Goal: Task Accomplishment & Management: Complete application form

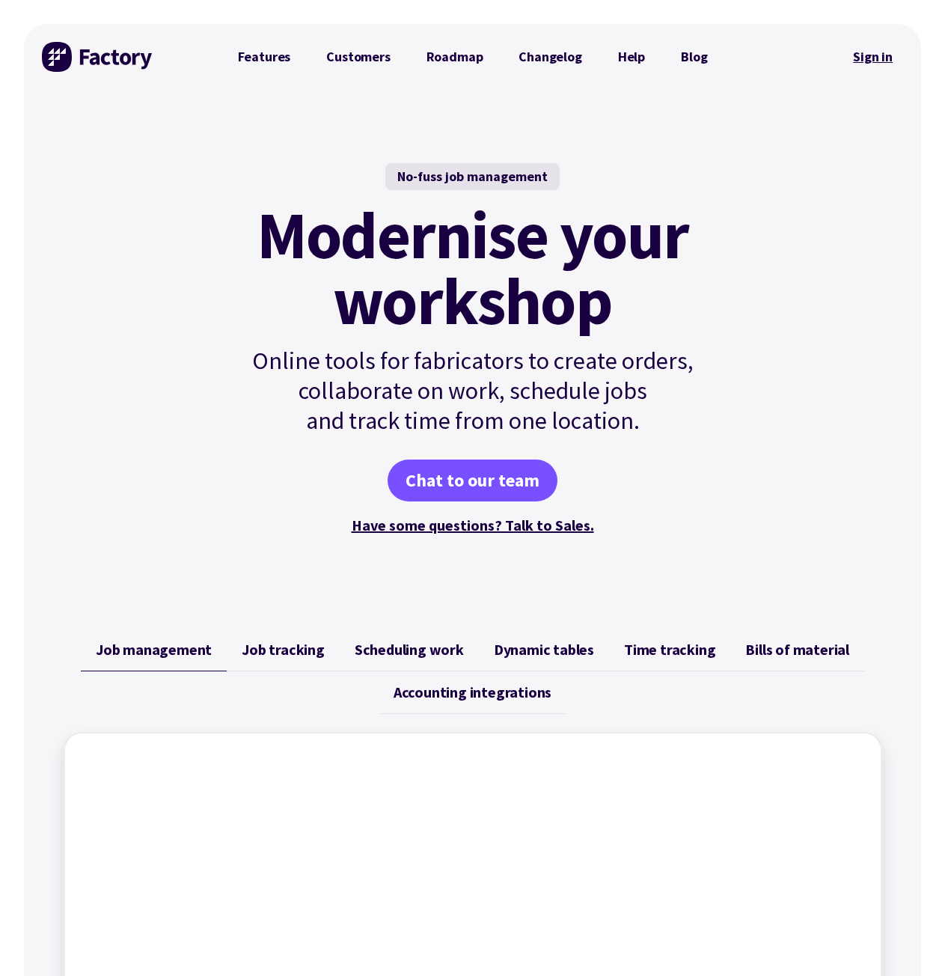
click at [871, 66] on link "Sign in" at bounding box center [873, 57] width 61 height 34
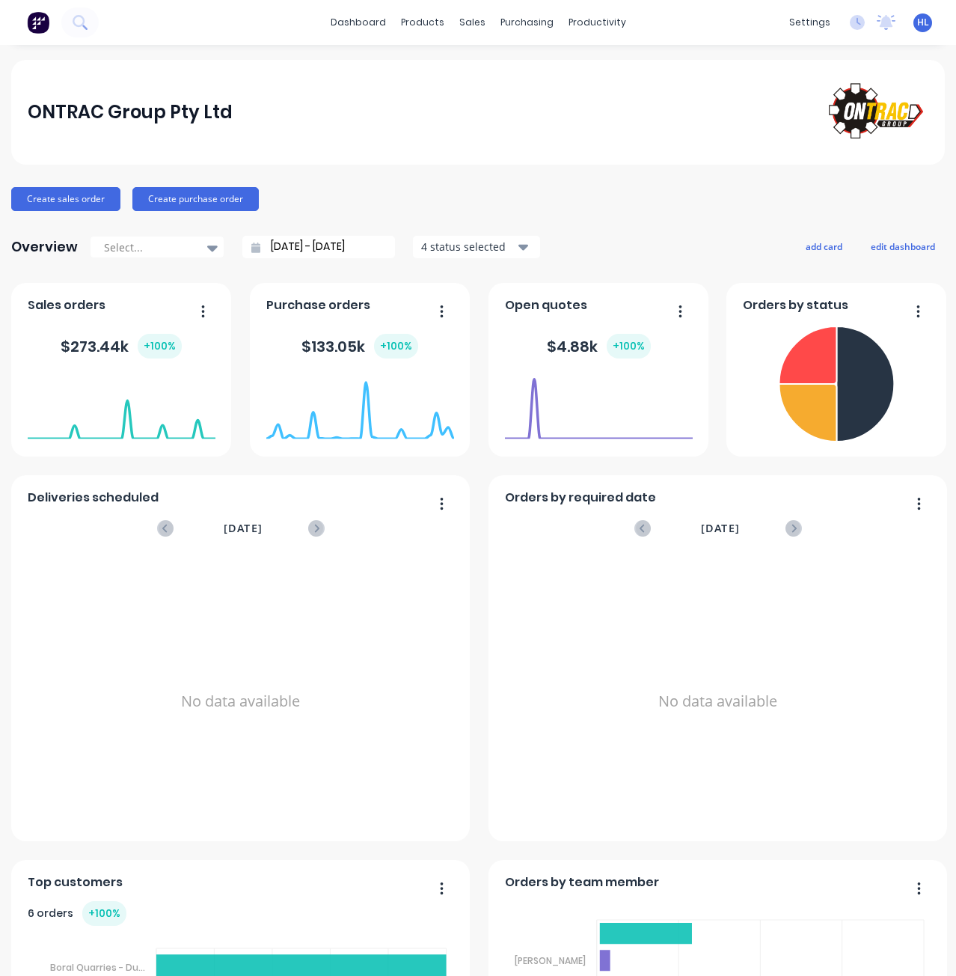
drag, startPoint x: 477, startPoint y: 76, endPoint x: 476, endPoint y: 45, distance: 31.4
click at [477, 76] on div "ONTRAC Group Pty Ltd" at bounding box center [478, 112] width 934 height 105
click at [486, 73] on div at bounding box center [476, 71] width 22 height 13
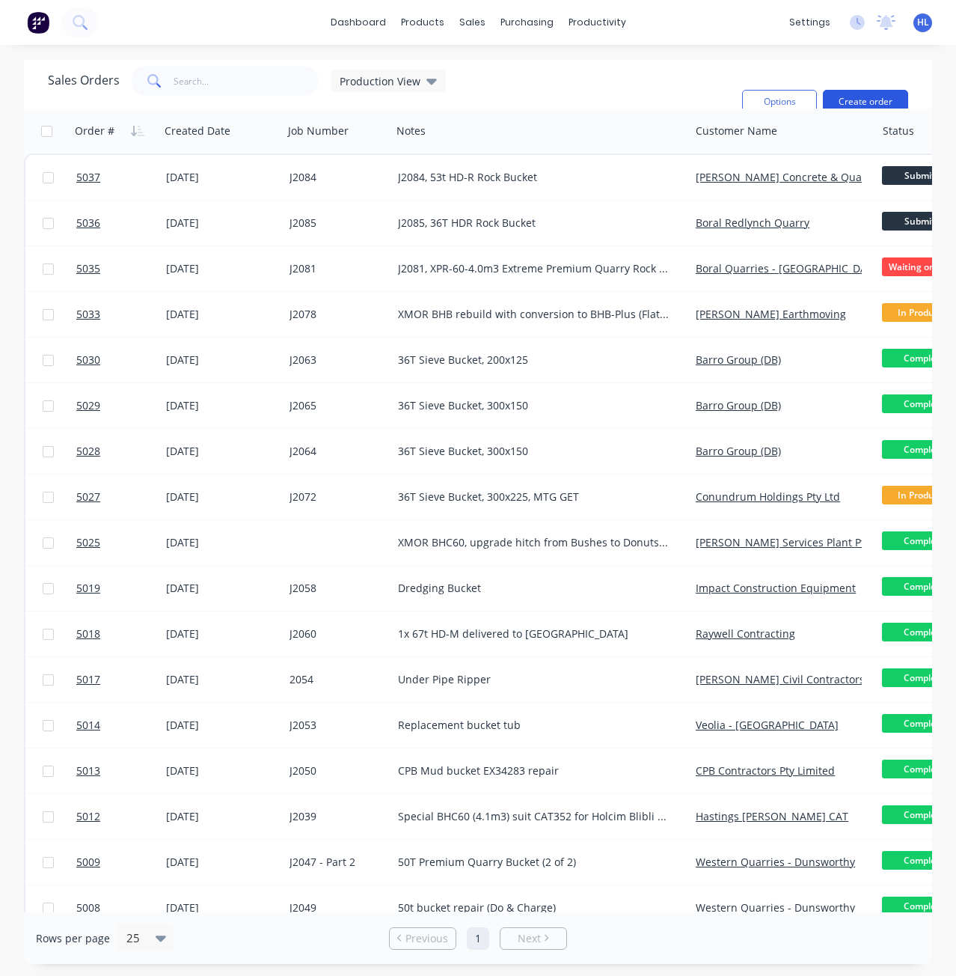
click at [888, 98] on button "Create order" at bounding box center [865, 102] width 85 height 24
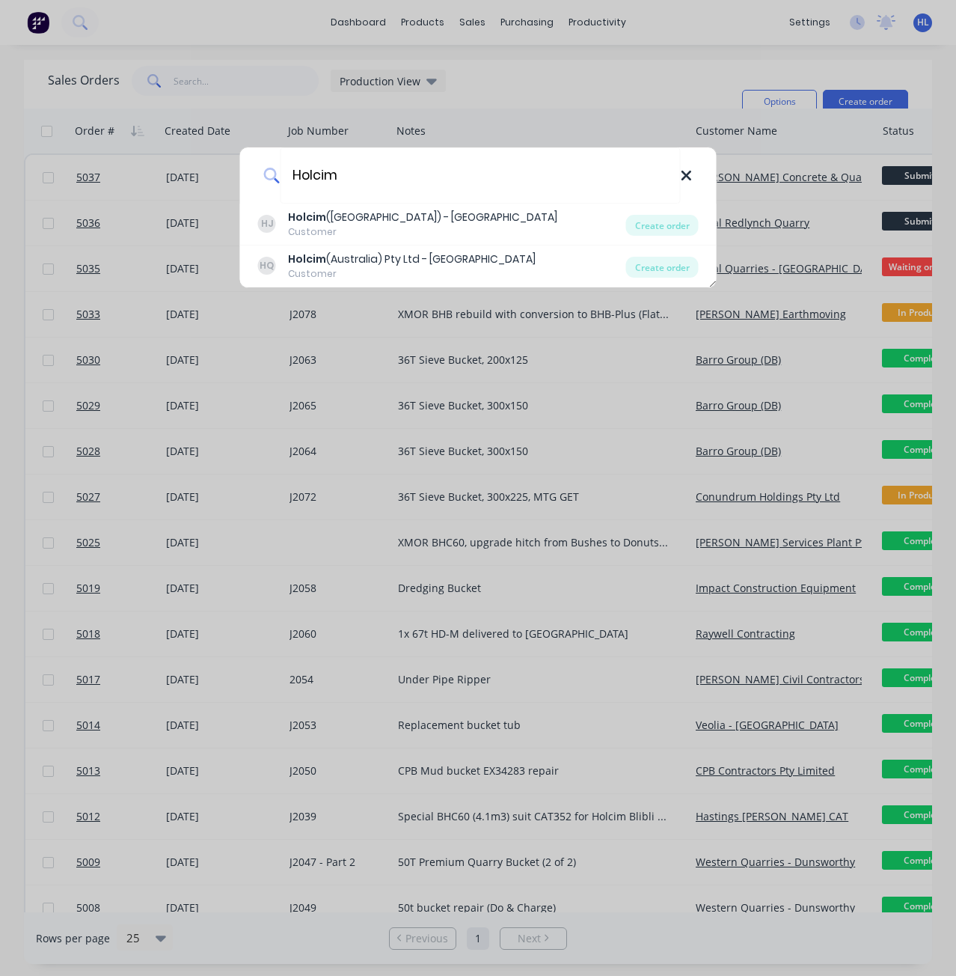
type input "Holcim"
click at [687, 174] on icon at bounding box center [686, 176] width 12 height 16
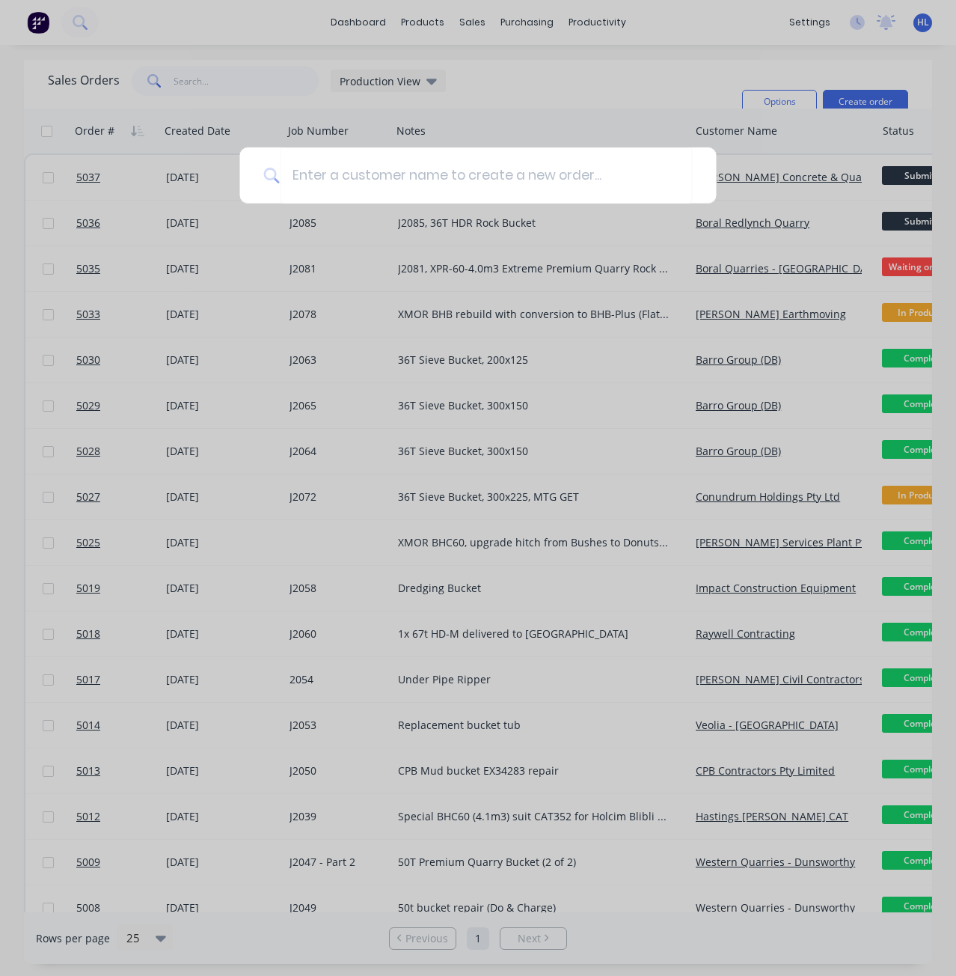
click at [541, 67] on div at bounding box center [478, 488] width 956 height 976
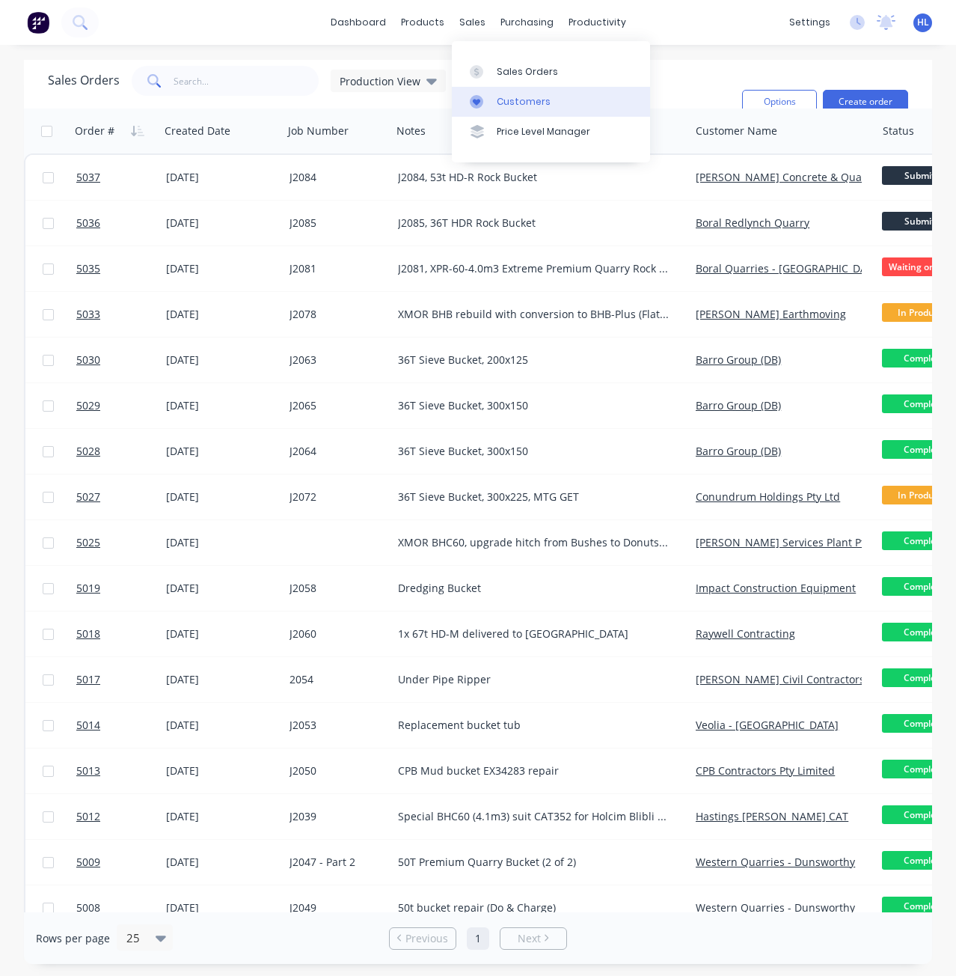
click at [555, 100] on link "Customers" at bounding box center [551, 102] width 198 height 30
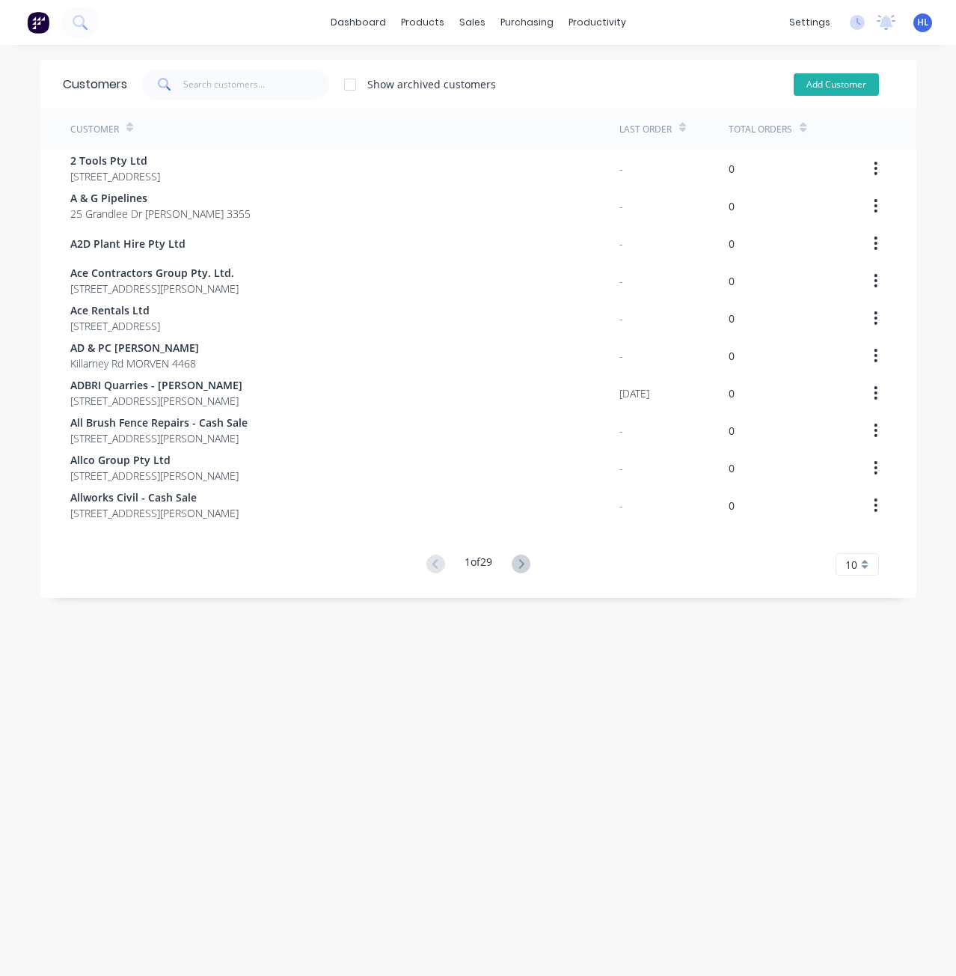
click at [833, 76] on button "Add Customer" at bounding box center [836, 84] width 85 height 22
select select "AU"
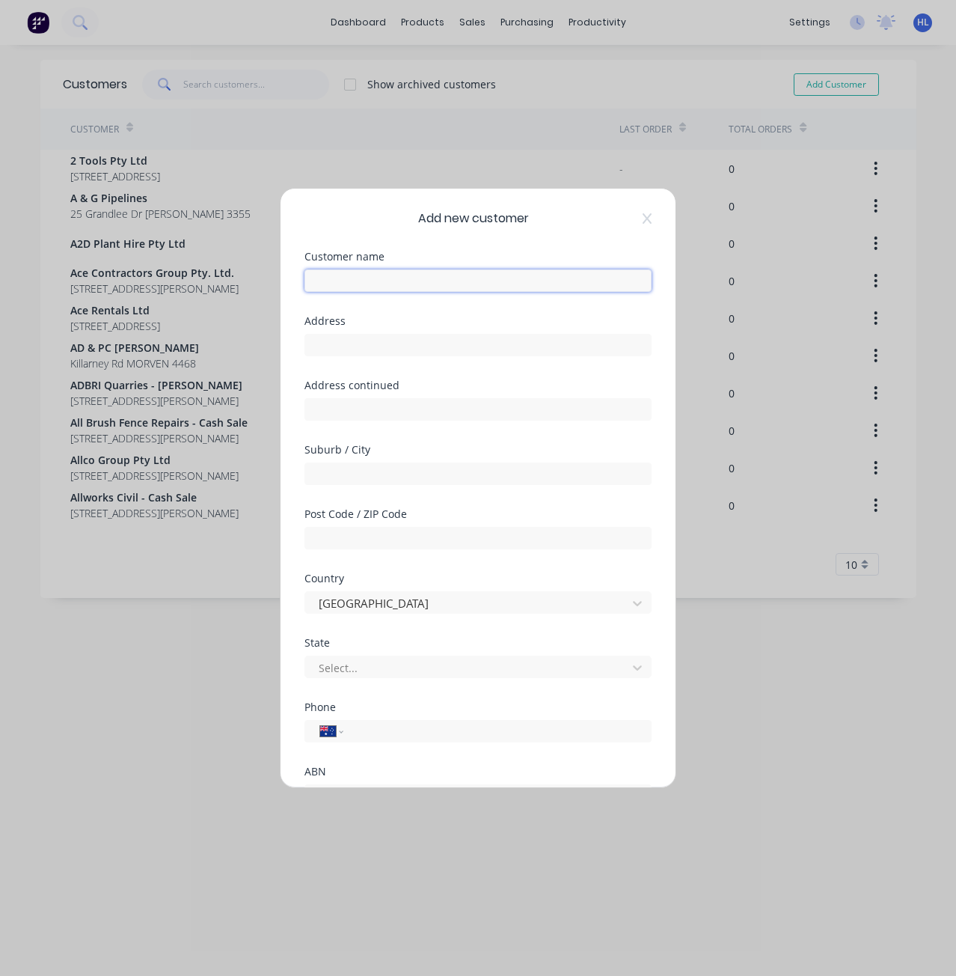
click at [432, 290] on input "text" at bounding box center [478, 280] width 347 height 22
type input "Holcim Bli Bli"
click at [413, 327] on div "Address" at bounding box center [478, 336] width 347 height 40
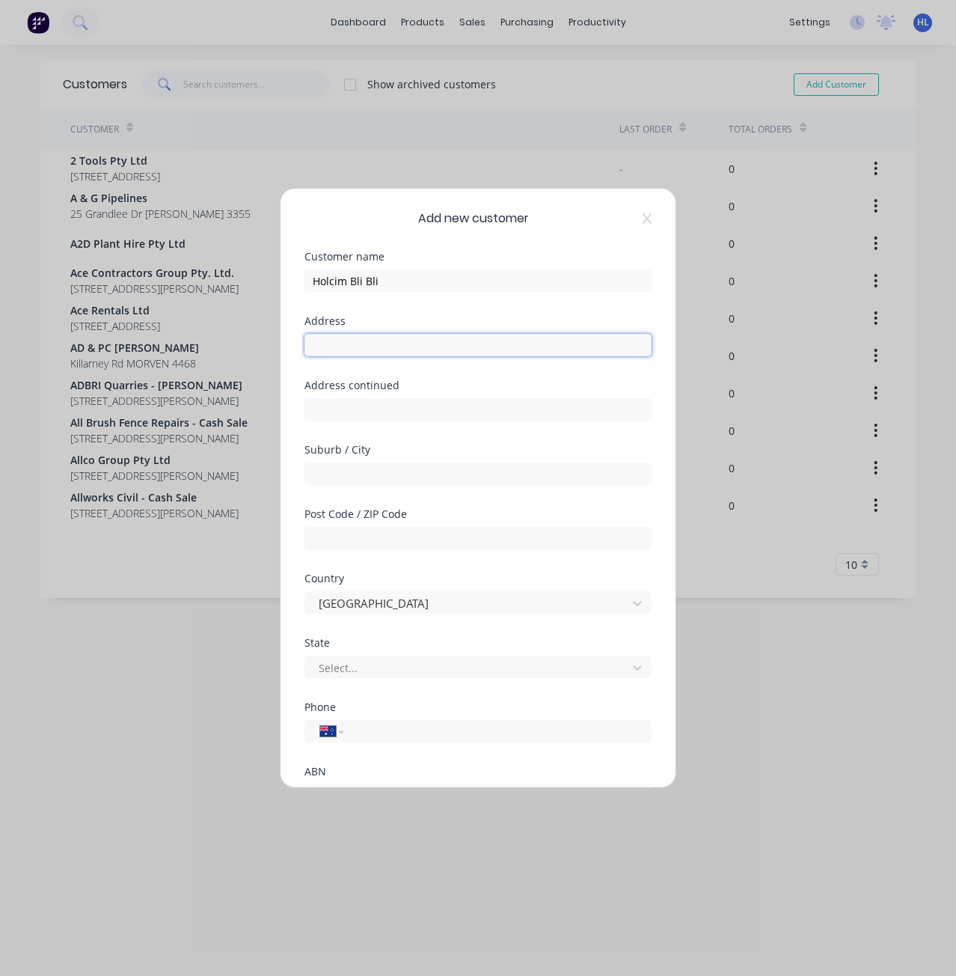
click at [407, 339] on input "text" at bounding box center [478, 345] width 347 height 22
paste input "[PERSON_NAME][GEOGRAPHIC_DATA]"
type input "[PERSON_NAME][GEOGRAPHIC_DATA]"
click at [416, 305] on div "Customer name Holcim Bli Bli" at bounding box center [478, 283] width 347 height 64
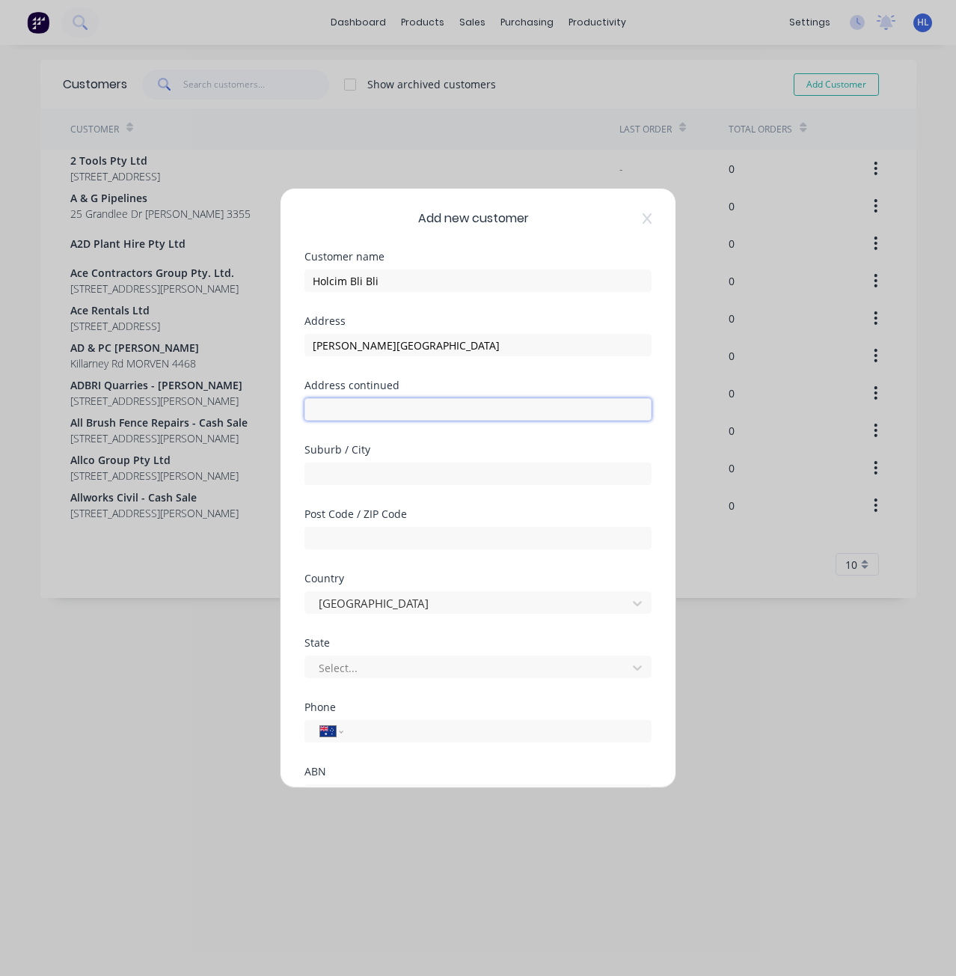
click at [339, 413] on input "text" at bounding box center [478, 409] width 347 height 22
click at [391, 376] on div "Address Cooney Road" at bounding box center [478, 348] width 347 height 64
click at [376, 486] on div "Suburb / City" at bounding box center [478, 477] width 347 height 64
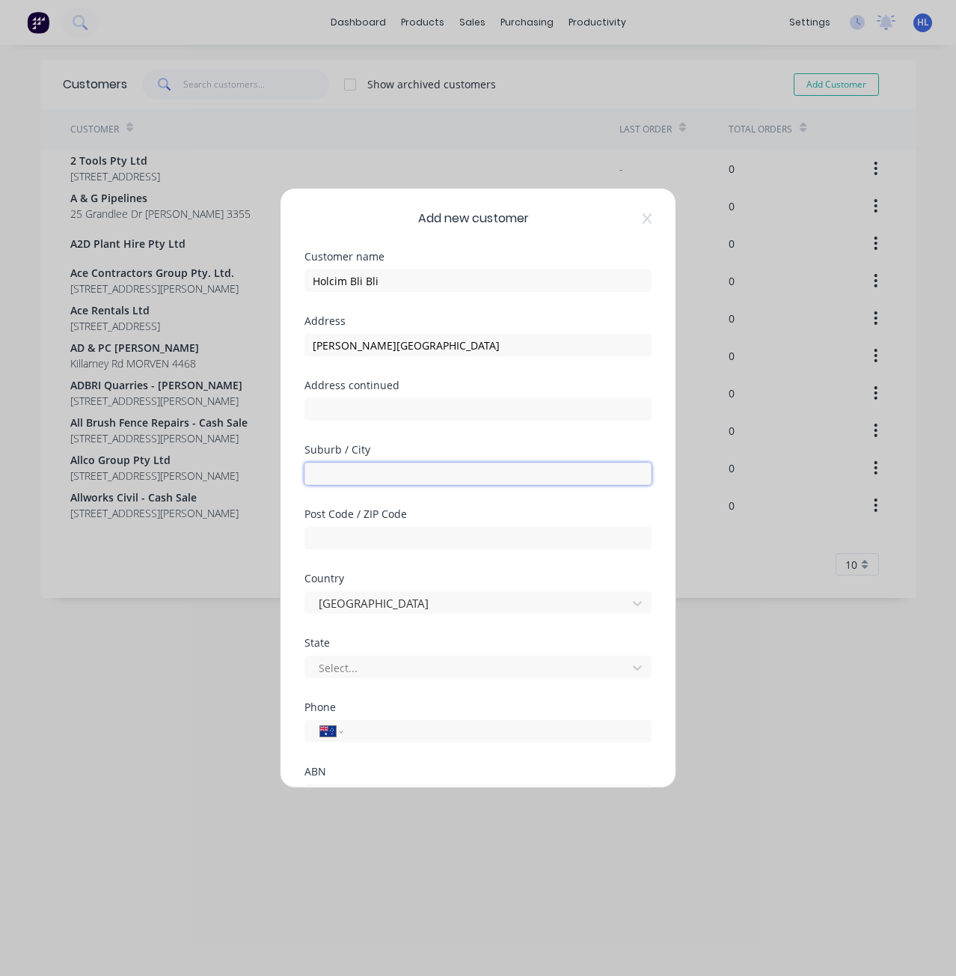
click at [388, 465] on input "text" at bounding box center [478, 474] width 347 height 22
paste input "Bli Bli"
type input "Bli Bli"
click at [397, 440] on div "Address continued" at bounding box center [478, 412] width 347 height 64
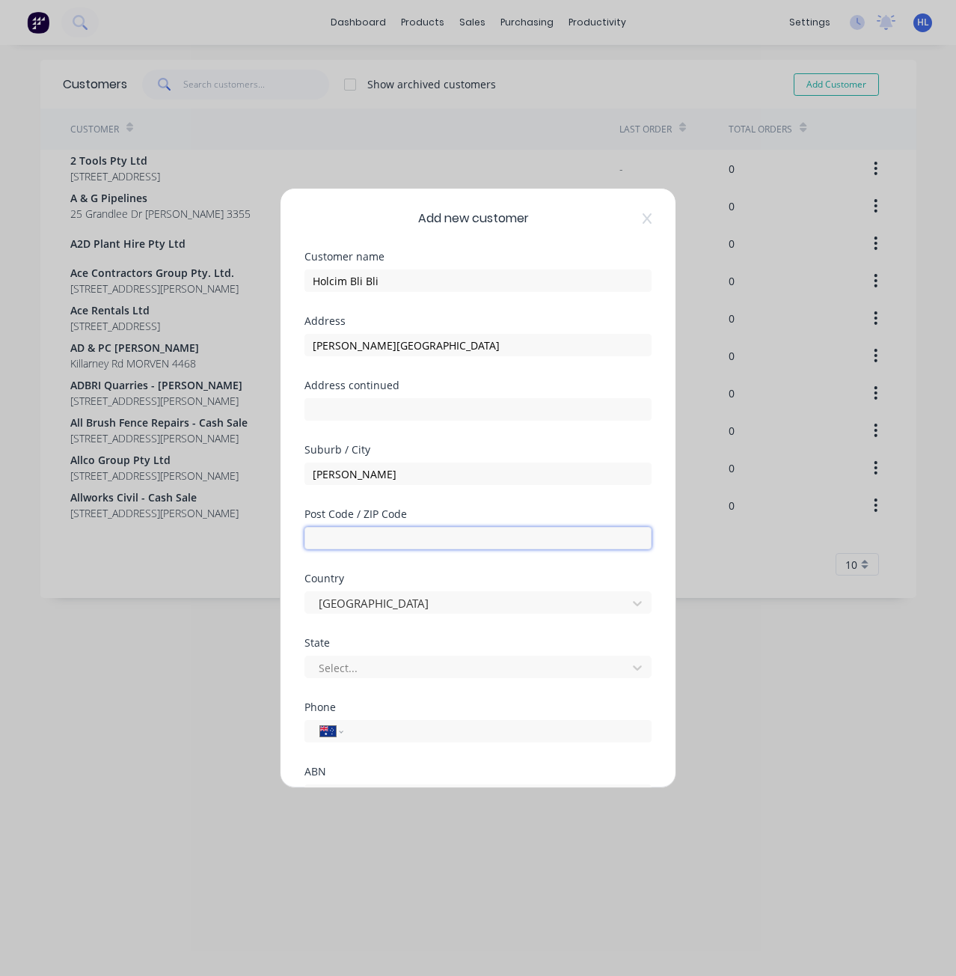
click at [337, 537] on input "text" at bounding box center [478, 538] width 347 height 22
paste input "4560"
type input "4560"
drag, startPoint x: 385, startPoint y: 502, endPoint x: 386, endPoint y: 515, distance: 12.7
click at [385, 502] on div "Suburb / City Bli Bli" at bounding box center [478, 477] width 347 height 64
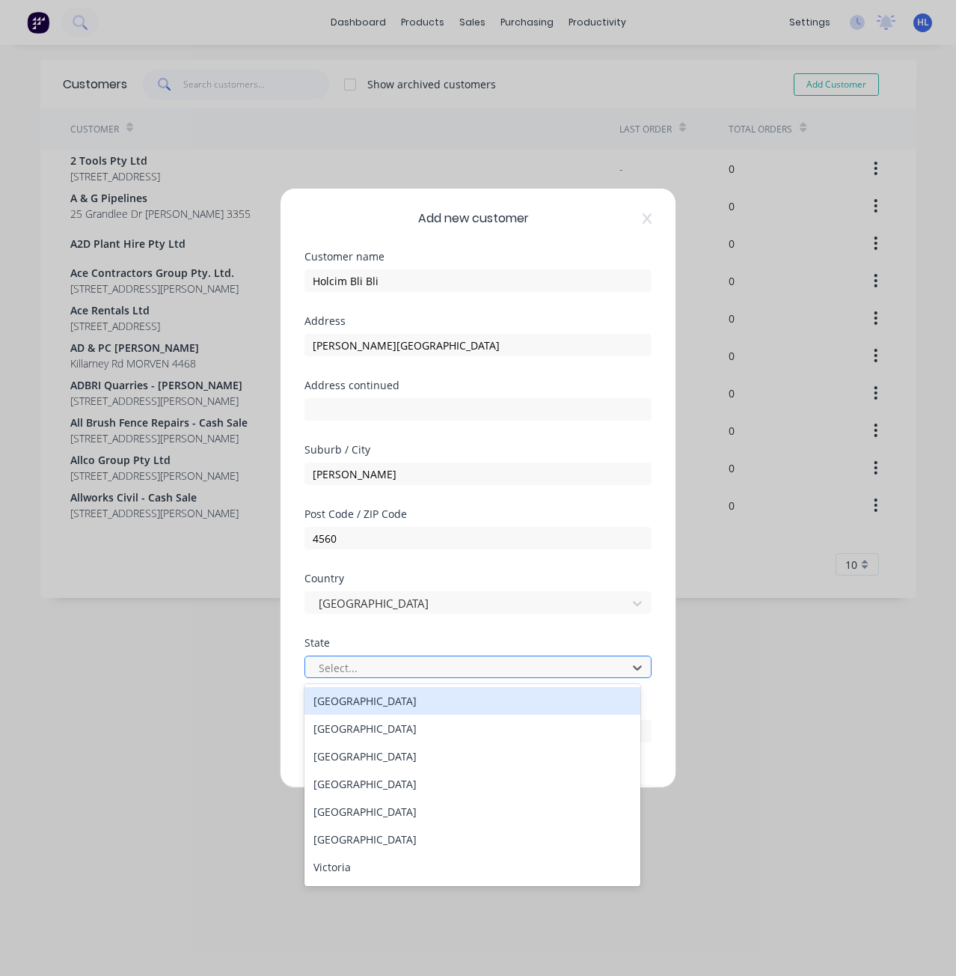
click at [373, 656] on div "Select..." at bounding box center [468, 667] width 311 height 22
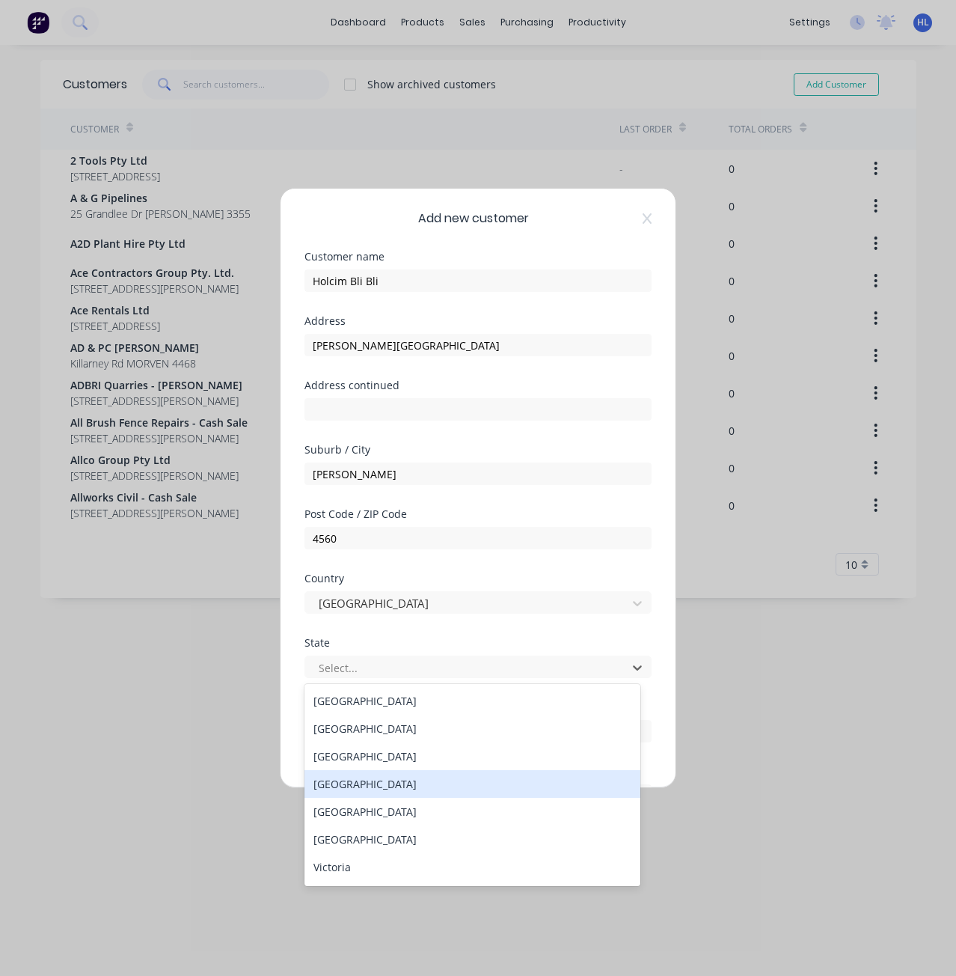
click at [391, 788] on div "Queensland" at bounding box center [473, 784] width 336 height 28
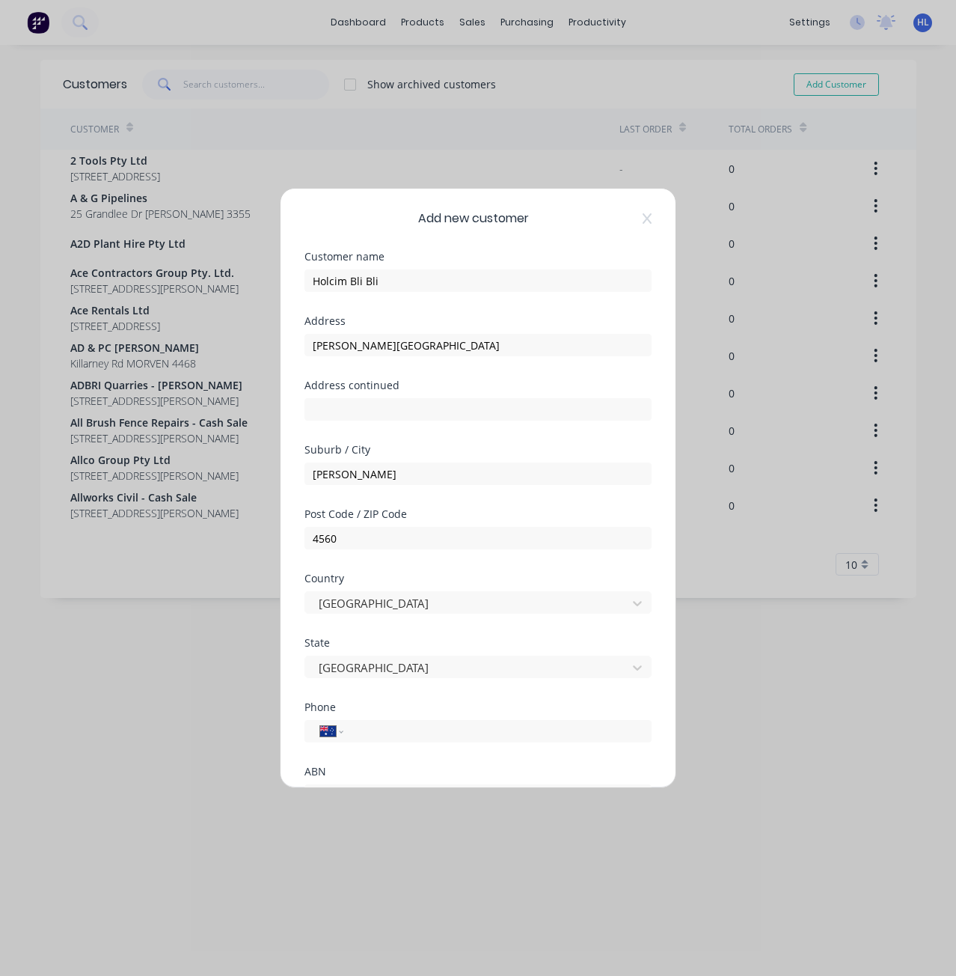
click at [425, 636] on div "Country Australia" at bounding box center [478, 605] width 347 height 64
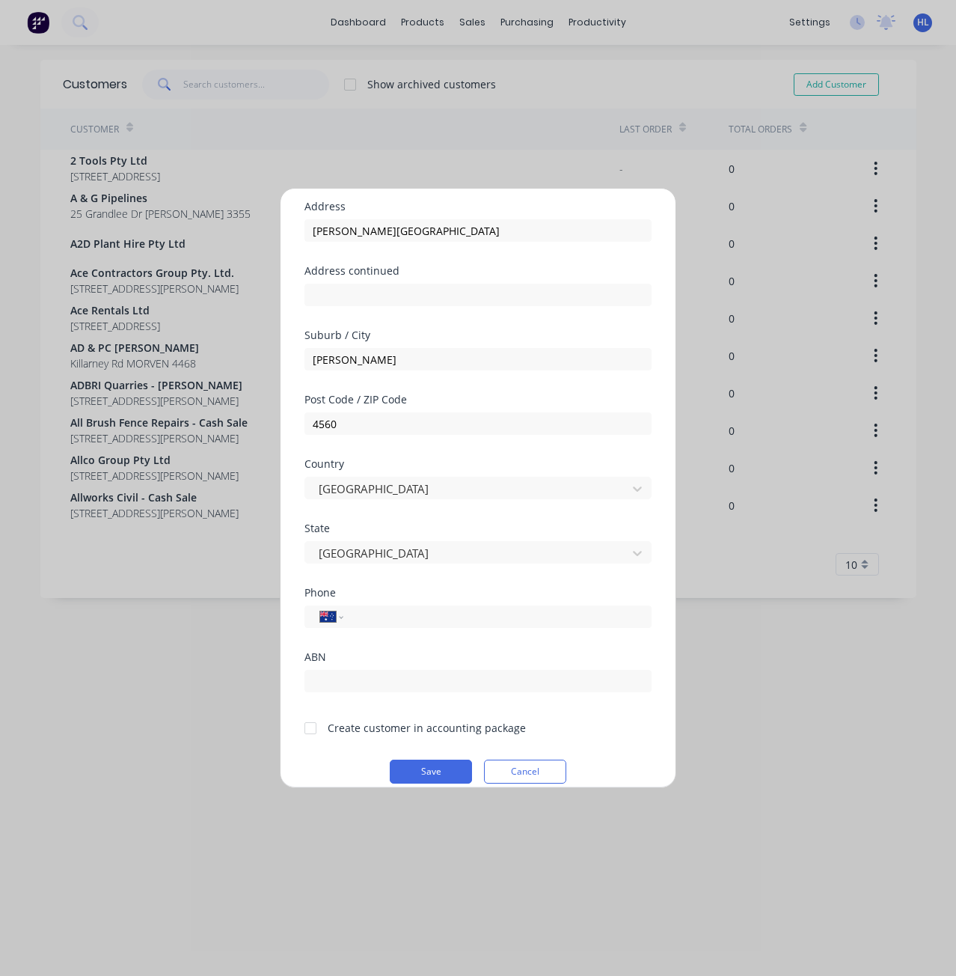
scroll to position [132, 0]
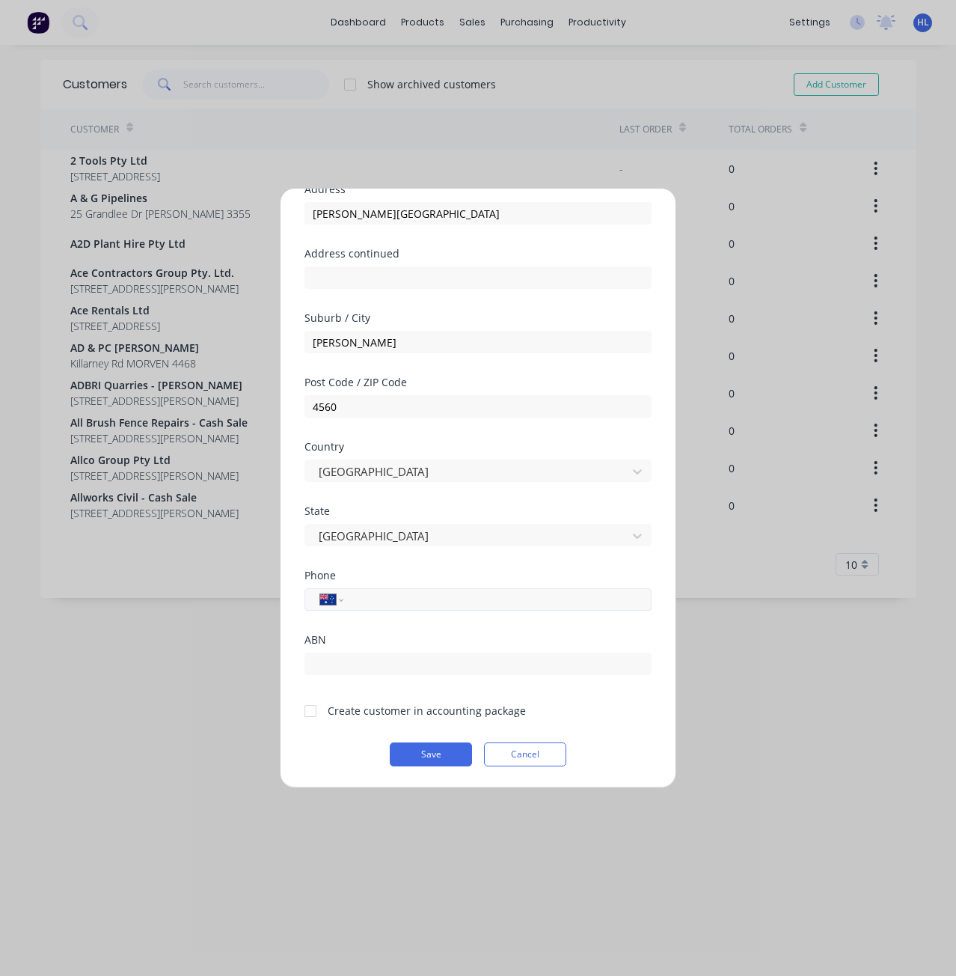
click at [384, 594] on input "tel" at bounding box center [495, 599] width 282 height 17
paste input "0403 224 044"
type input "0403 224 044"
click at [385, 573] on div "Phone" at bounding box center [478, 575] width 347 height 10
click at [345, 663] on input "text" at bounding box center [478, 664] width 347 height 22
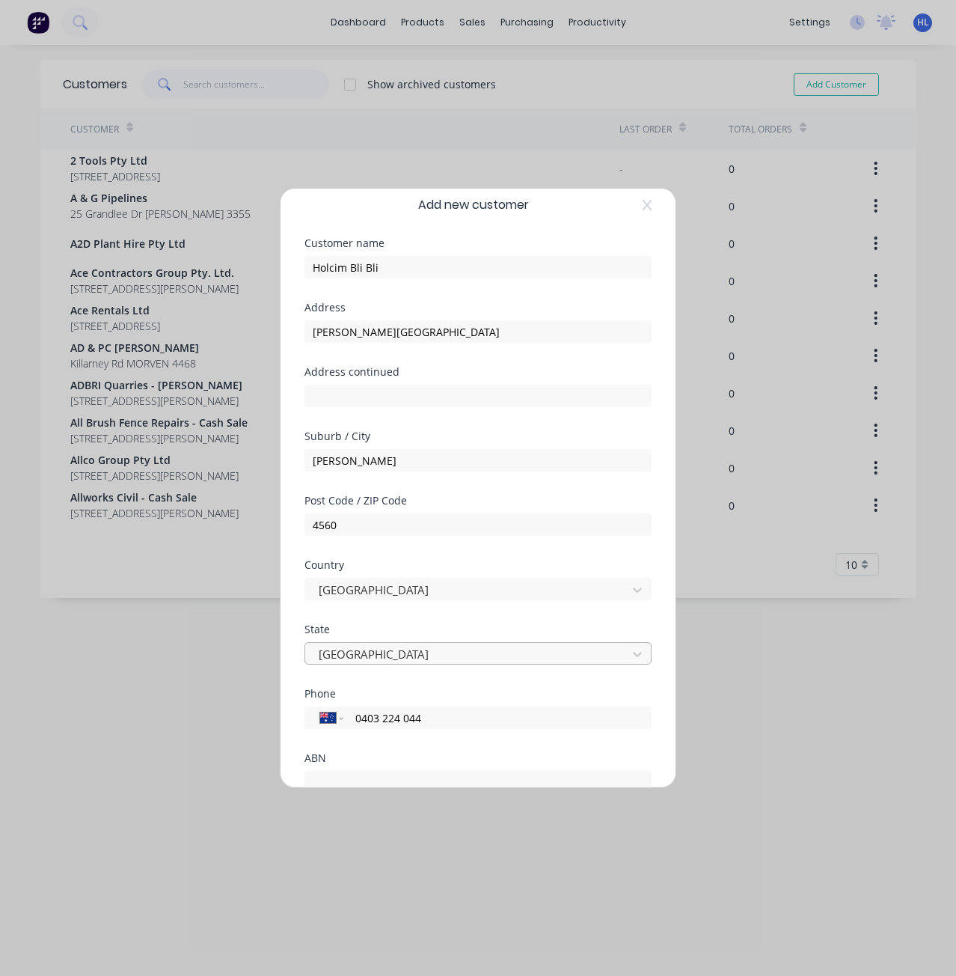
scroll to position [0, 0]
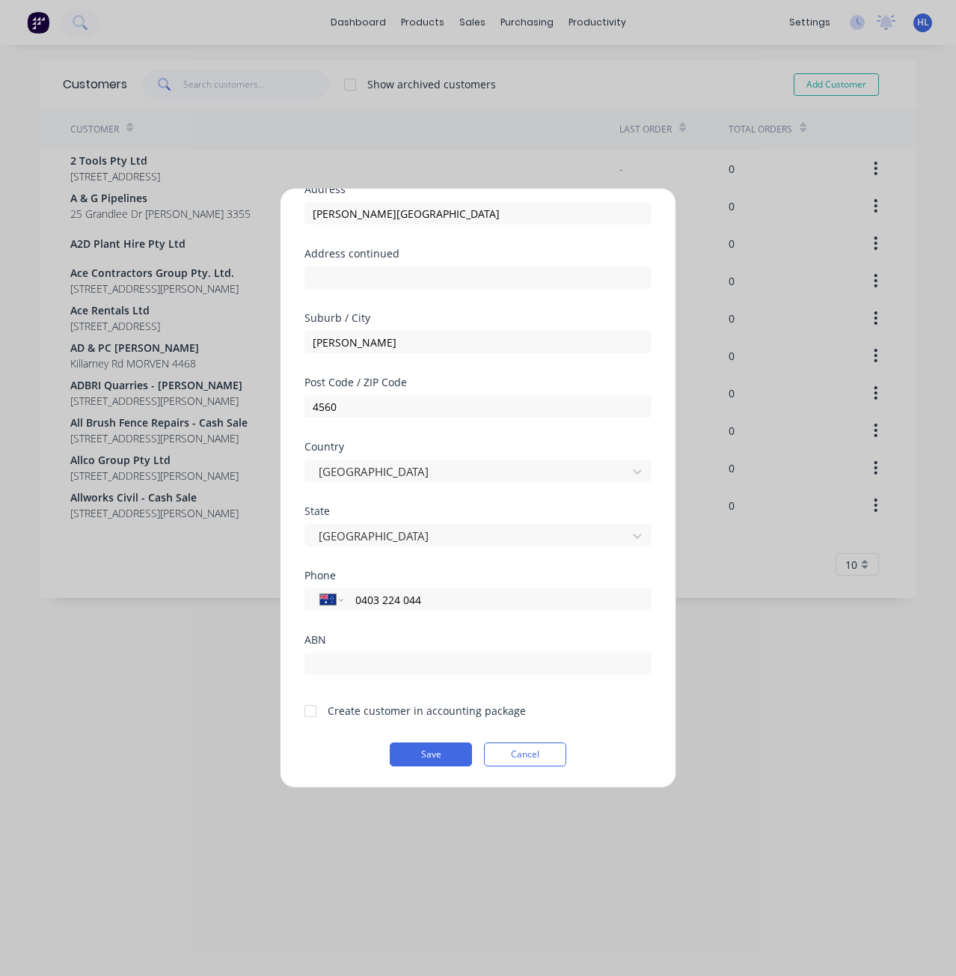
click at [313, 717] on div at bounding box center [311, 711] width 30 height 30
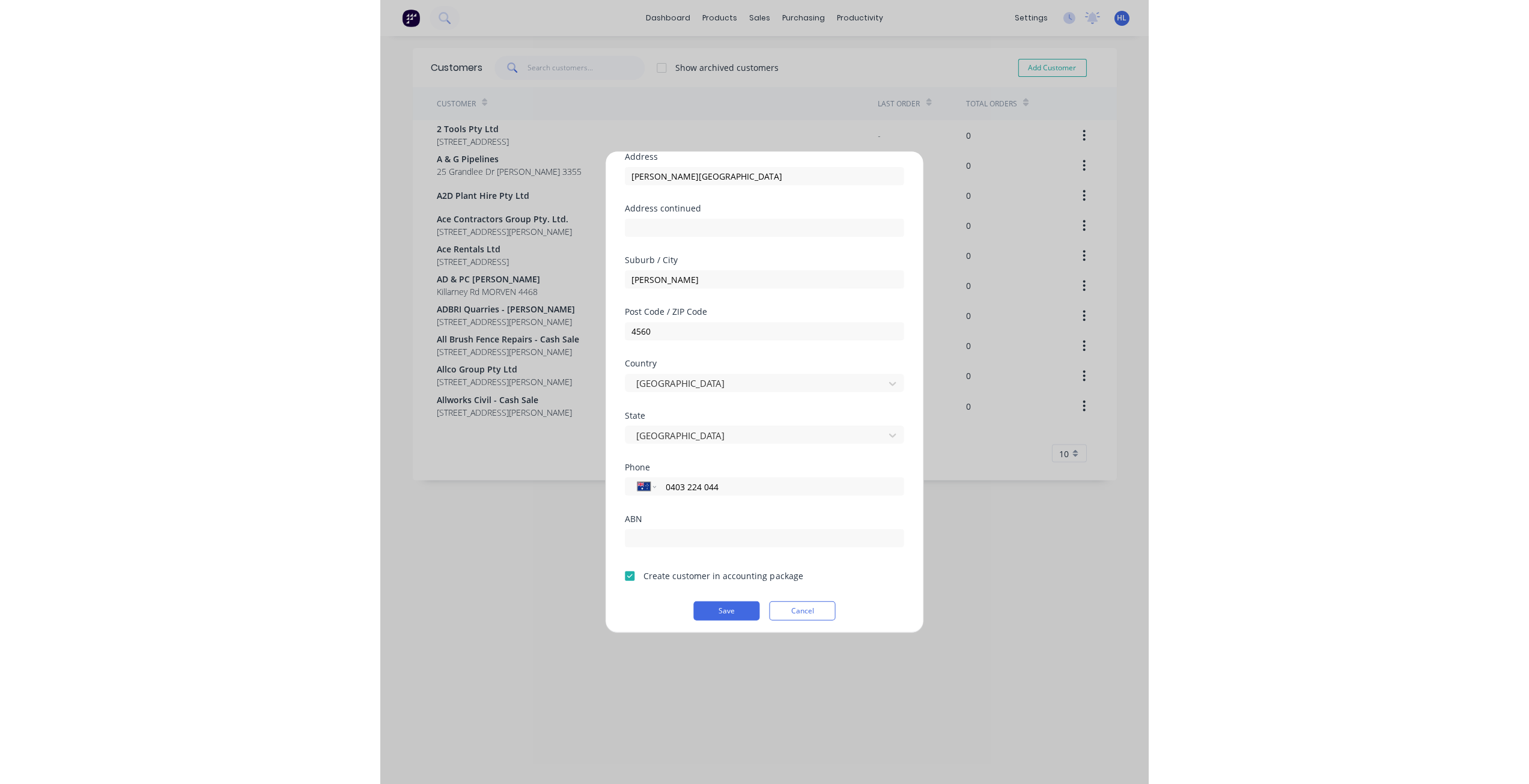
scroll to position [106, 0]
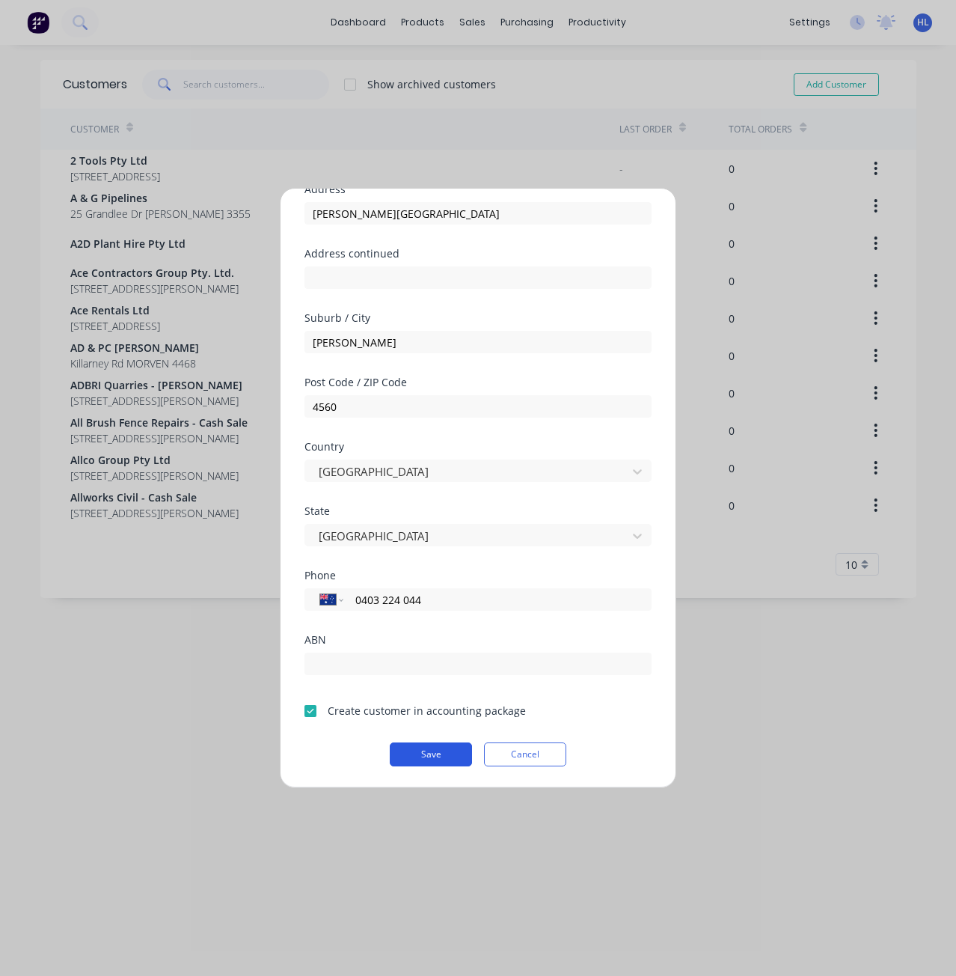
click at [418, 753] on button "Save" at bounding box center [431, 754] width 82 height 24
click at [432, 759] on button "Save" at bounding box center [431, 754] width 82 height 24
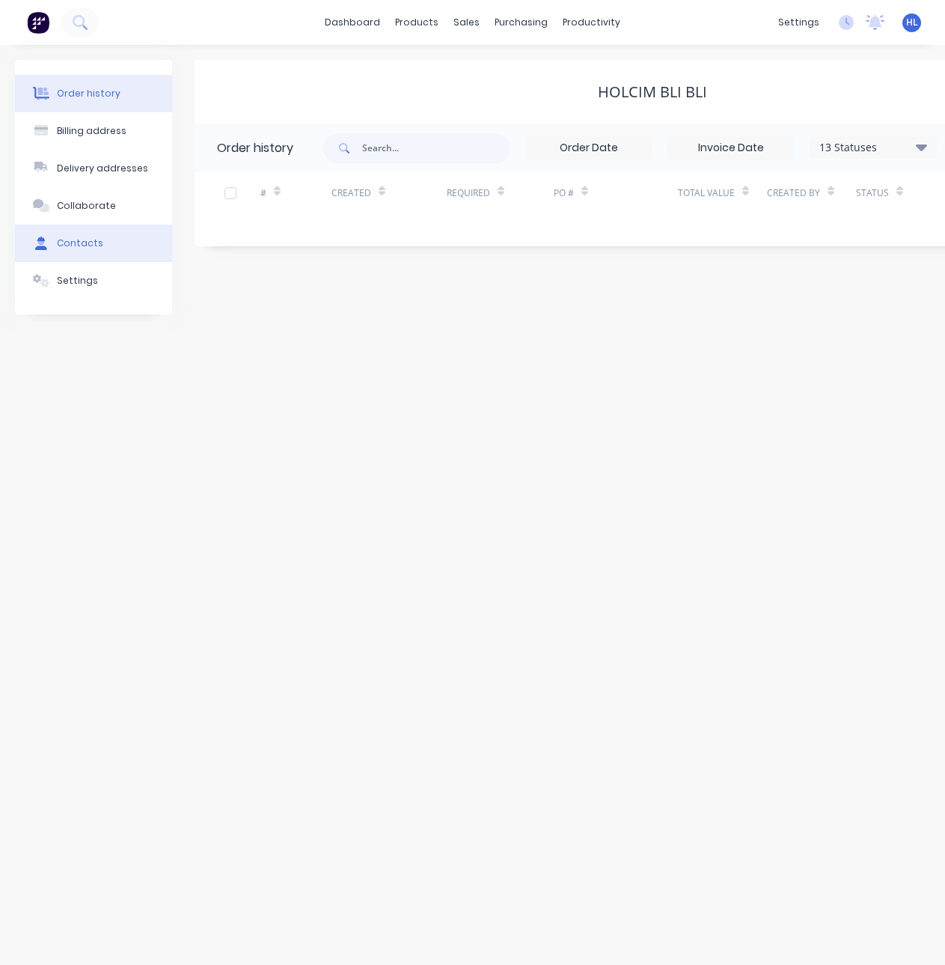
drag, startPoint x: 129, startPoint y: 239, endPoint x: 152, endPoint y: 232, distance: 24.4
click at [128, 236] on button "Contacts" at bounding box center [93, 243] width 157 height 37
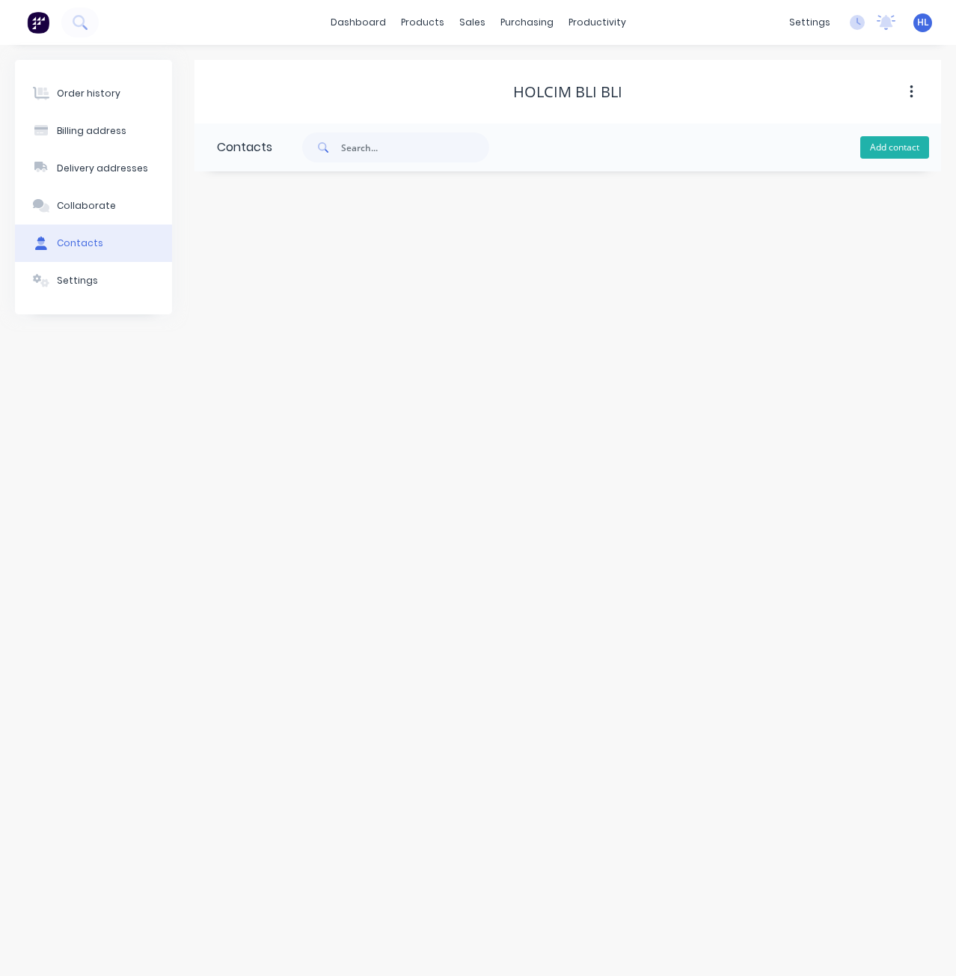
click at [898, 137] on button "Add contact" at bounding box center [895, 147] width 69 height 22
select select "AU"
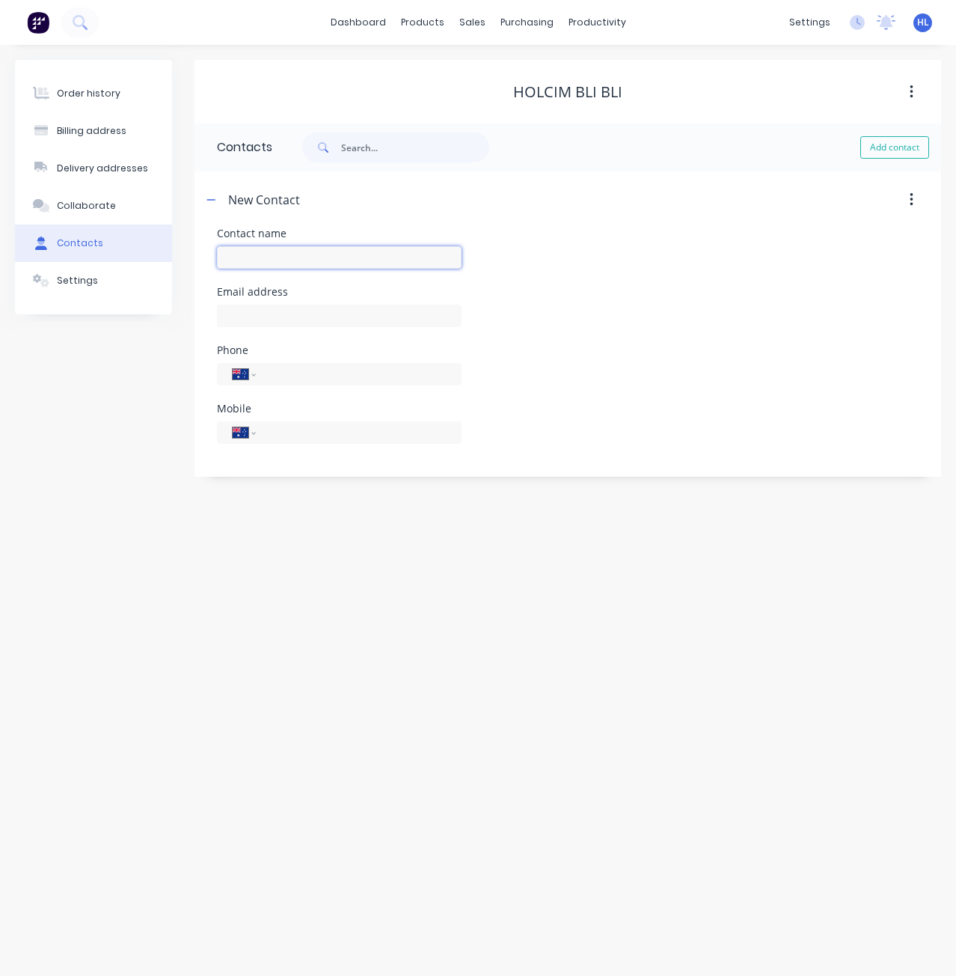
click at [302, 251] on input "text" at bounding box center [339, 257] width 245 height 22
paste input "Shaun Clark"
drag, startPoint x: 306, startPoint y: 253, endPoint x: 262, endPoint y: 269, distance: 47.1
click at [262, 269] on div "Shaun Clark" at bounding box center [339, 264] width 245 height 44
type input "Shaun"
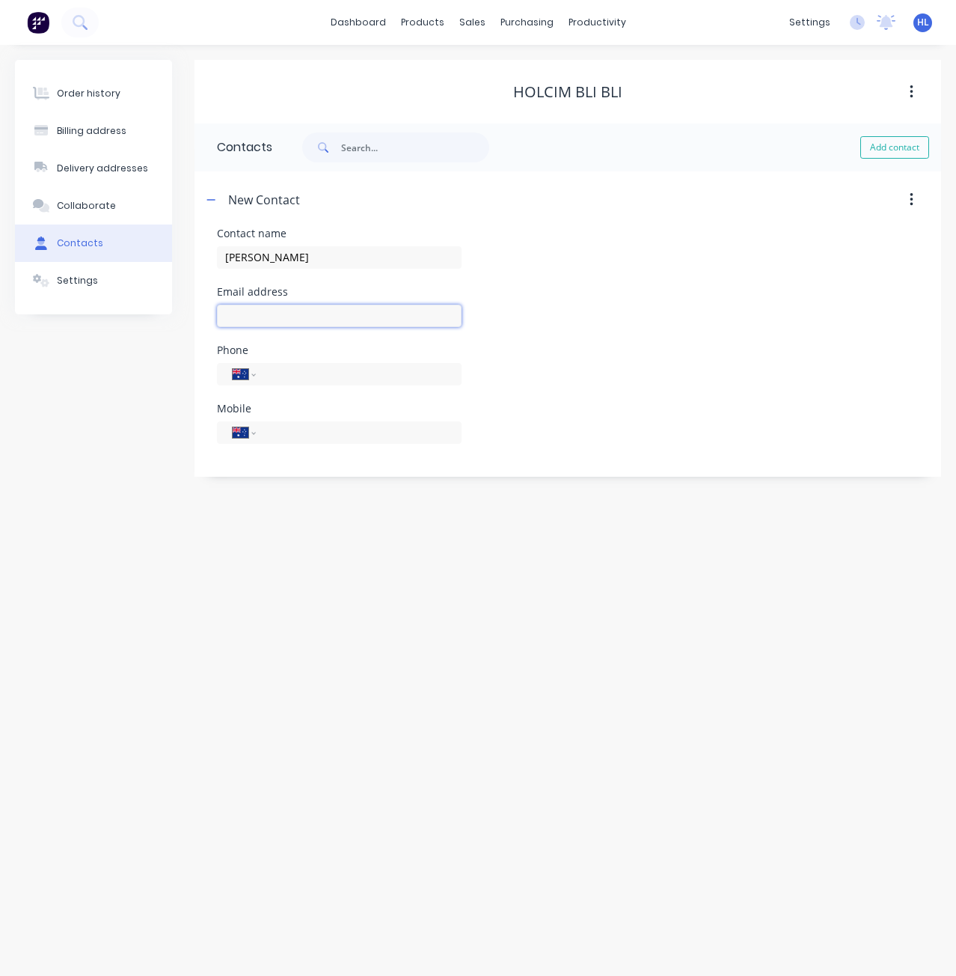
click at [273, 315] on input "text" at bounding box center [339, 316] width 245 height 22
select select "AU"
click at [296, 260] on input "Shaun" at bounding box center [339, 257] width 245 height 22
paste input "Clark"
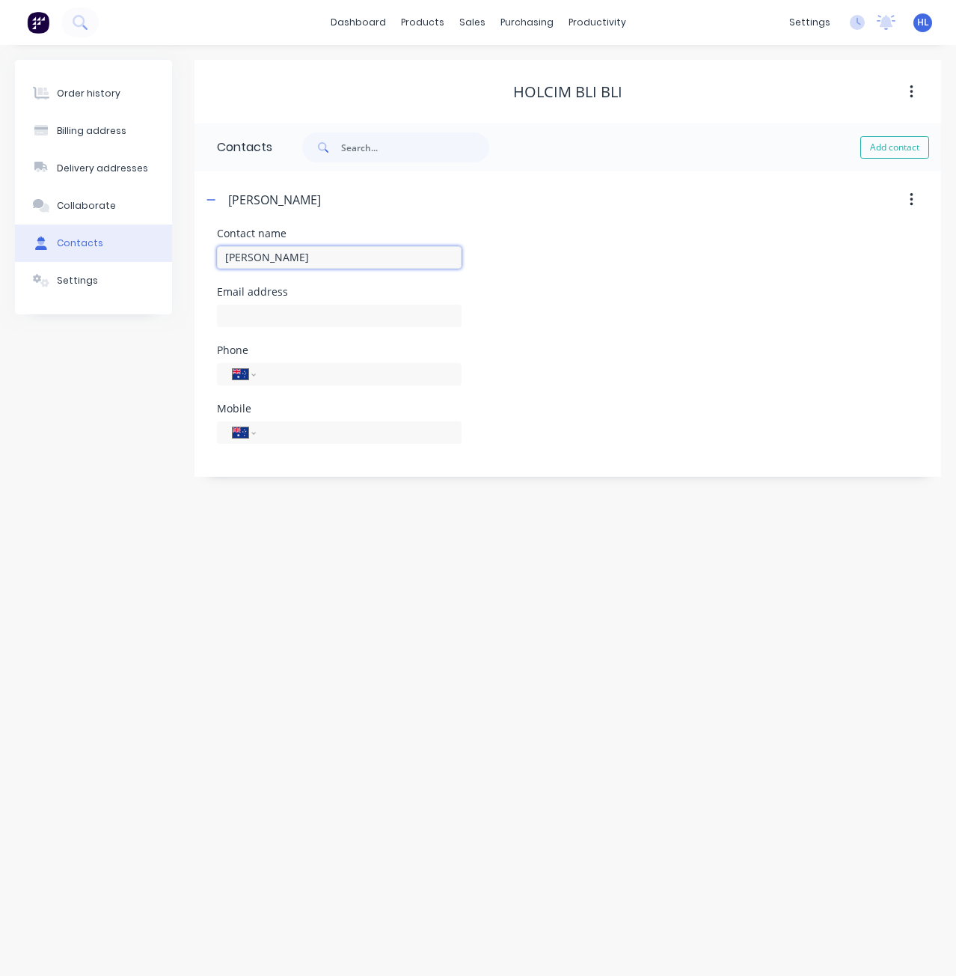
type input "Shaun Clark"
drag, startPoint x: 322, startPoint y: 299, endPoint x: 302, endPoint y: 320, distance: 29.7
click at [311, 308] on div "Email address" at bounding box center [339, 316] width 245 height 58
click at [302, 320] on input "text" at bounding box center [339, 316] width 245 height 22
paste input "shaun.clark@holcim.com"
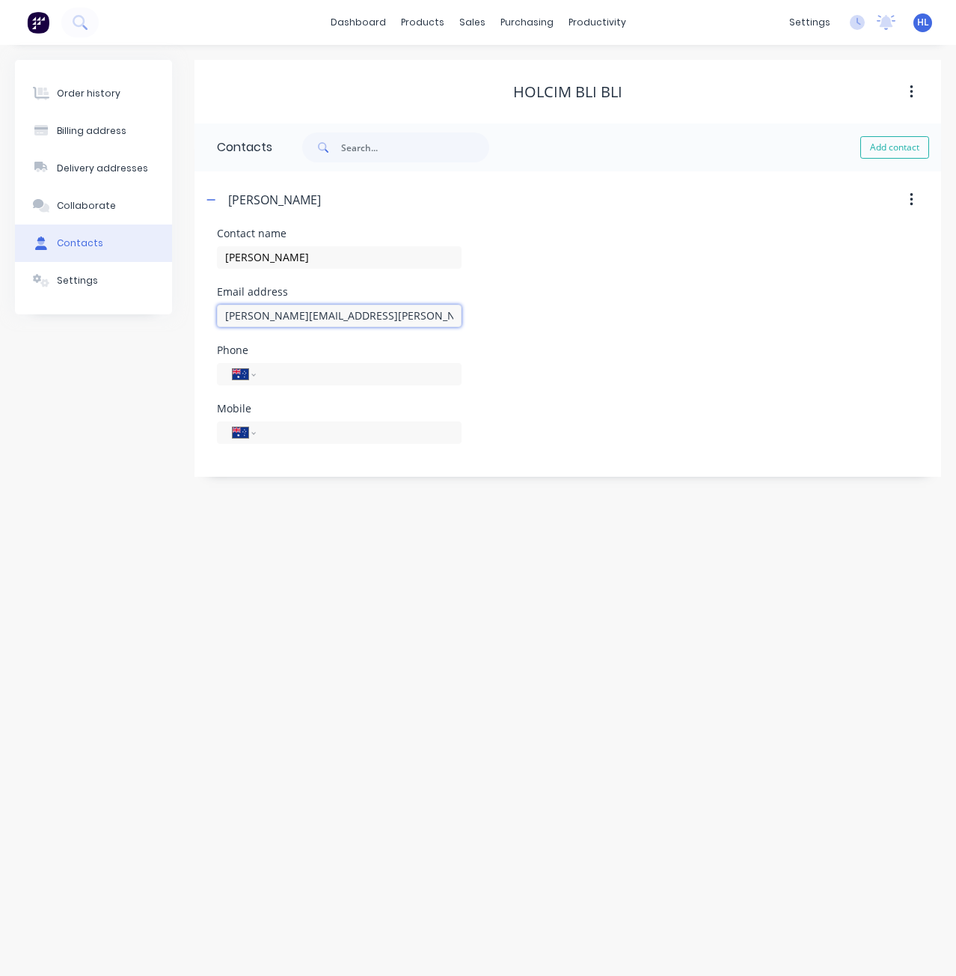
type input "shaun.clark@holcim.com"
drag, startPoint x: 383, startPoint y: 282, endPoint x: 369, endPoint y: 284, distance: 14.3
click at [383, 282] on div "Shaun Clark" at bounding box center [339, 264] width 245 height 44
drag, startPoint x: 319, startPoint y: 409, endPoint x: 317, endPoint y: 424, distance: 15.9
click at [319, 412] on div "Contact name Shaun Clark Email address shaun.clark@holcim.com Phone Internation…" at bounding box center [568, 344] width 702 height 233
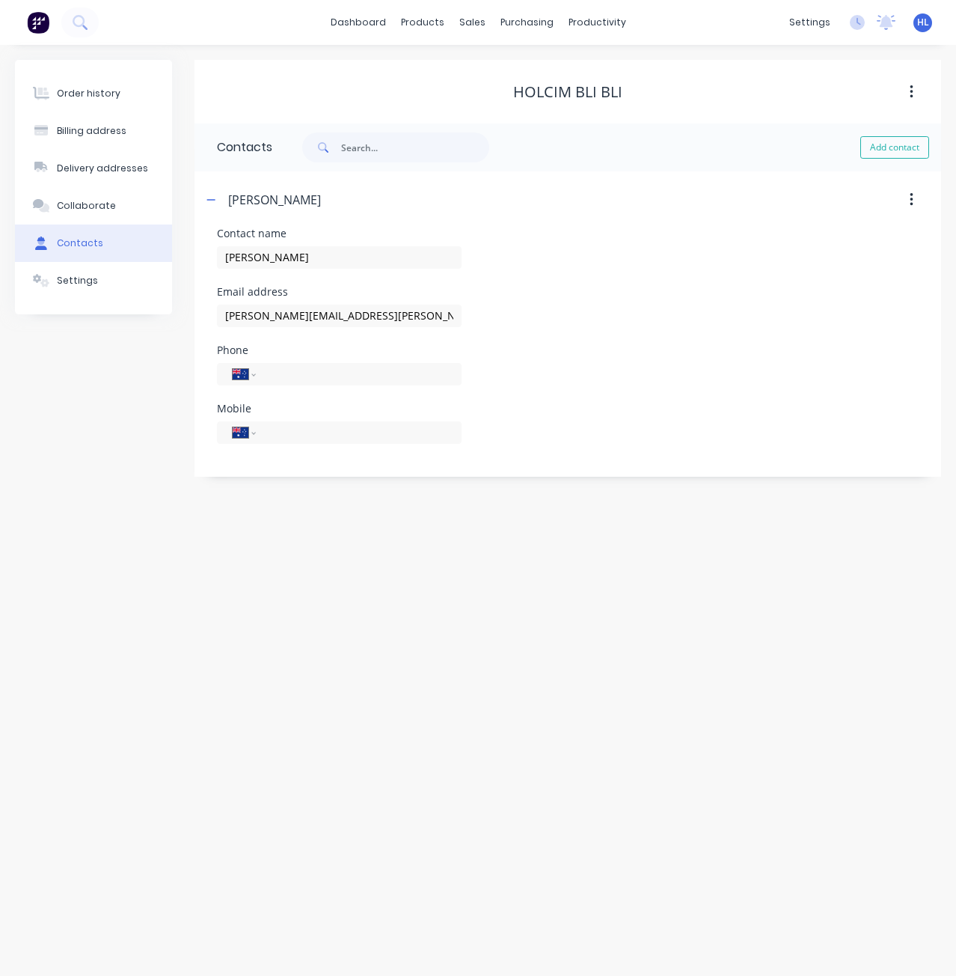
click at [314, 448] on div "International Afghanistan Åland Islands Albania Algeria American Samoa Andorra …" at bounding box center [339, 440] width 245 height 44
click at [319, 435] on input "tel" at bounding box center [356, 432] width 180 height 17
paste input "0403 224 044"
type input "0403 224 044"
click at [386, 528] on div "Order history Billing address Delivery addresses Collaborate Contacts Settings …" at bounding box center [478, 510] width 956 height 931
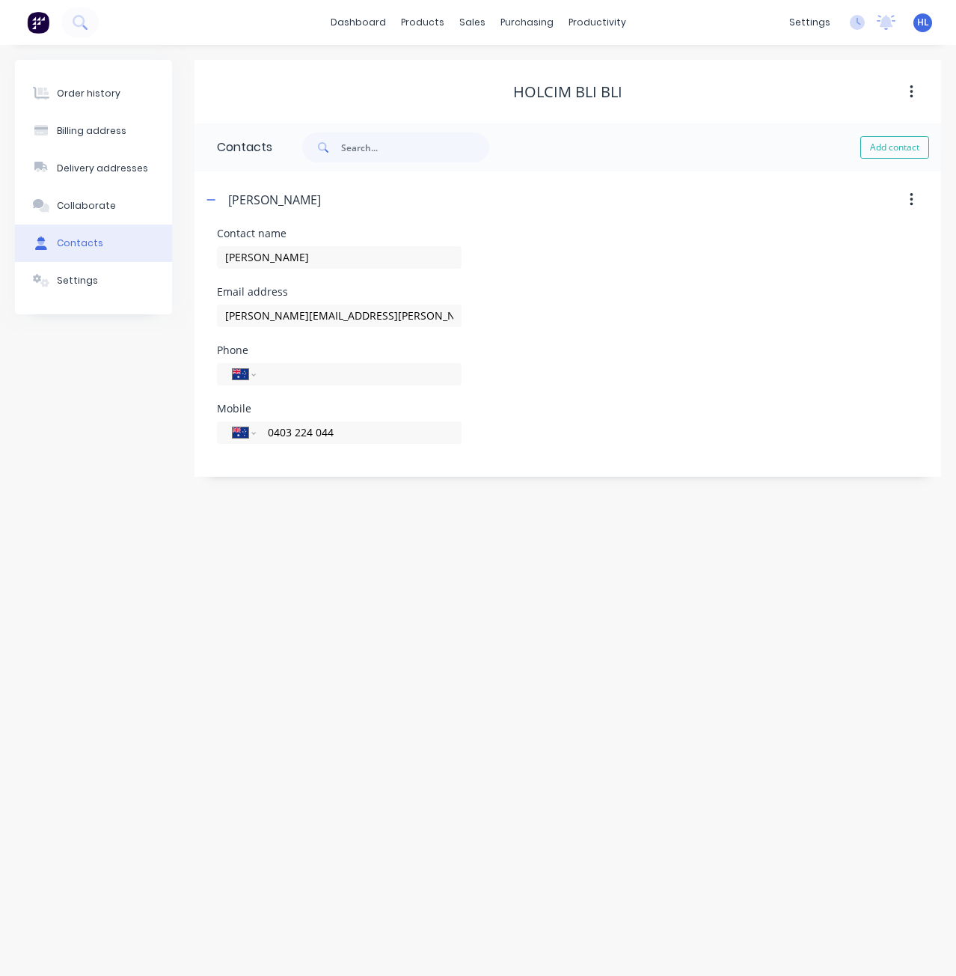
drag, startPoint x: 391, startPoint y: 457, endPoint x: 376, endPoint y: 461, distance: 14.7
click at [385, 460] on div "International Afghanistan Åland Islands Albania Algeria American Samoa Andorra …" at bounding box center [339, 440] width 245 height 44
click at [289, 430] on input "0403 224 044" at bounding box center [356, 432] width 180 height 17
click at [248, 439] on select "International Afghanistan Åland Islands Albania Algeria American Samoa Andorra …" at bounding box center [244, 432] width 22 height 21
click at [606, 495] on div "Order history Billing address Delivery addresses Collaborate Contacts Settings …" at bounding box center [478, 510] width 956 height 931
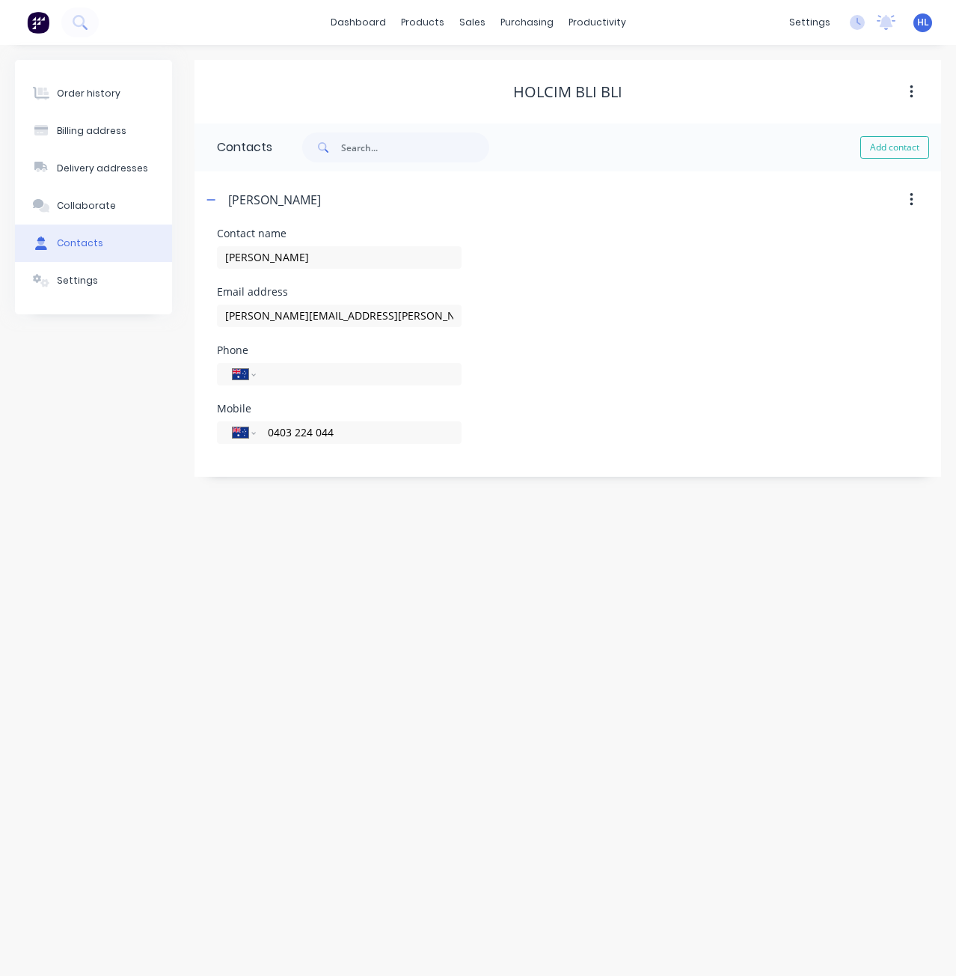
click at [335, 228] on div "Contact name" at bounding box center [339, 233] width 245 height 10
click at [81, 213] on button "Collaborate" at bounding box center [93, 205] width 157 height 37
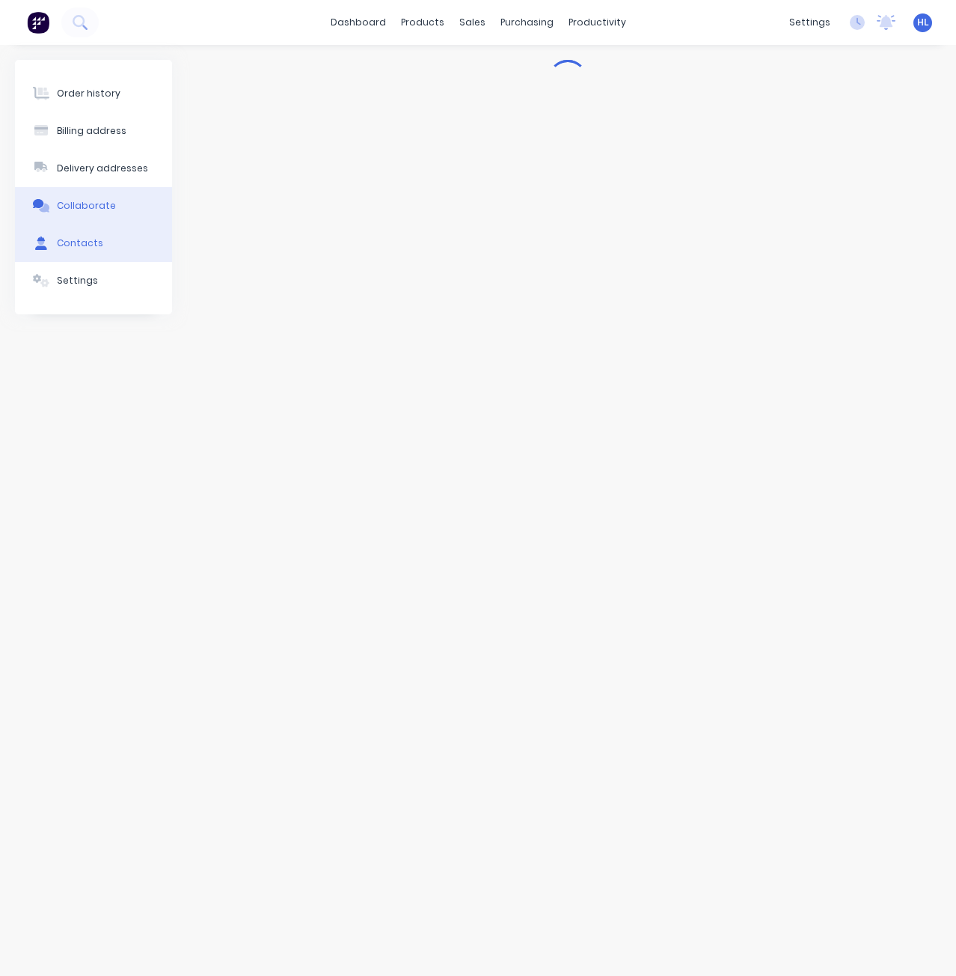
click at [85, 248] on div "Contacts" at bounding box center [80, 242] width 46 height 13
click at [105, 199] on div "Collaborate" at bounding box center [86, 205] width 59 height 13
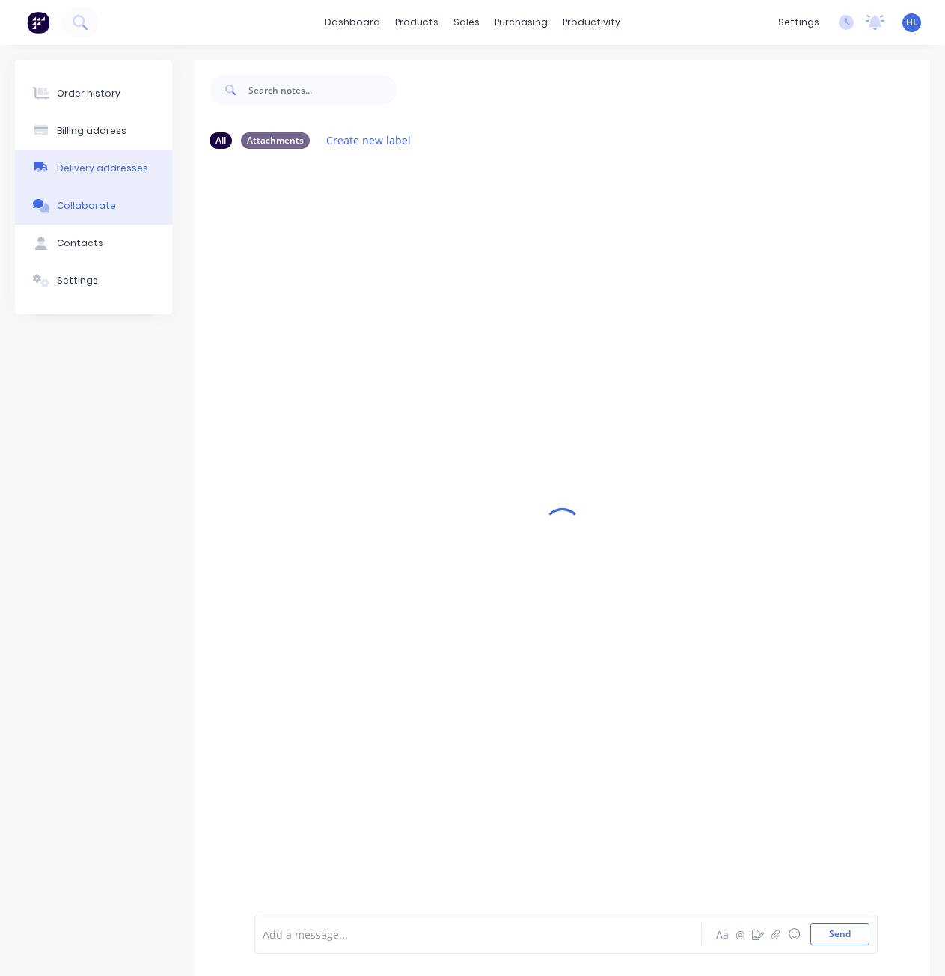
click at [112, 152] on button "Delivery addresses" at bounding box center [93, 168] width 157 height 37
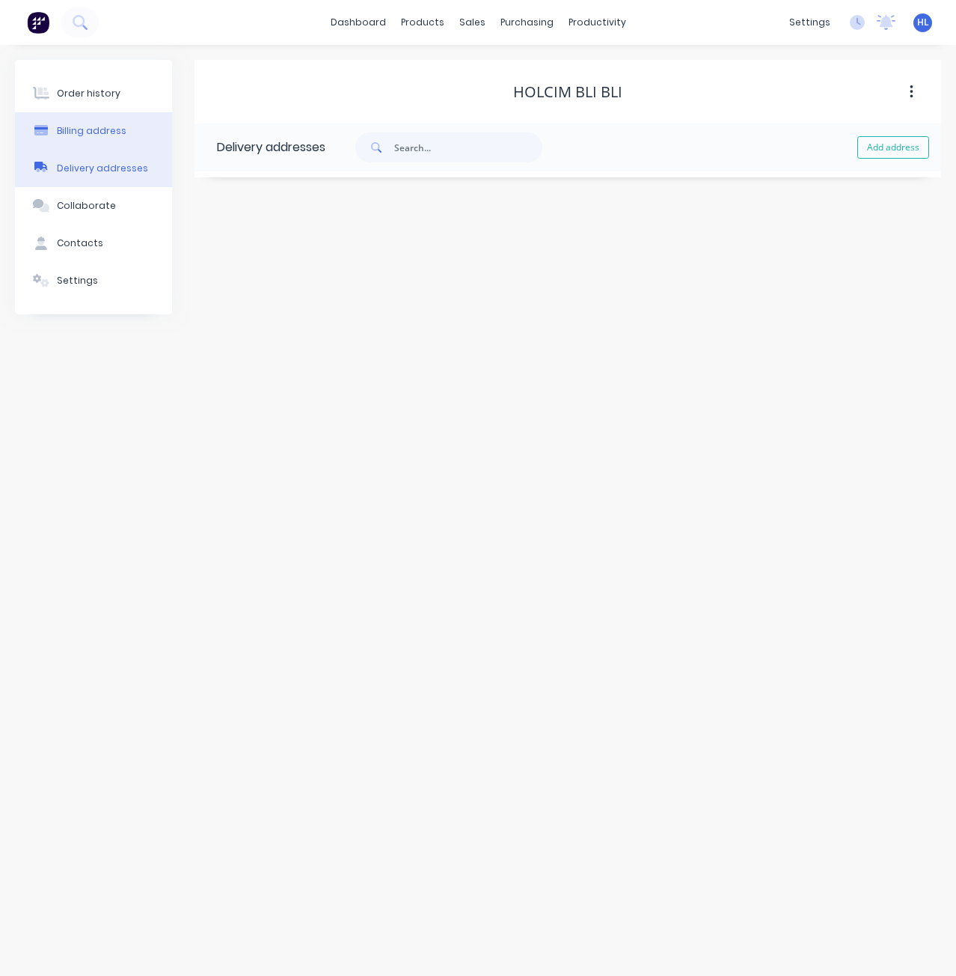
click at [120, 129] on div "Billing address" at bounding box center [92, 130] width 70 height 13
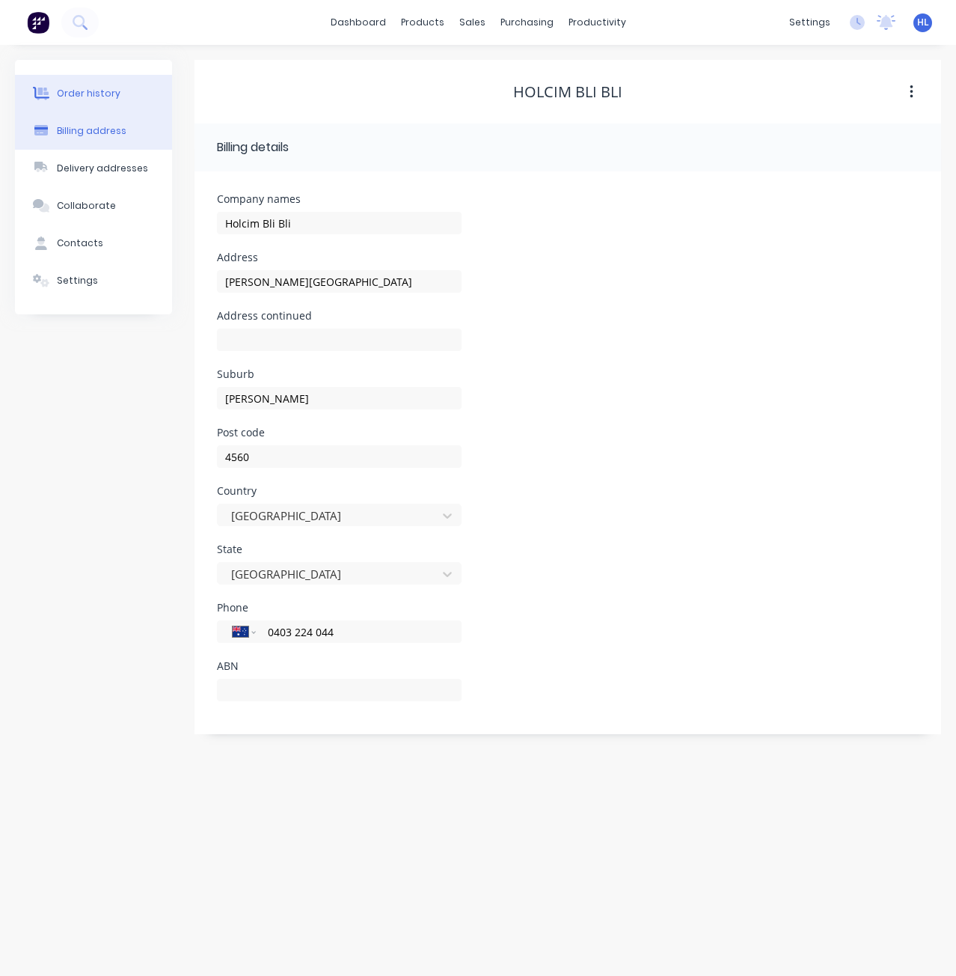
click at [114, 89] on div "Order history" at bounding box center [89, 93] width 64 height 13
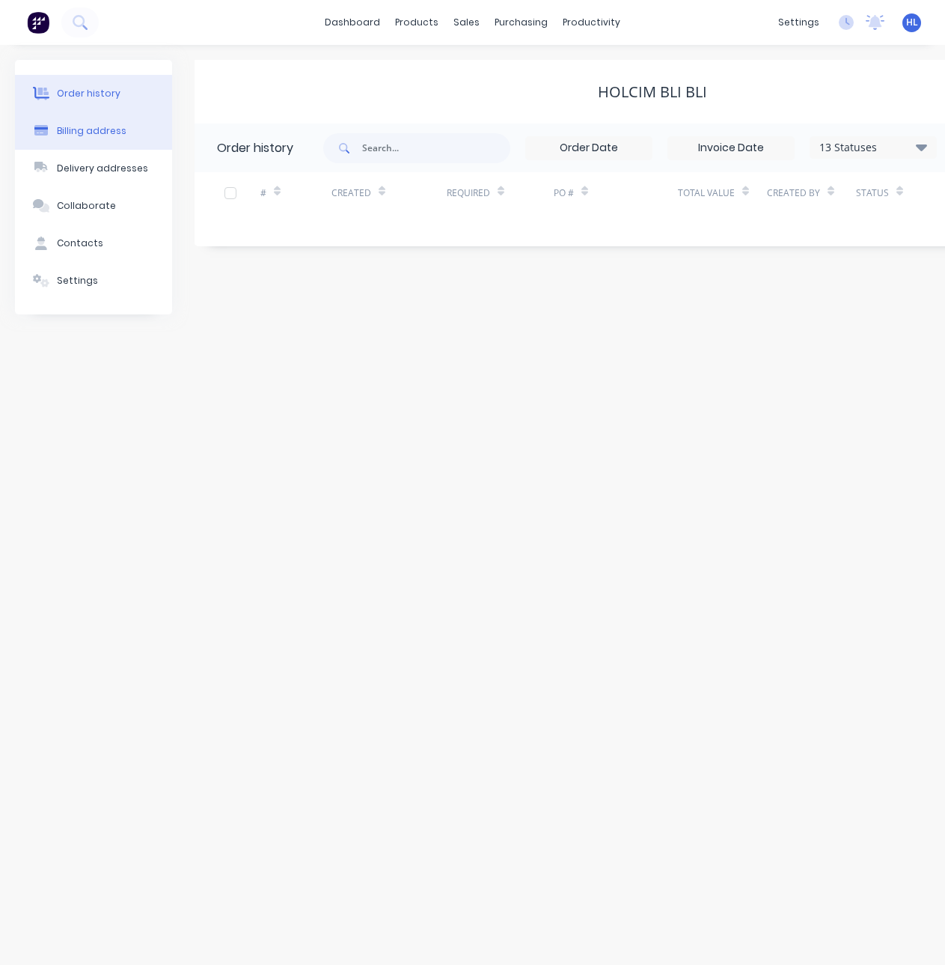
click at [91, 139] on button "Billing address" at bounding box center [93, 130] width 157 height 37
select select "AU"
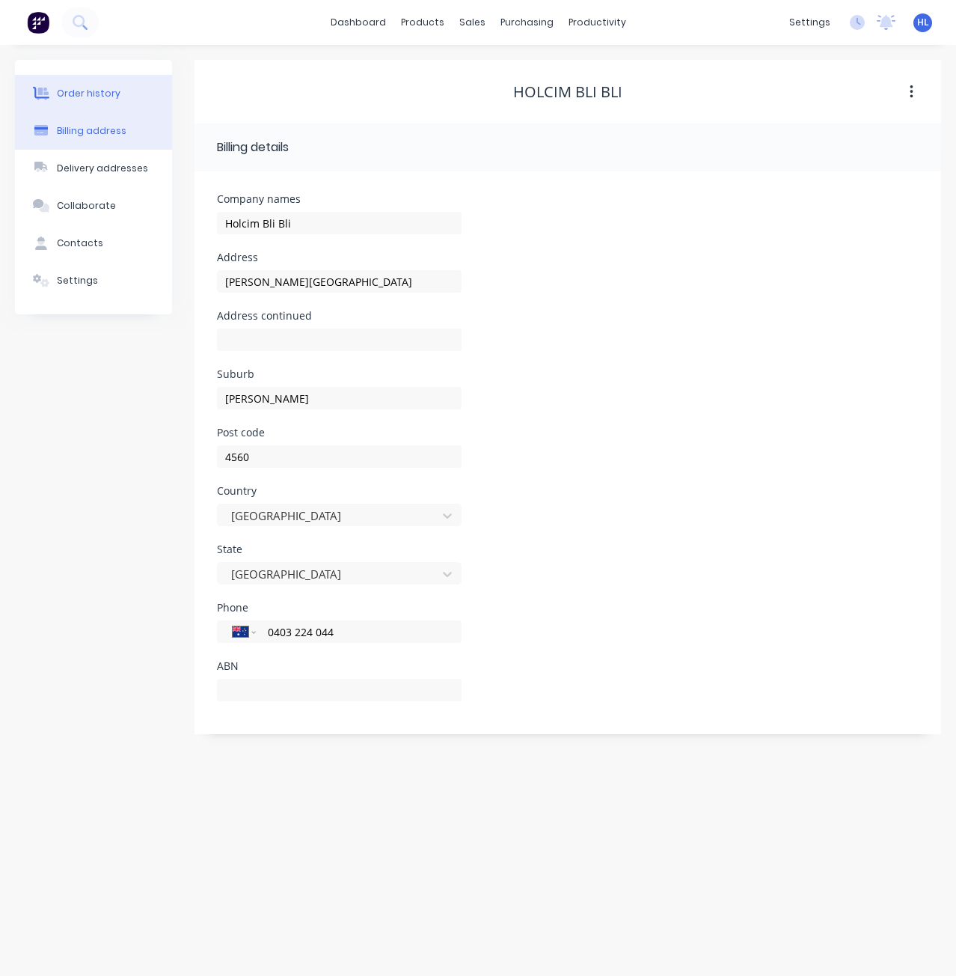
click at [120, 84] on button "Order history" at bounding box center [93, 93] width 157 height 37
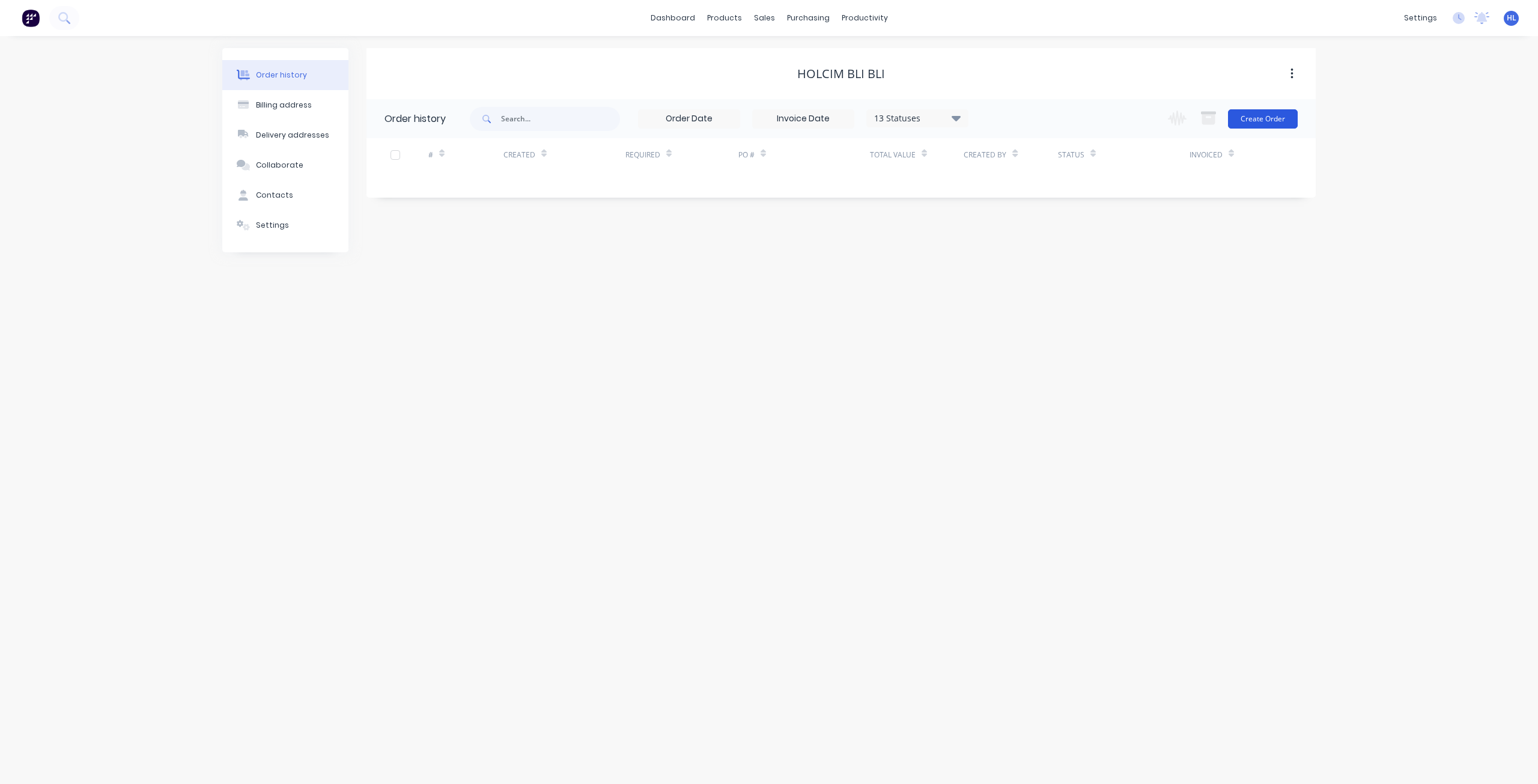
click at [767, 116] on button "Create Order" at bounding box center [1263, 119] width 70 height 19
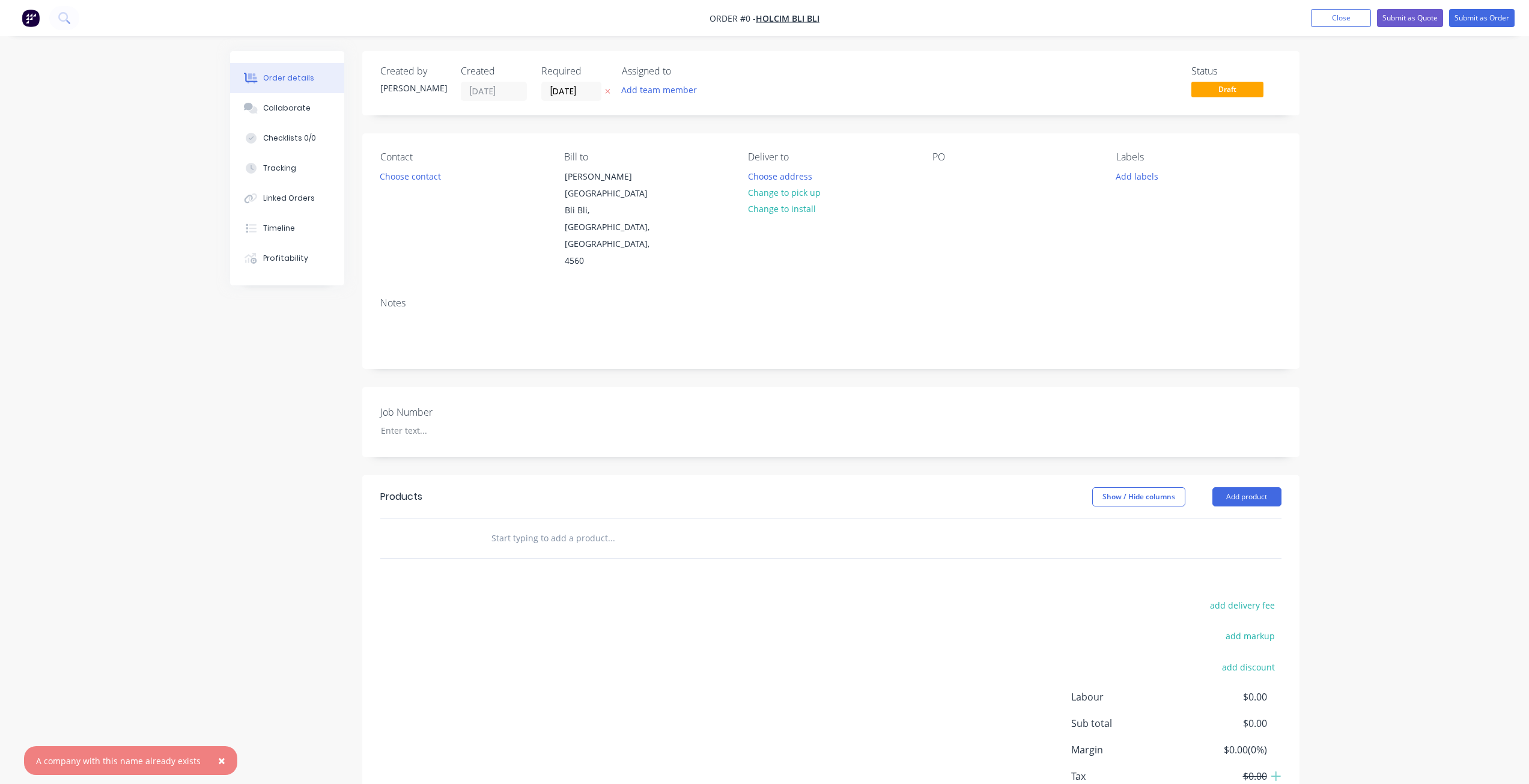
click at [218, 762] on span "×" at bounding box center [222, 760] width 7 height 17
click at [266, 235] on button "Timeline" at bounding box center [287, 228] width 114 height 30
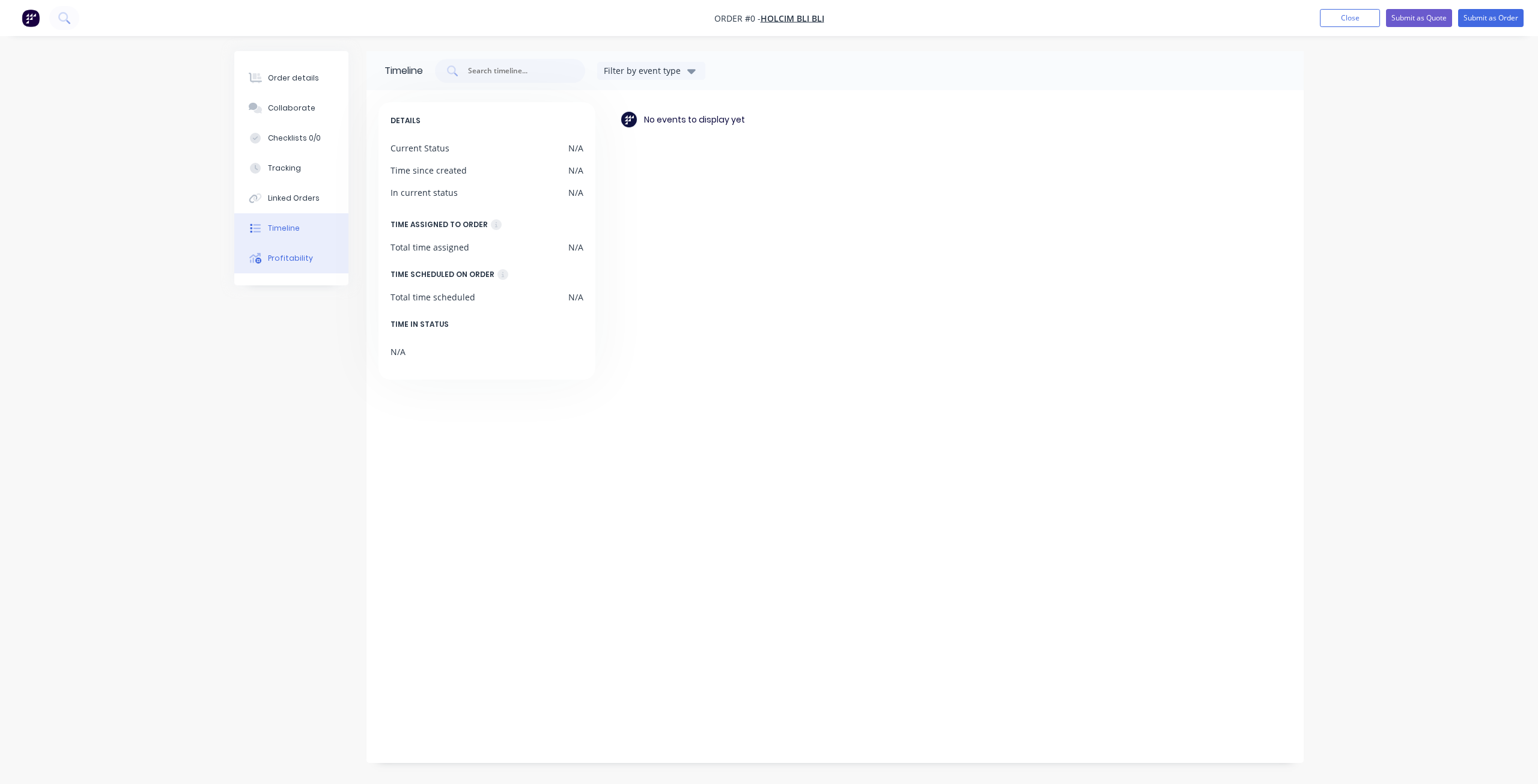
click at [289, 270] on button "Profitability" at bounding box center [291, 258] width 114 height 30
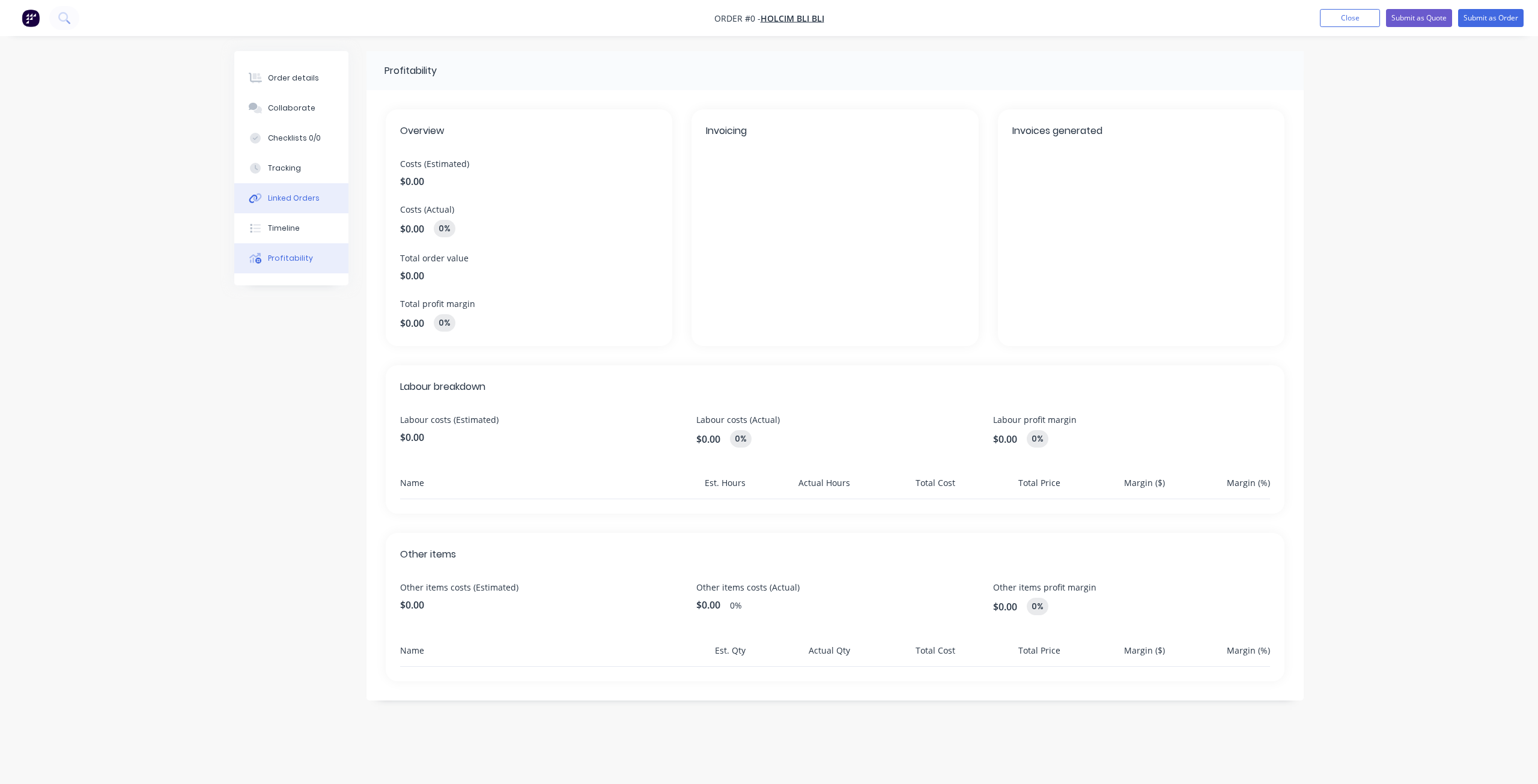
click at [291, 210] on button "Linked Orders" at bounding box center [291, 197] width 114 height 30
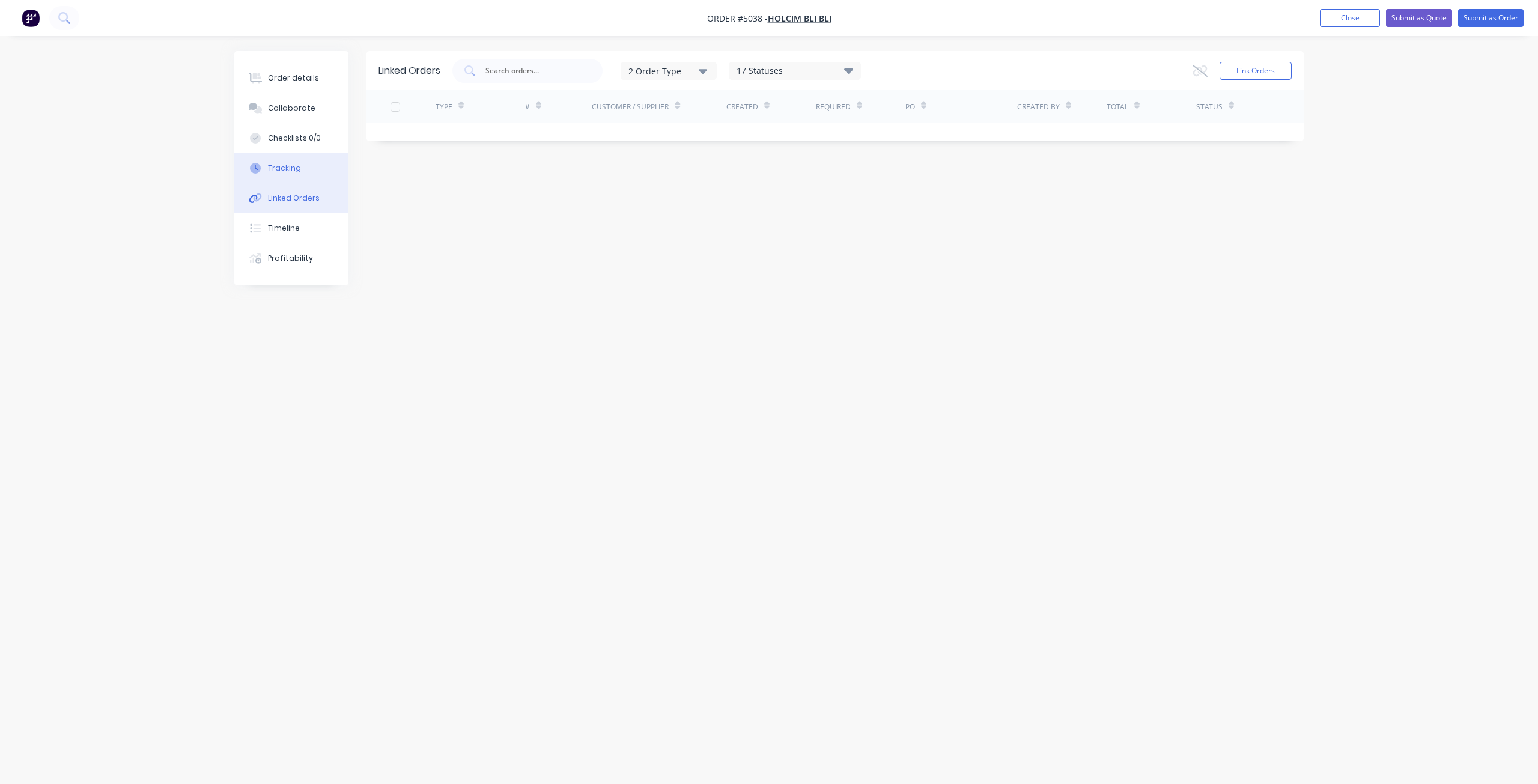
click at [293, 171] on div "Tracking" at bounding box center [284, 168] width 33 height 10
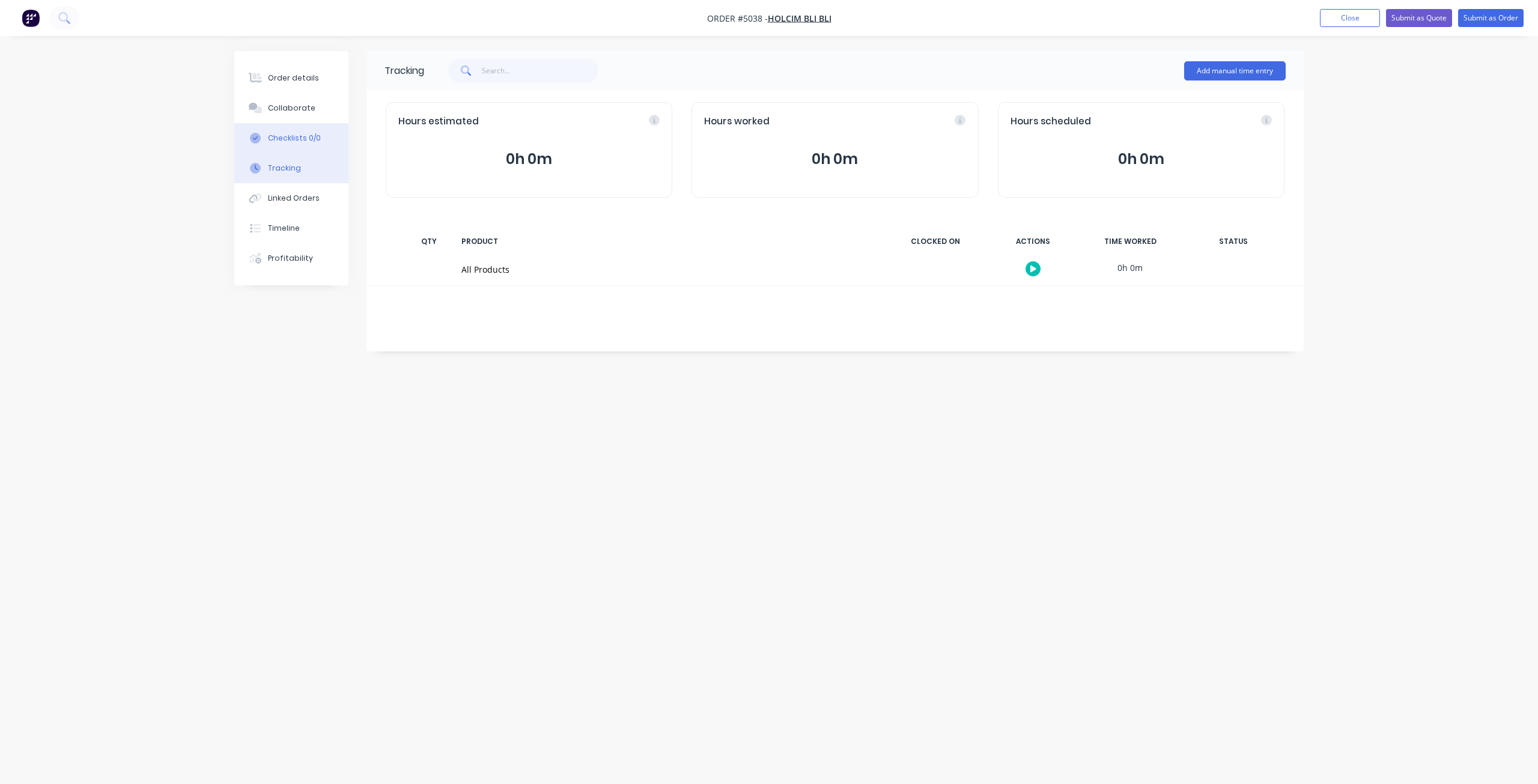
click at [305, 139] on div "Checklists 0/0" at bounding box center [295, 137] width 53 height 10
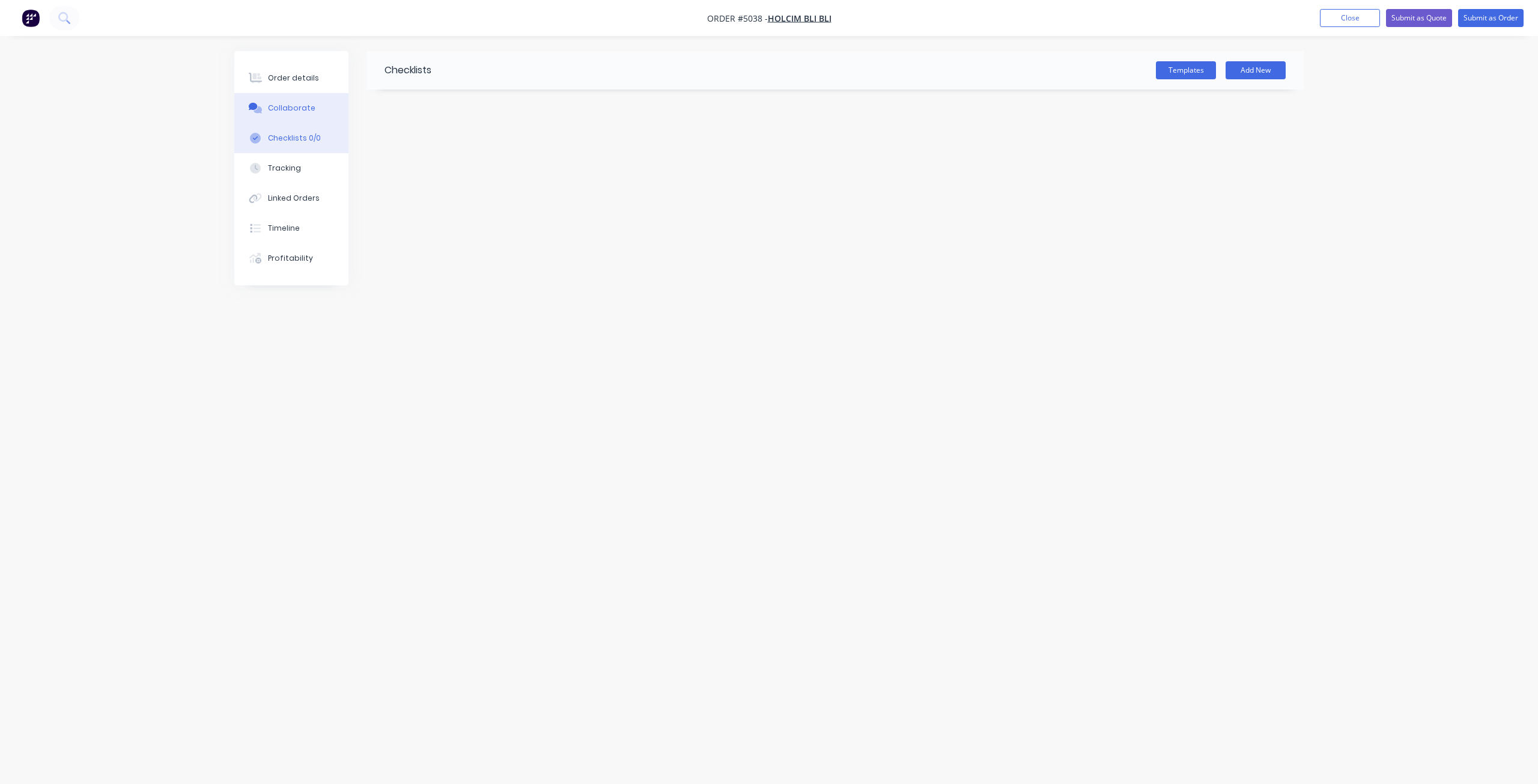
click at [307, 106] on div "Collaborate" at bounding box center [291, 108] width 47 height 10
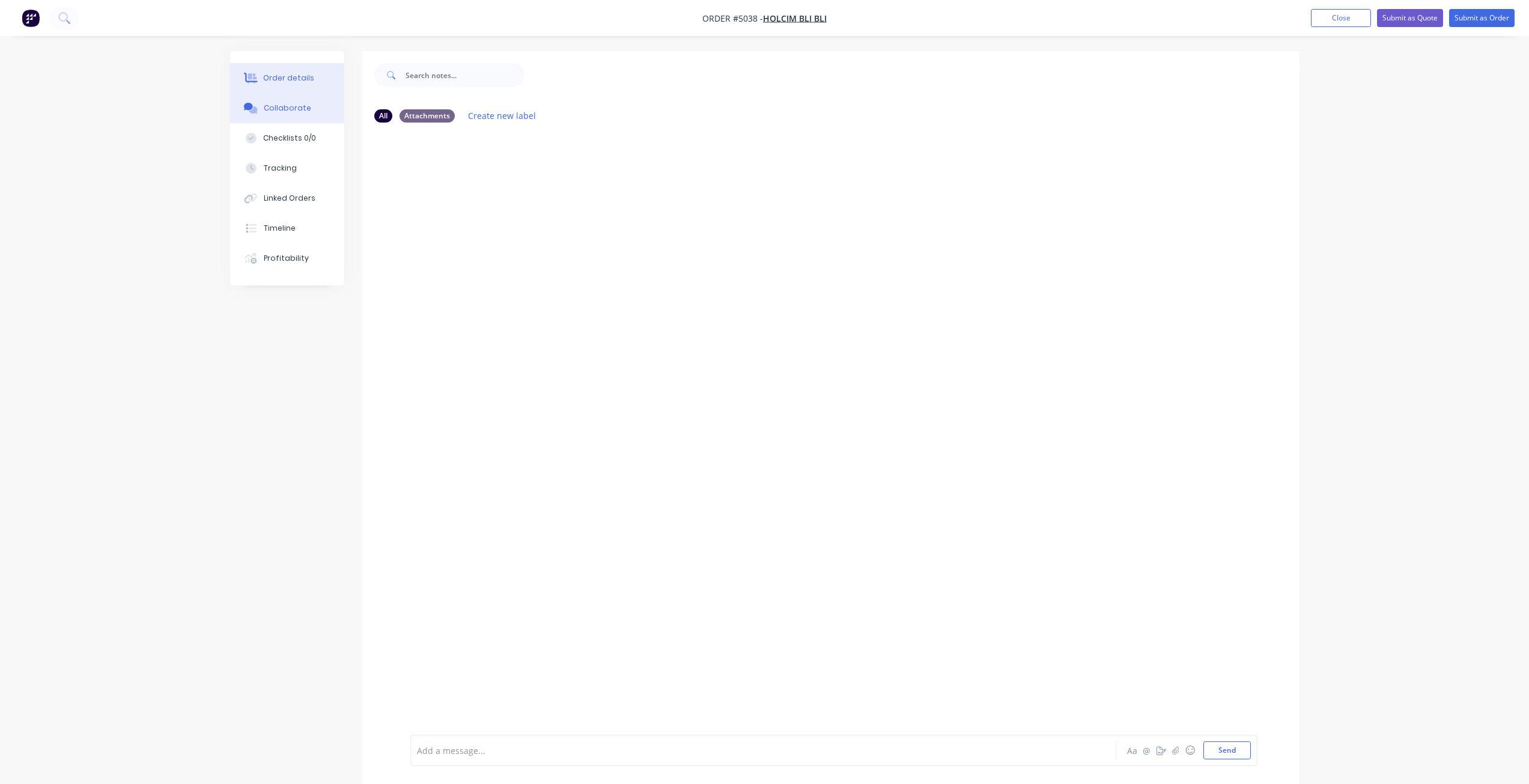
click at [306, 75] on div "Order details" at bounding box center [289, 78] width 51 height 10
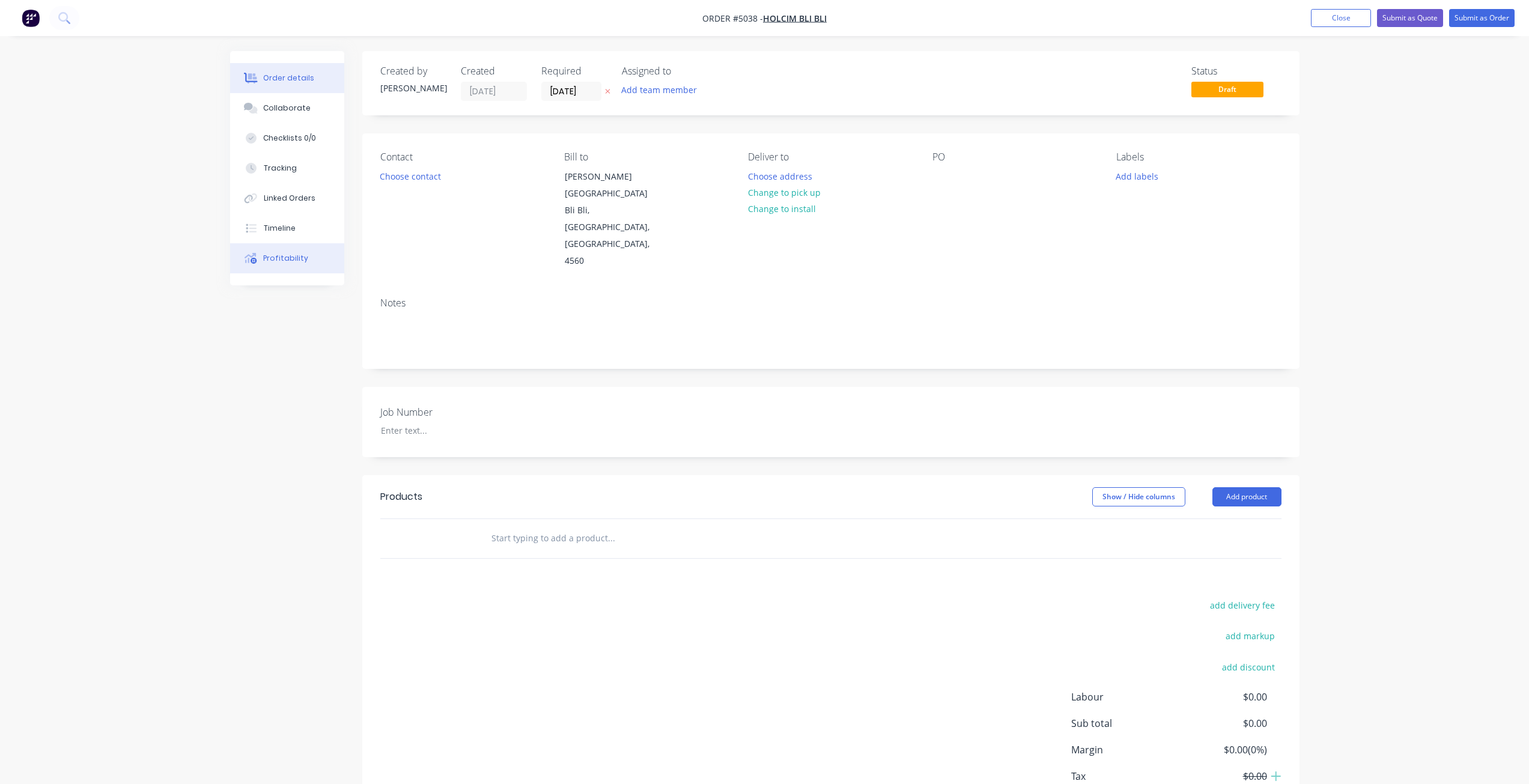
click at [320, 265] on button "Profitability" at bounding box center [287, 258] width 114 height 30
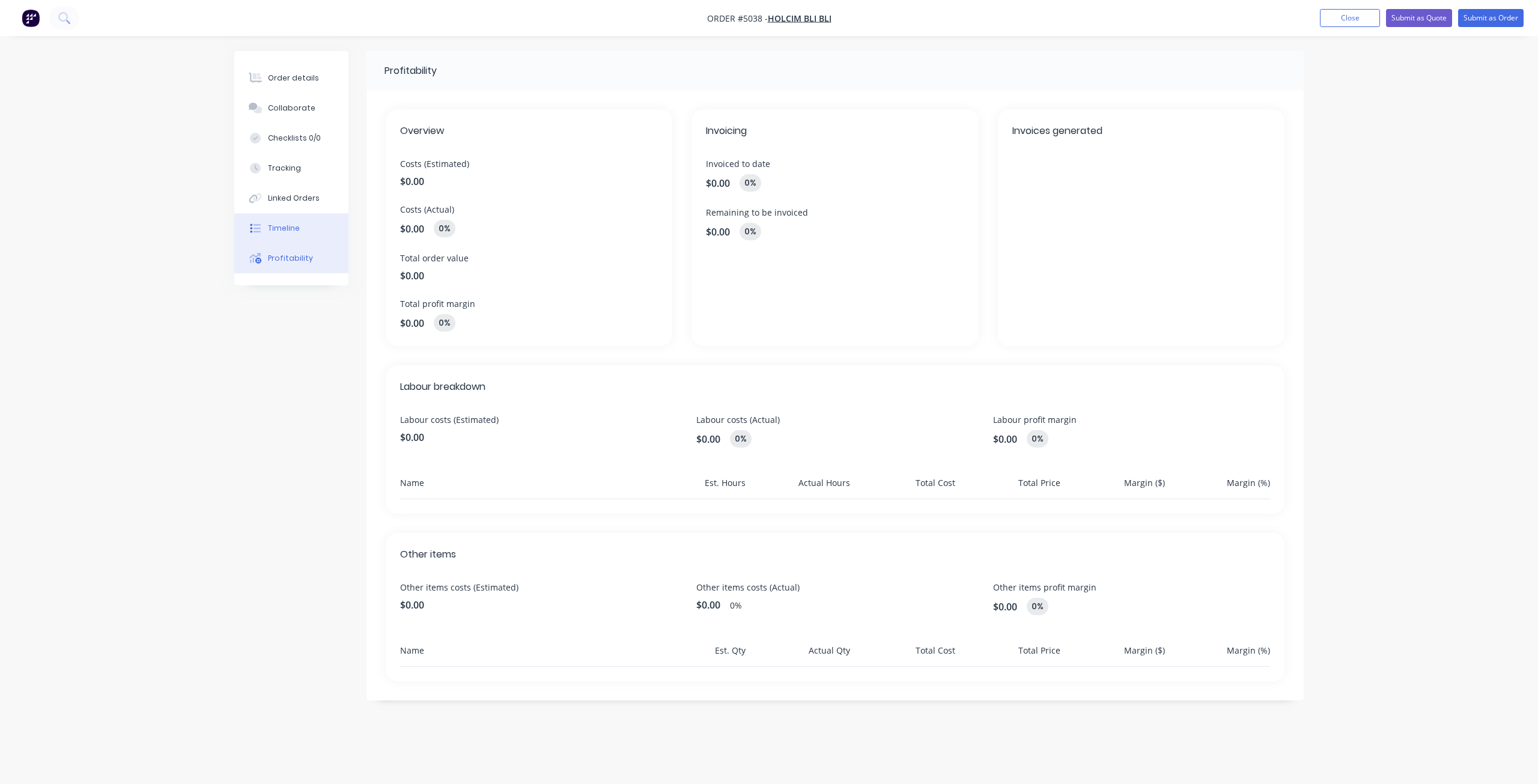
click at [316, 238] on button "Timeline" at bounding box center [291, 228] width 114 height 30
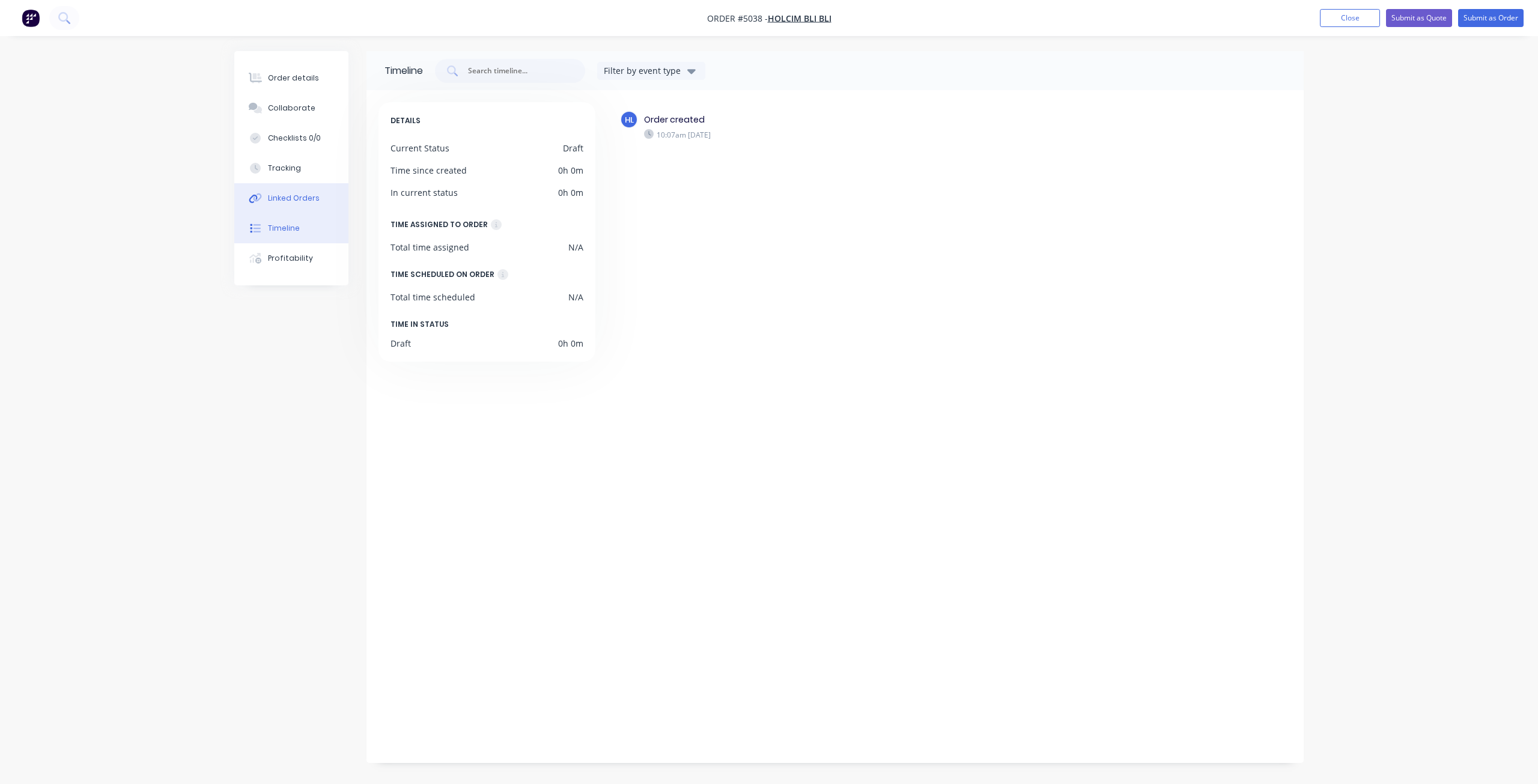
click at [308, 199] on div "Linked Orders" at bounding box center [294, 197] width 51 height 10
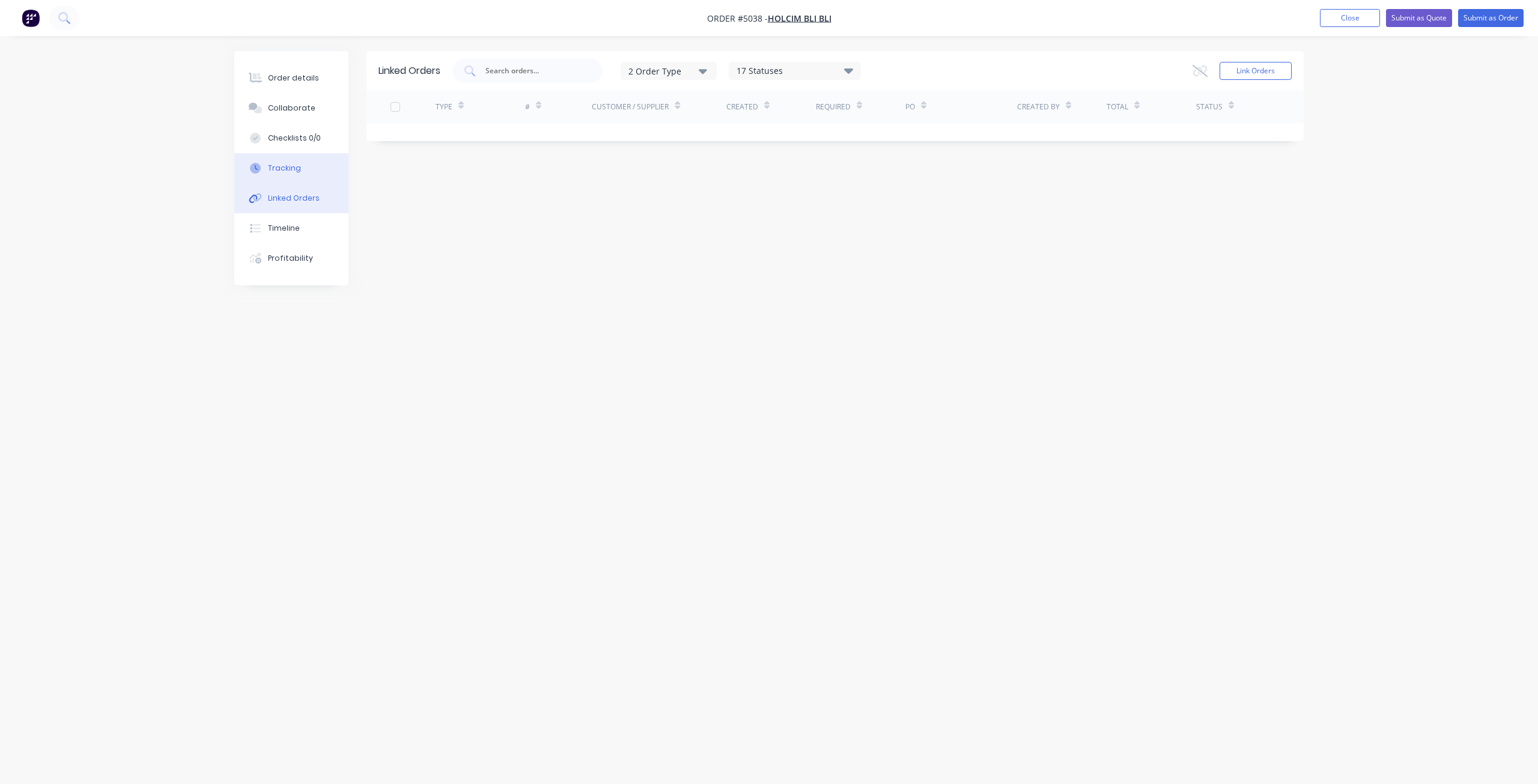
click at [305, 171] on button "Tracking" at bounding box center [291, 168] width 114 height 30
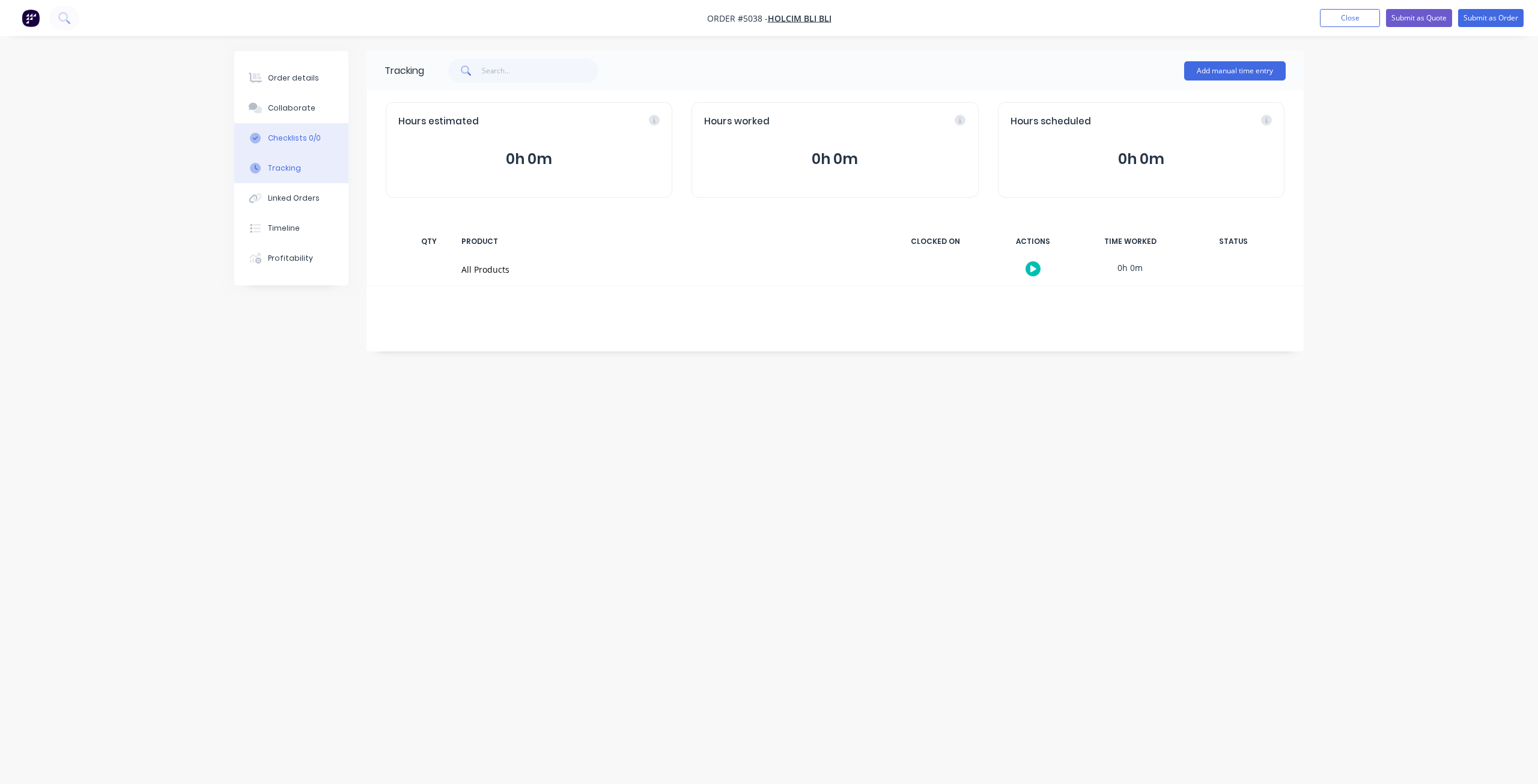
click at [302, 138] on div "Checklists 0/0" at bounding box center [295, 137] width 53 height 10
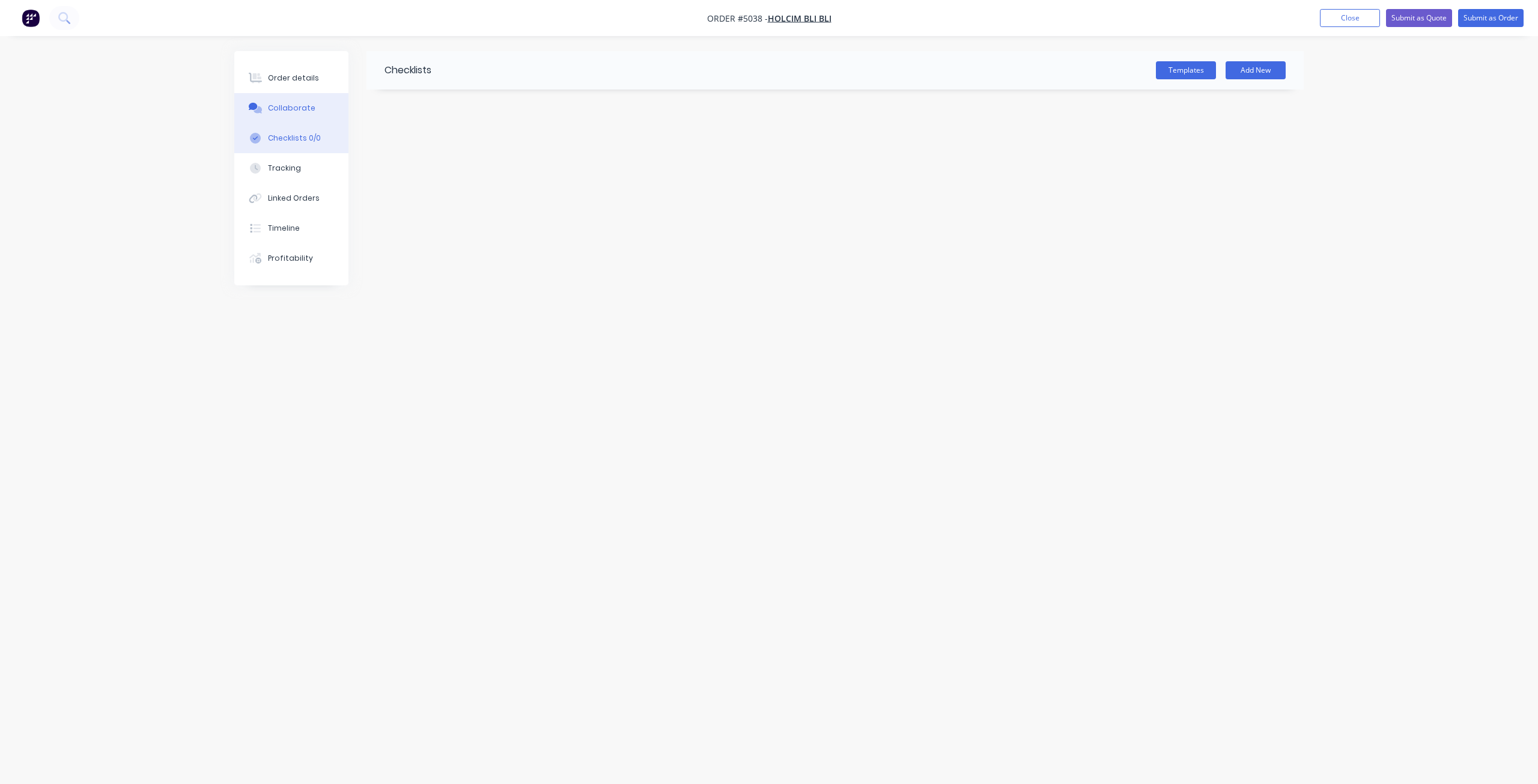
click at [295, 108] on div "Collaborate" at bounding box center [291, 108] width 47 height 10
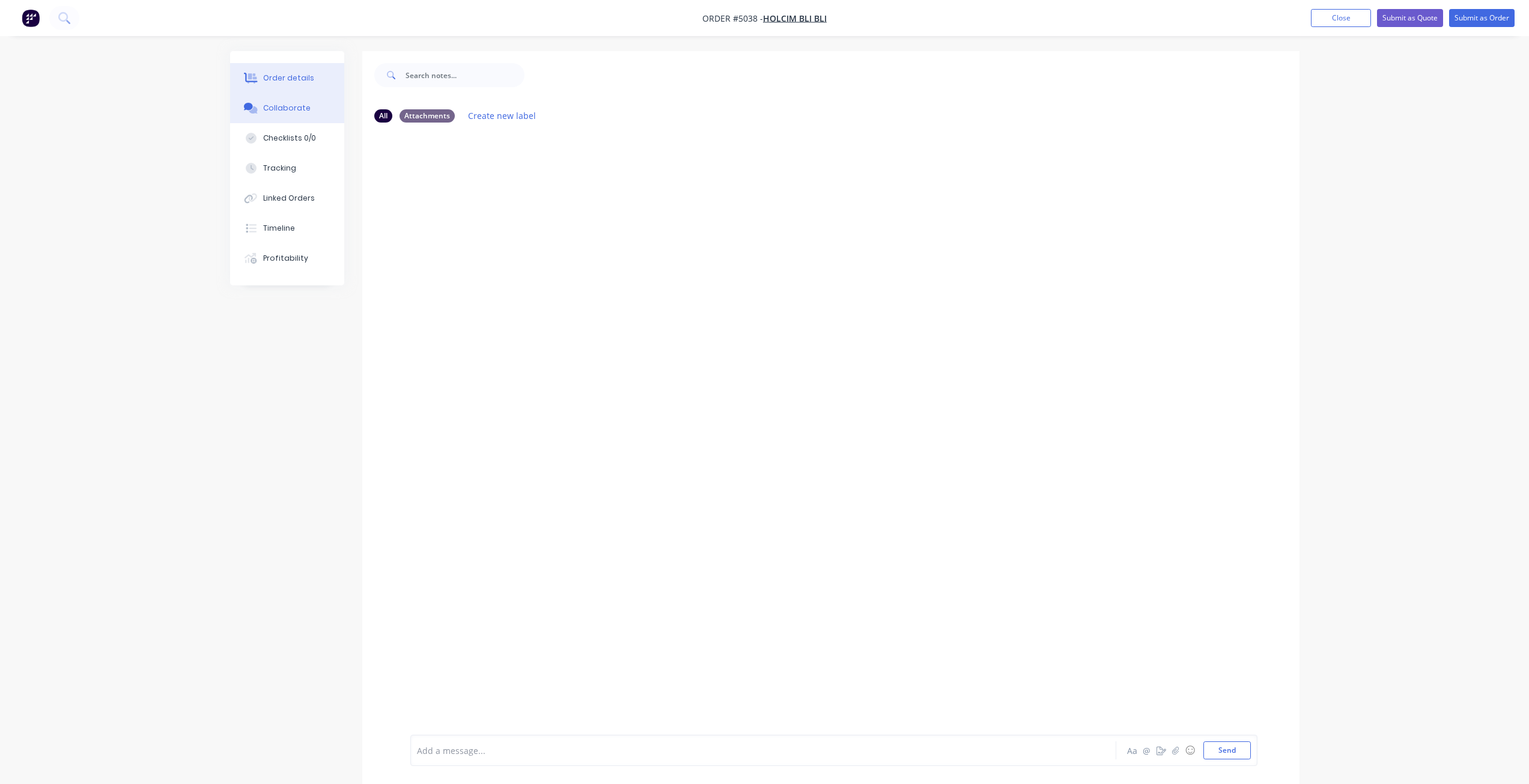
click at [287, 70] on button "Order details" at bounding box center [287, 78] width 114 height 30
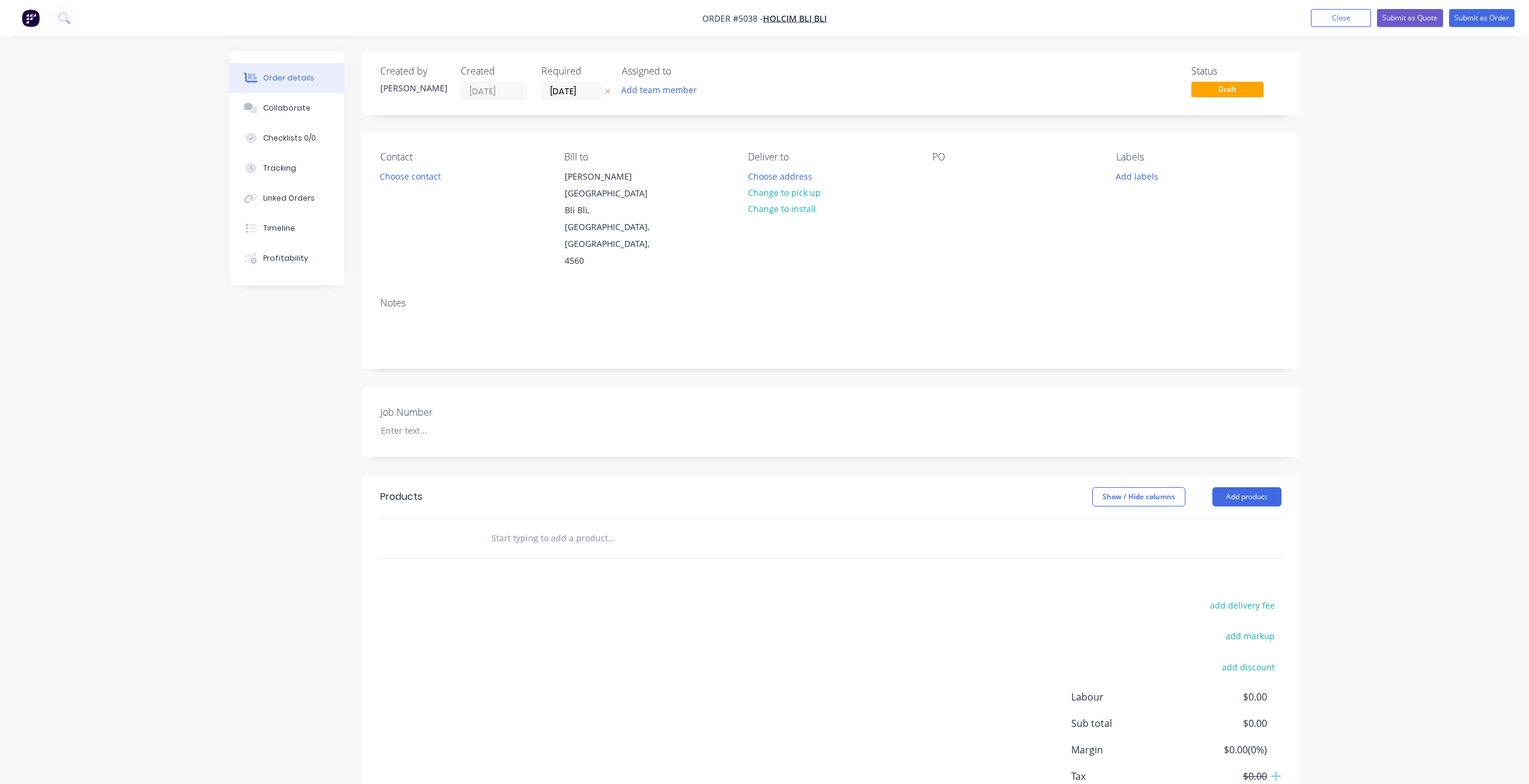
drag, startPoint x: 1340, startPoint y: 13, endPoint x: 1230, endPoint y: 27, distance: 110.9
click at [767, 10] on button "Close" at bounding box center [1340, 18] width 60 height 18
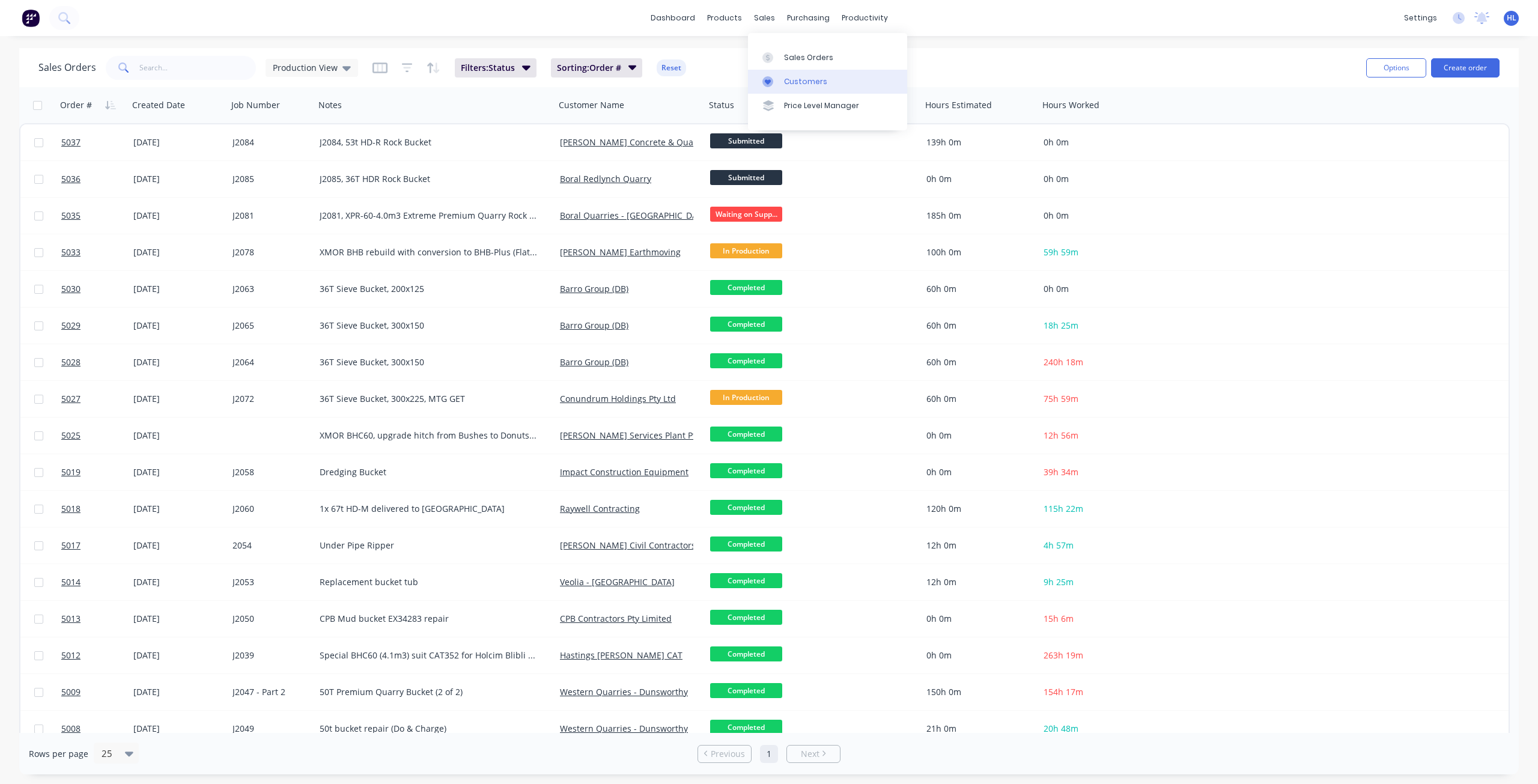
click at [767, 76] on div "Customers" at bounding box center [806, 81] width 43 height 10
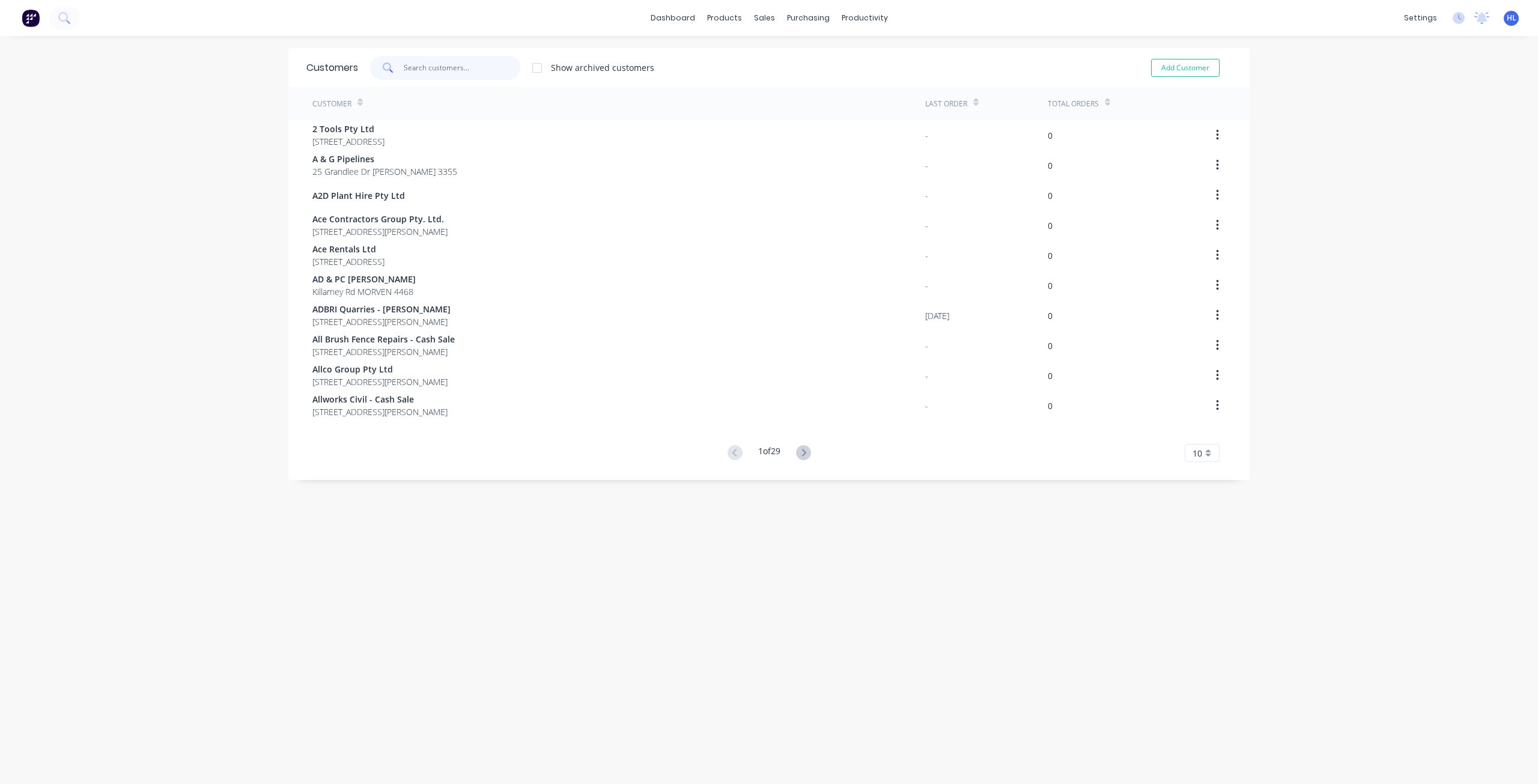
click at [459, 68] on input "text" at bounding box center [462, 68] width 117 height 24
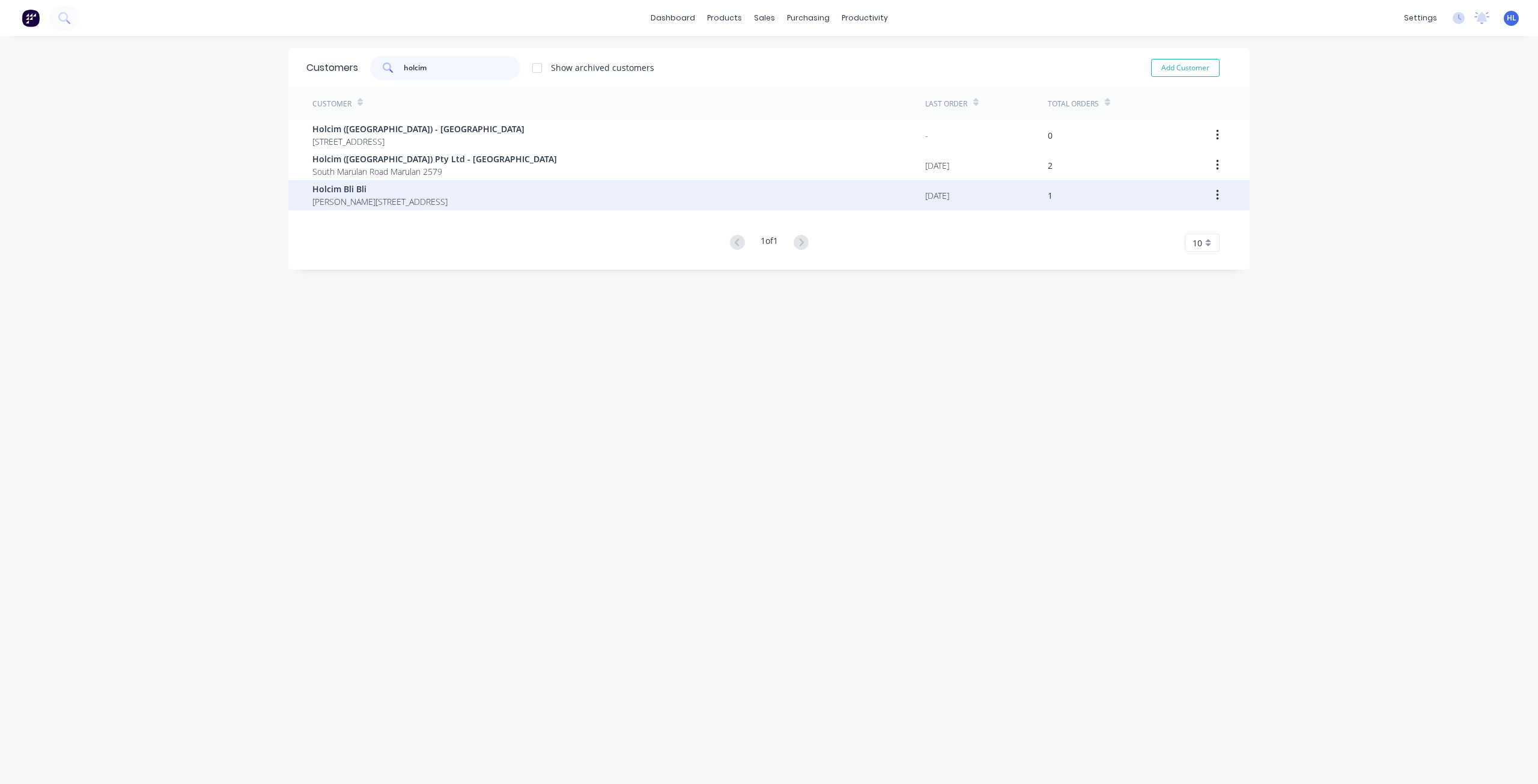
type input "holcim"
click at [407, 200] on span "Cooney Road Bli Bli Queensland Australia 4560" at bounding box center [380, 201] width 135 height 13
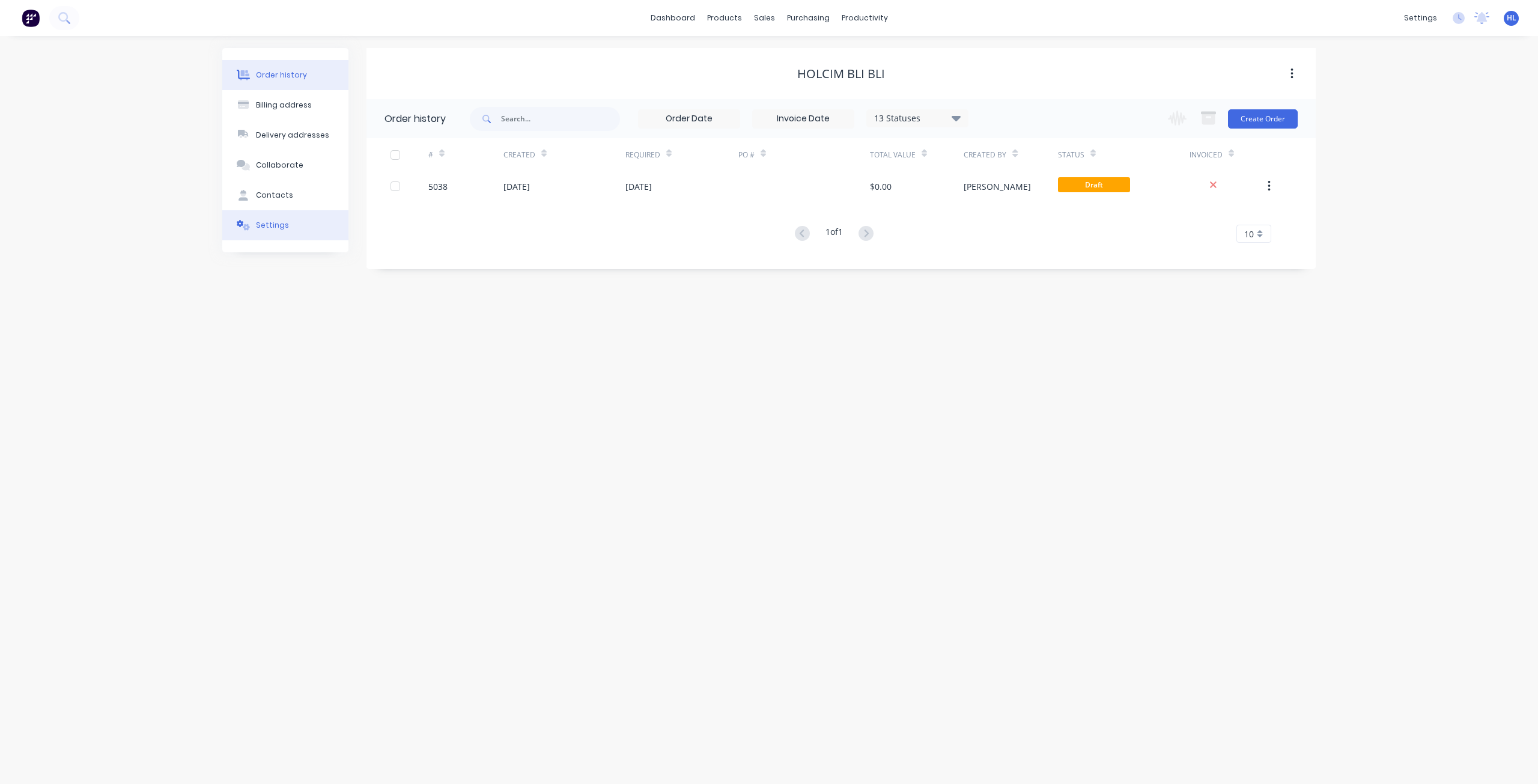
click at [302, 223] on button "Settings" at bounding box center [285, 225] width 126 height 30
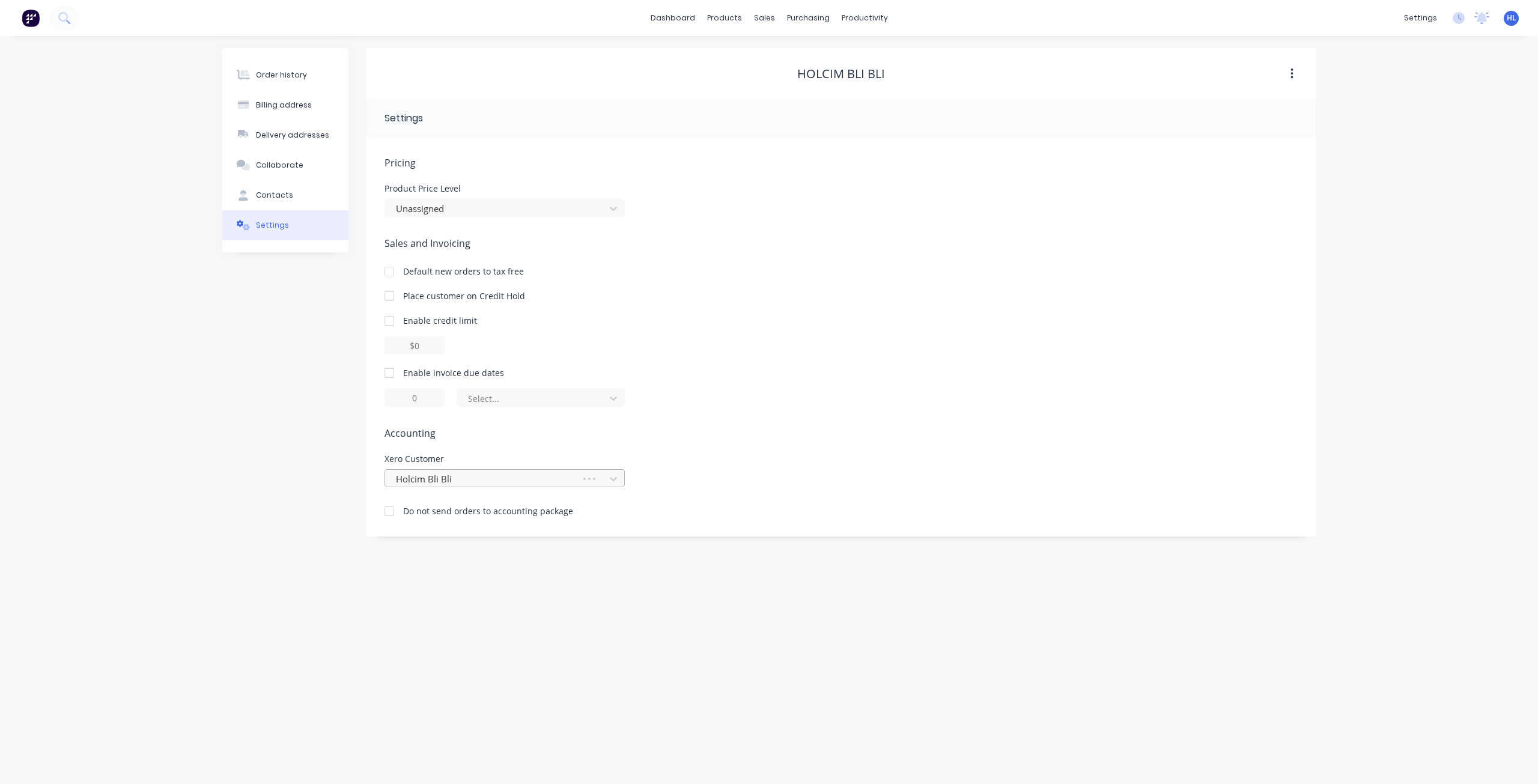
click at [493, 483] on div at bounding box center [485, 478] width 181 height 15
click at [268, 448] on div "Order history Billing address Delivery addresses Collaborate Contacts Settings" at bounding box center [285, 292] width 126 height 488
click at [301, 211] on button "Settings" at bounding box center [285, 225] width 126 height 30
click at [300, 196] on button "Contacts" at bounding box center [285, 195] width 126 height 30
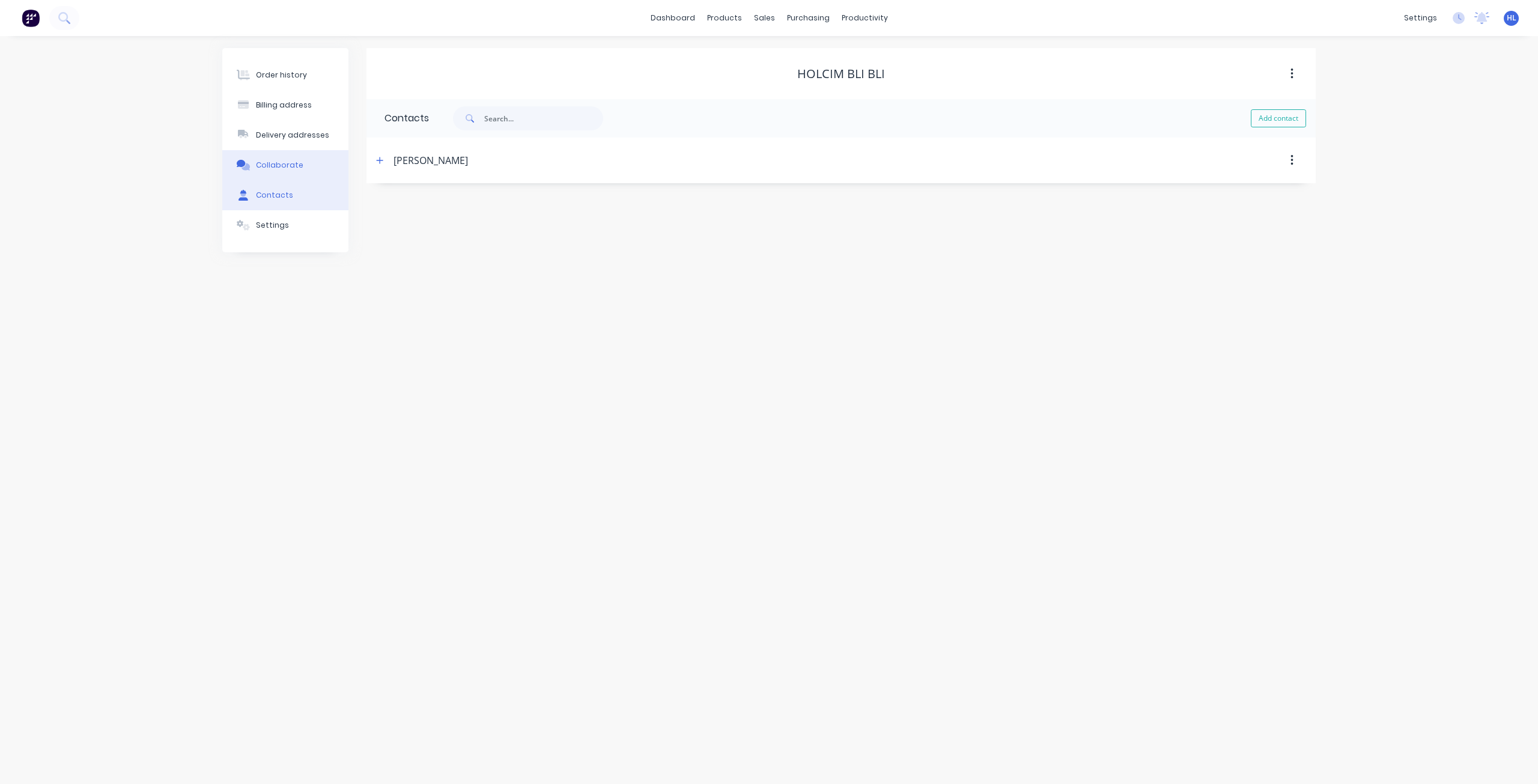
click at [291, 165] on div "Collaborate" at bounding box center [279, 165] width 47 height 10
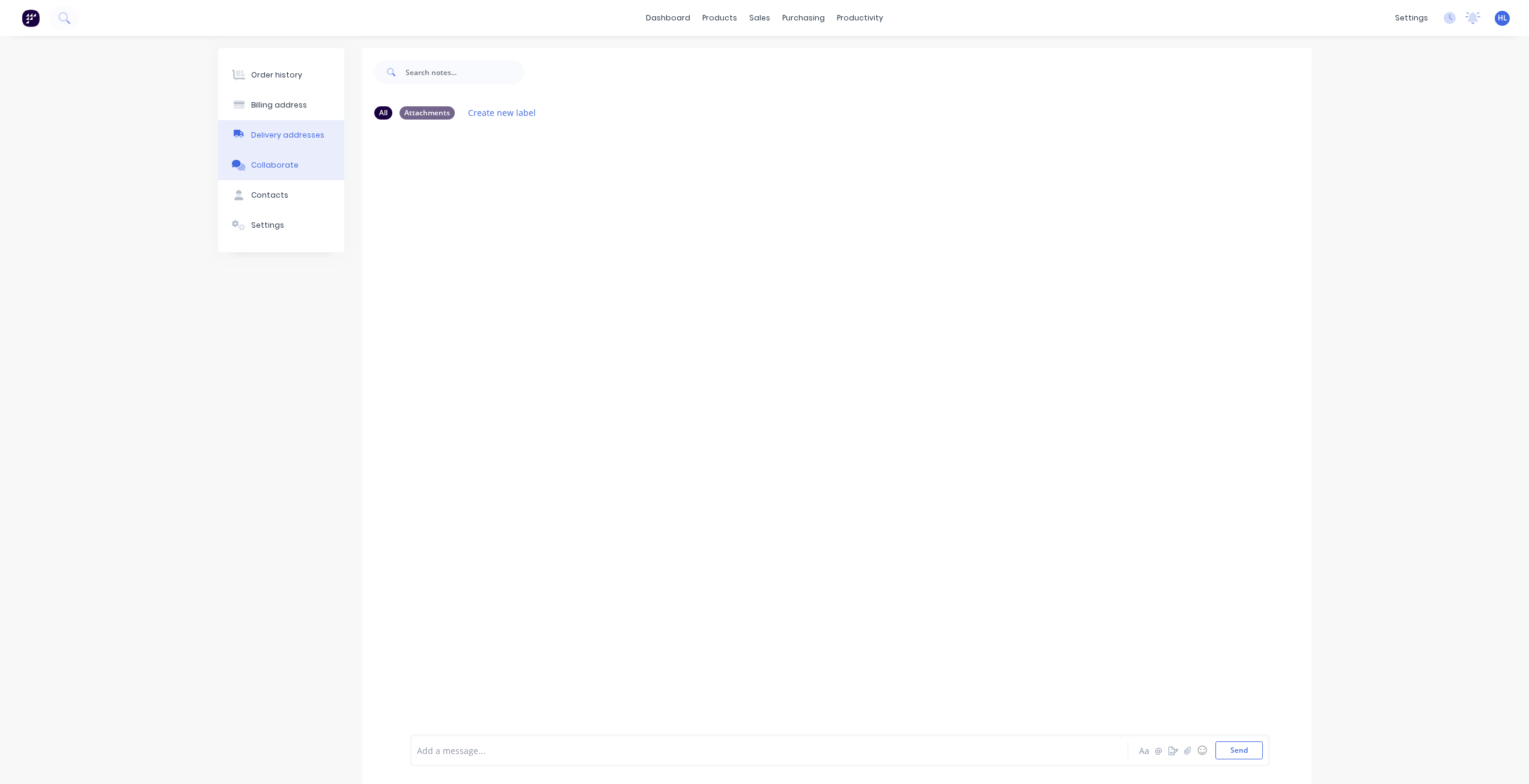
click at [285, 131] on div "Delivery addresses" at bounding box center [287, 135] width 73 height 10
select select "AU"
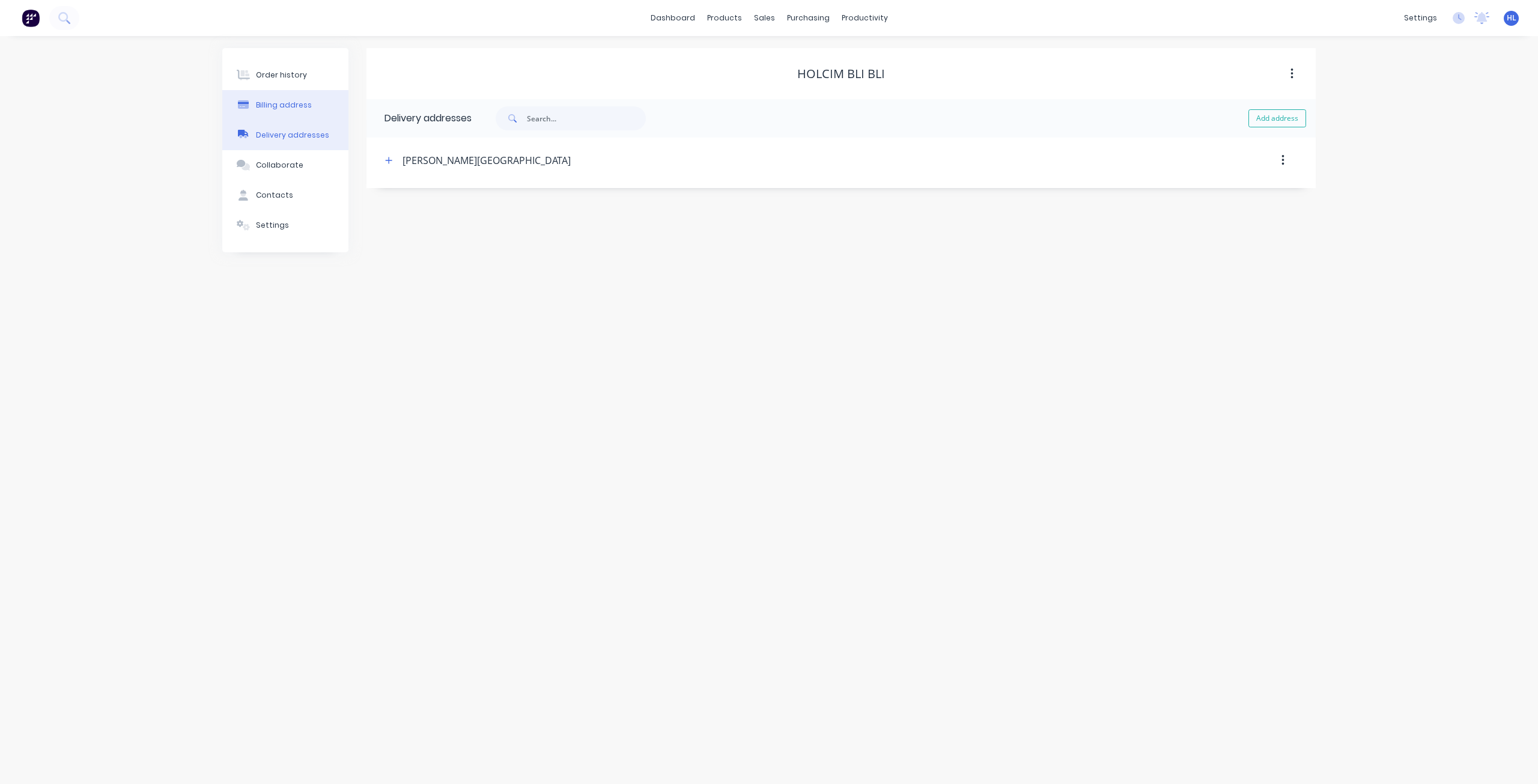
click at [286, 113] on button "Billing address" at bounding box center [285, 104] width 126 height 30
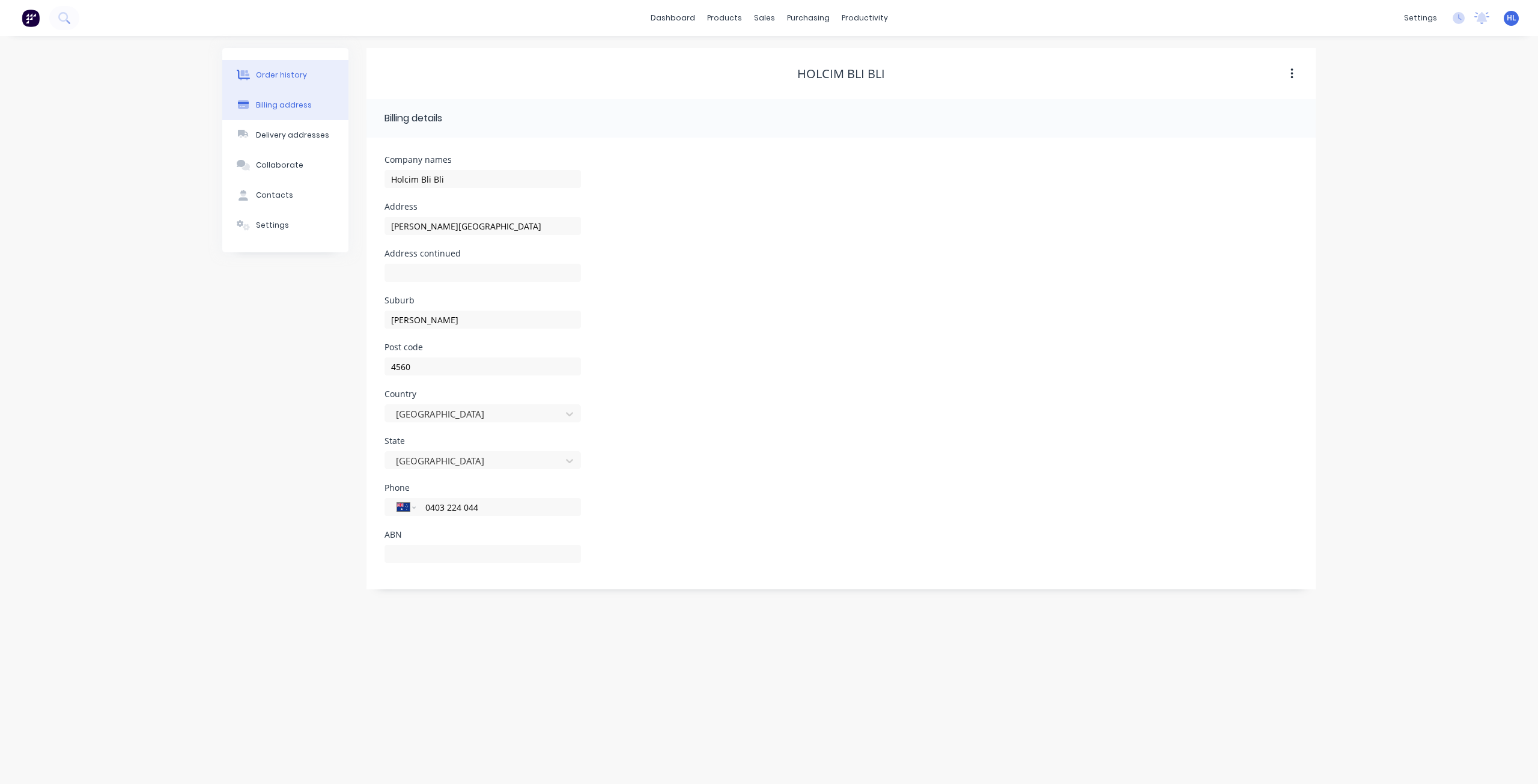
click at [279, 74] on div "Order history" at bounding box center [282, 75] width 51 height 10
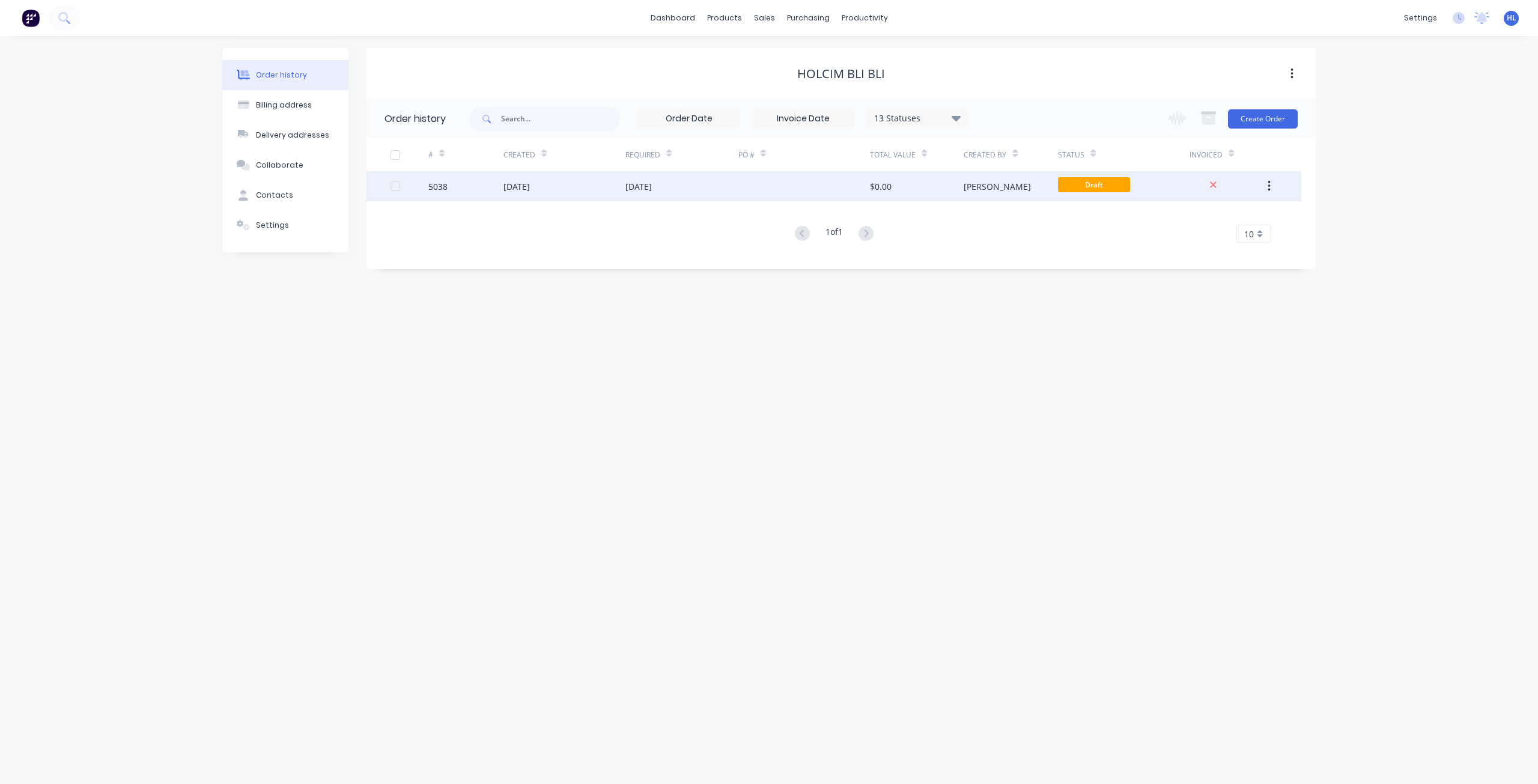
click at [469, 184] on div "5038" at bounding box center [466, 185] width 75 height 30
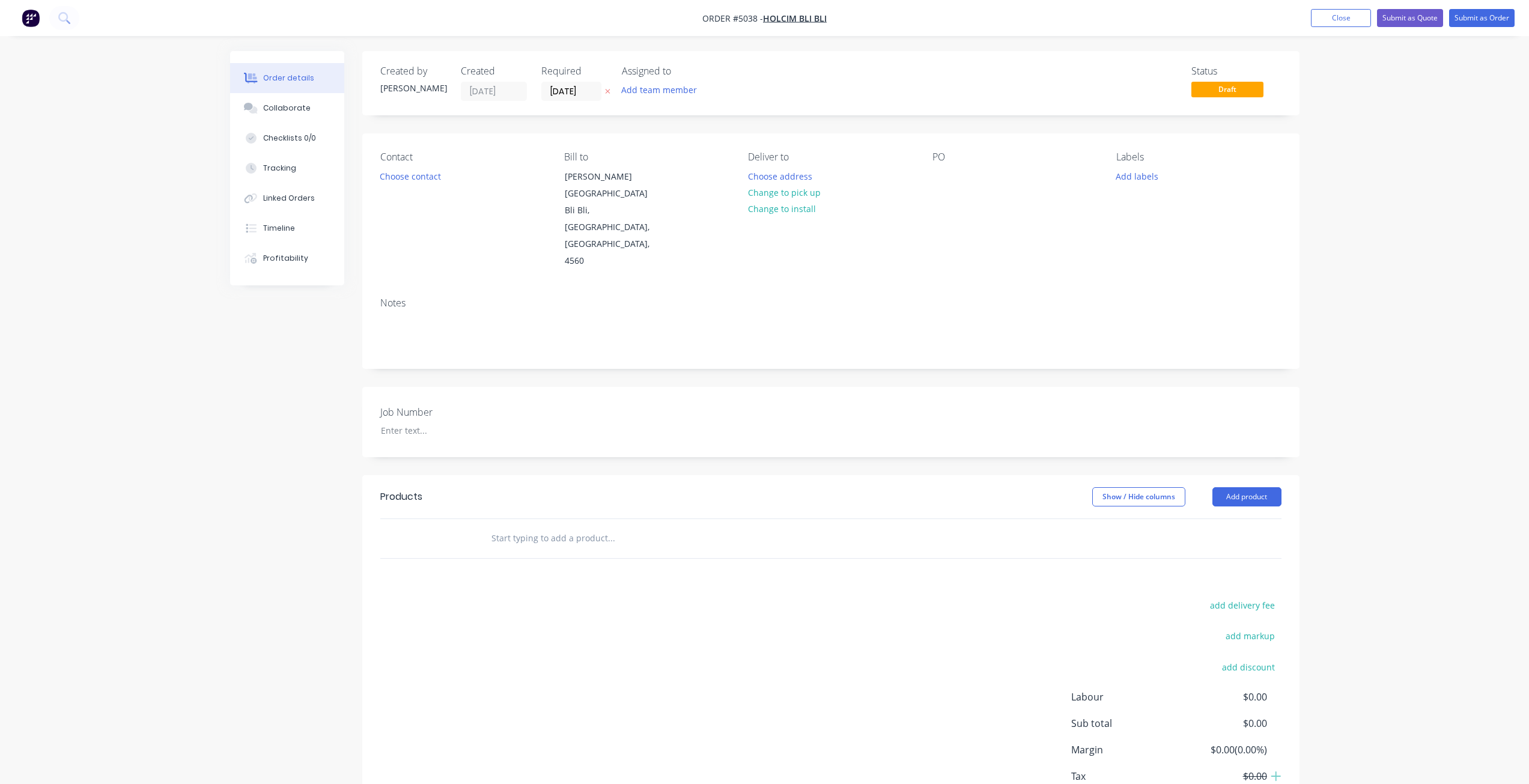
click at [767, 387] on div "Job Number" at bounding box center [830, 422] width 937 height 71
click at [634, 475] on header "Products Show / Hide columns Add product" at bounding box center [830, 497] width 937 height 43
click at [620, 526] on input "text" at bounding box center [610, 538] width 240 height 24
click at [767, 487] on button "Add product" at bounding box center [1246, 497] width 69 height 19
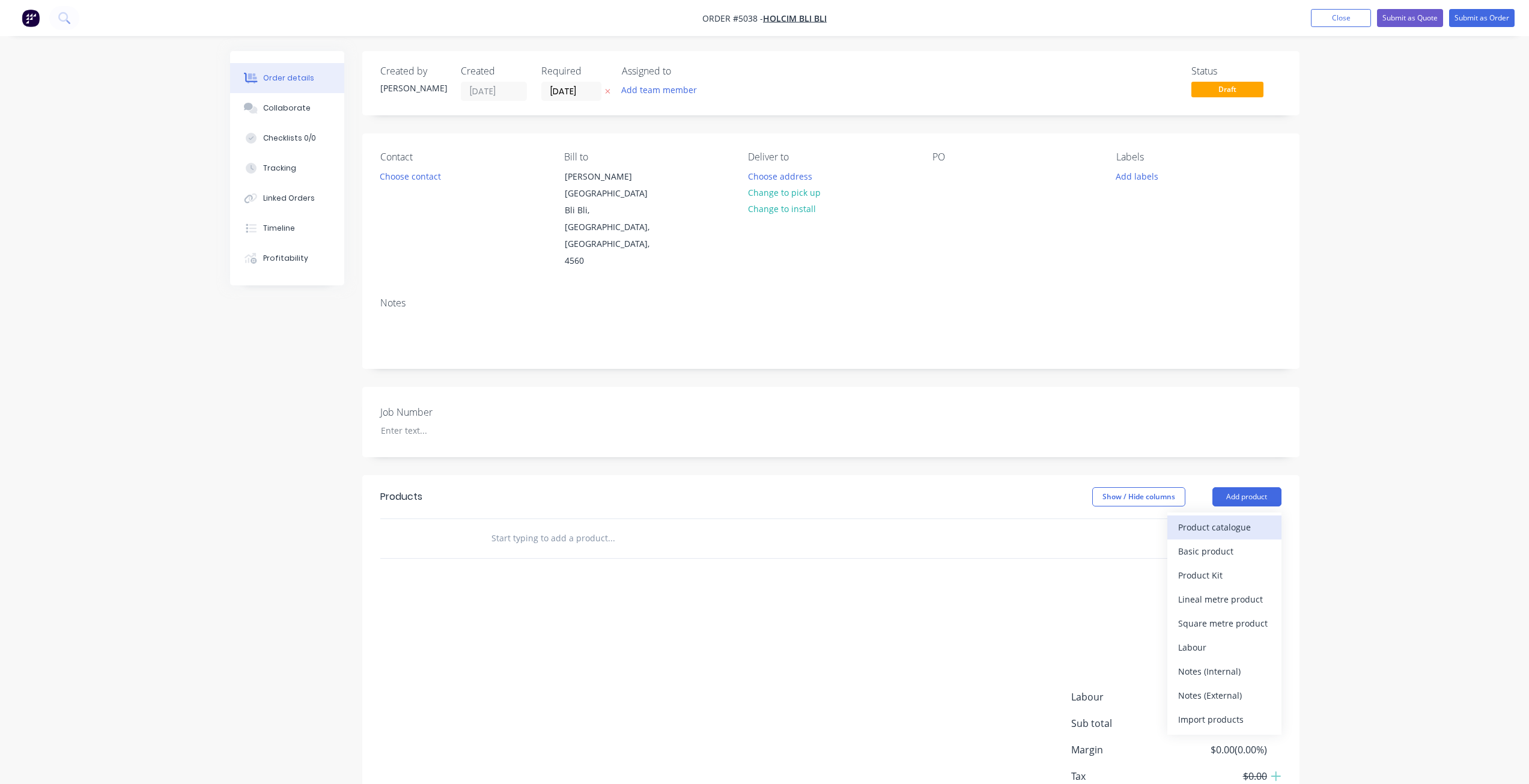
click at [767, 518] on div "Product catalogue" at bounding box center [1224, 527] width 92 height 18
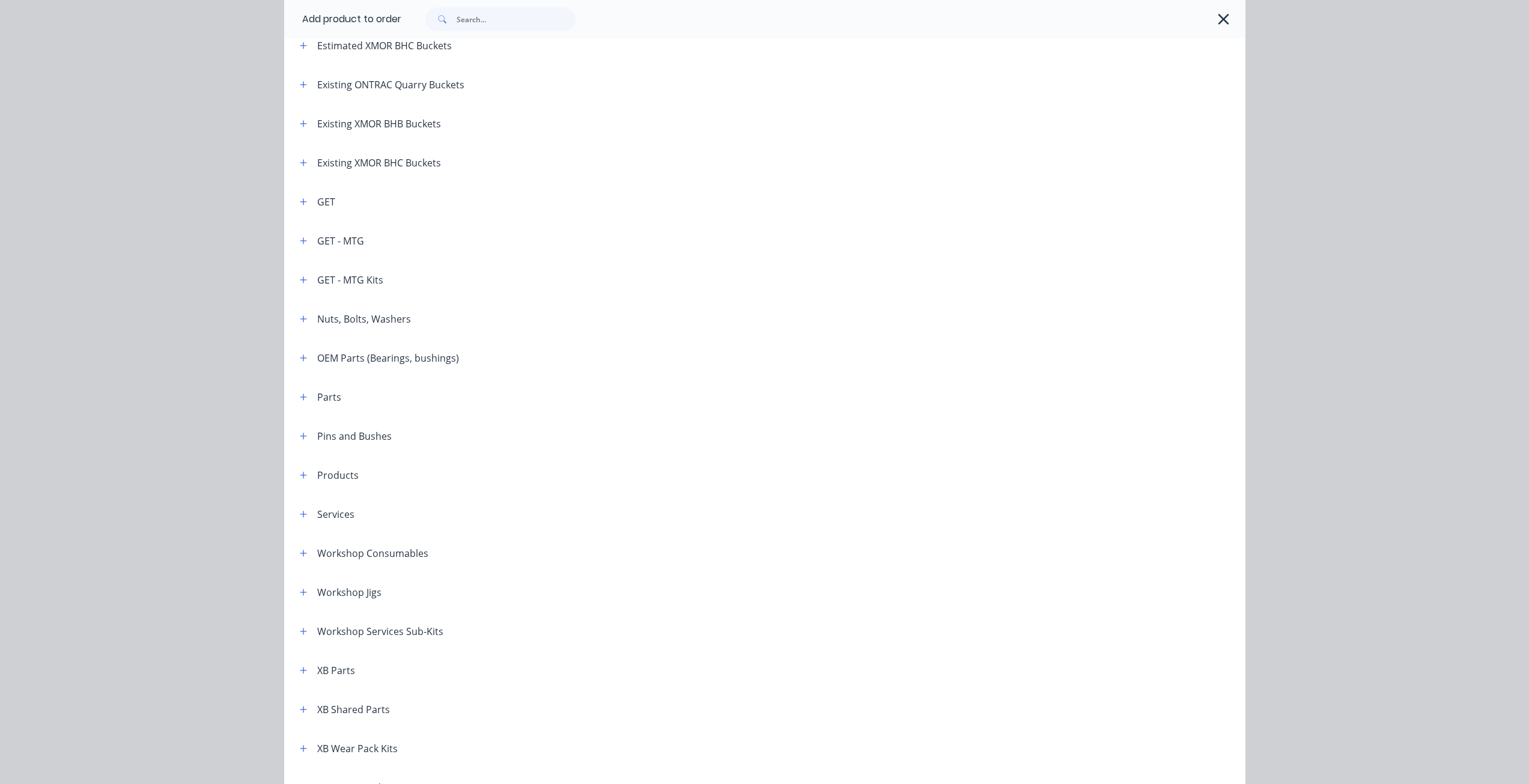
scroll to position [300, 0]
click at [297, 114] on header "GET" at bounding box center [764, 124] width 961 height 39
click at [299, 121] on icon "button" at bounding box center [303, 124] width 6 height 6
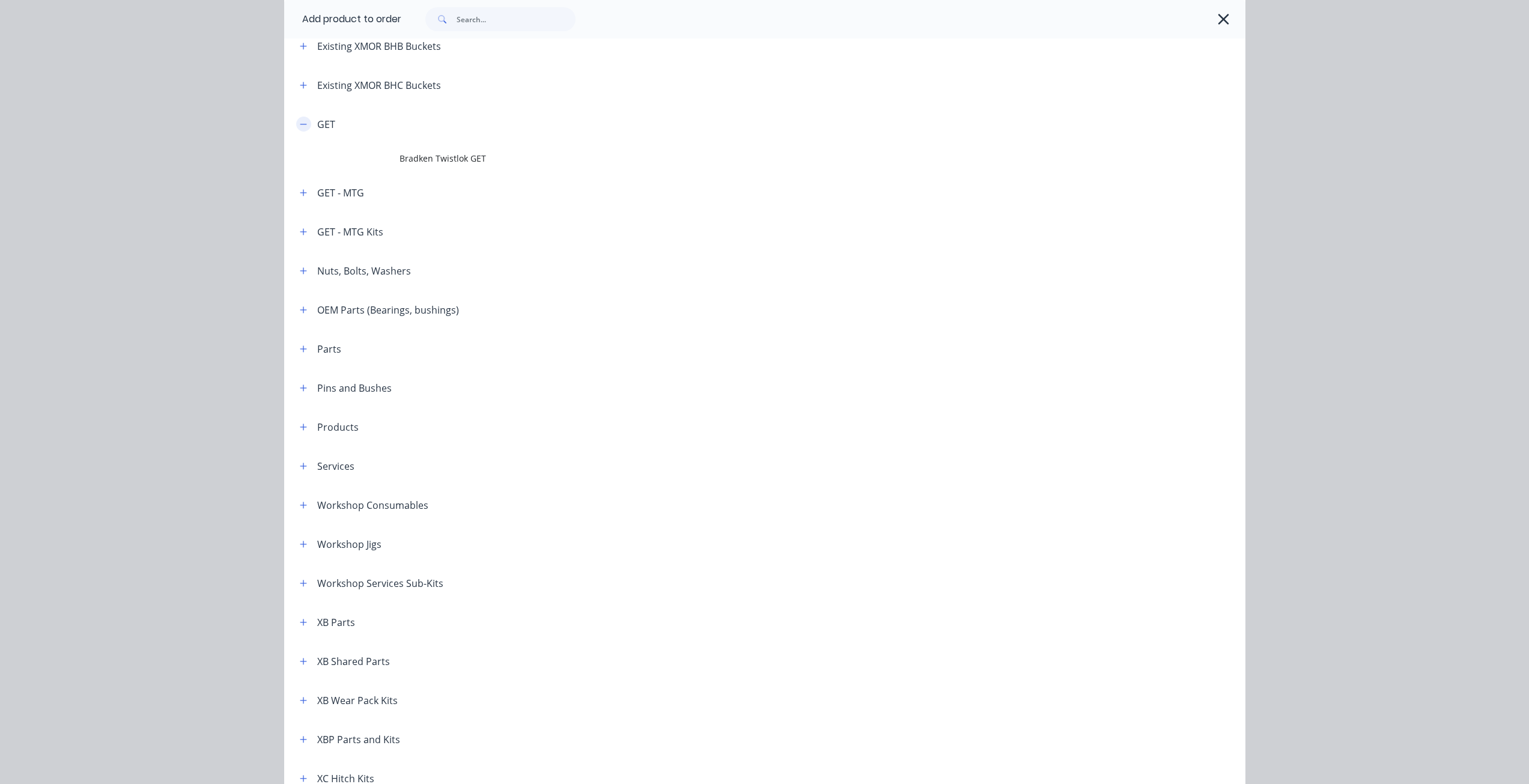
click at [296, 128] on button "button" at bounding box center [303, 124] width 15 height 15
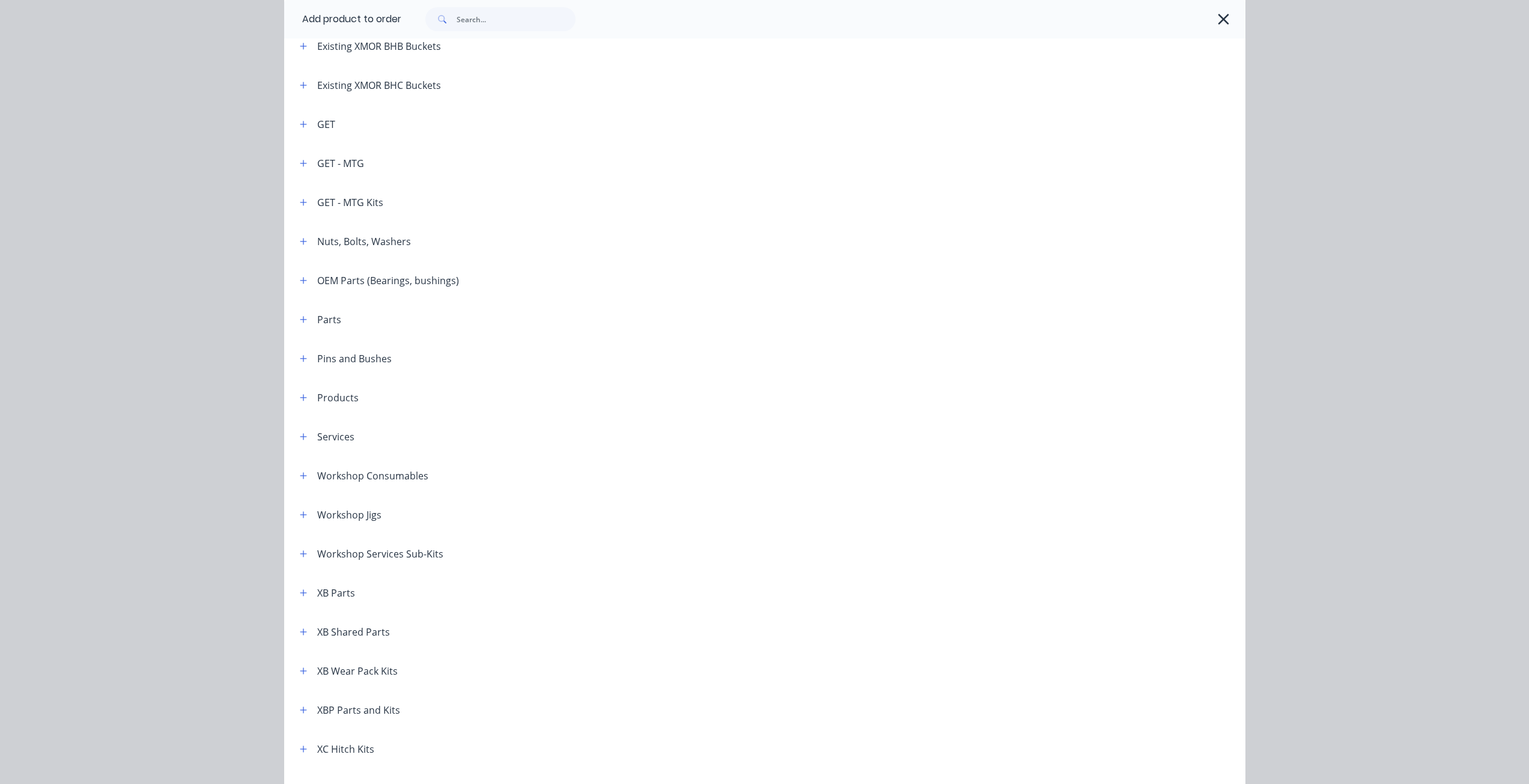
click at [304, 174] on header "GET - MTG" at bounding box center [764, 163] width 961 height 39
click at [299, 166] on icon "button" at bounding box center [303, 163] width 6 height 6
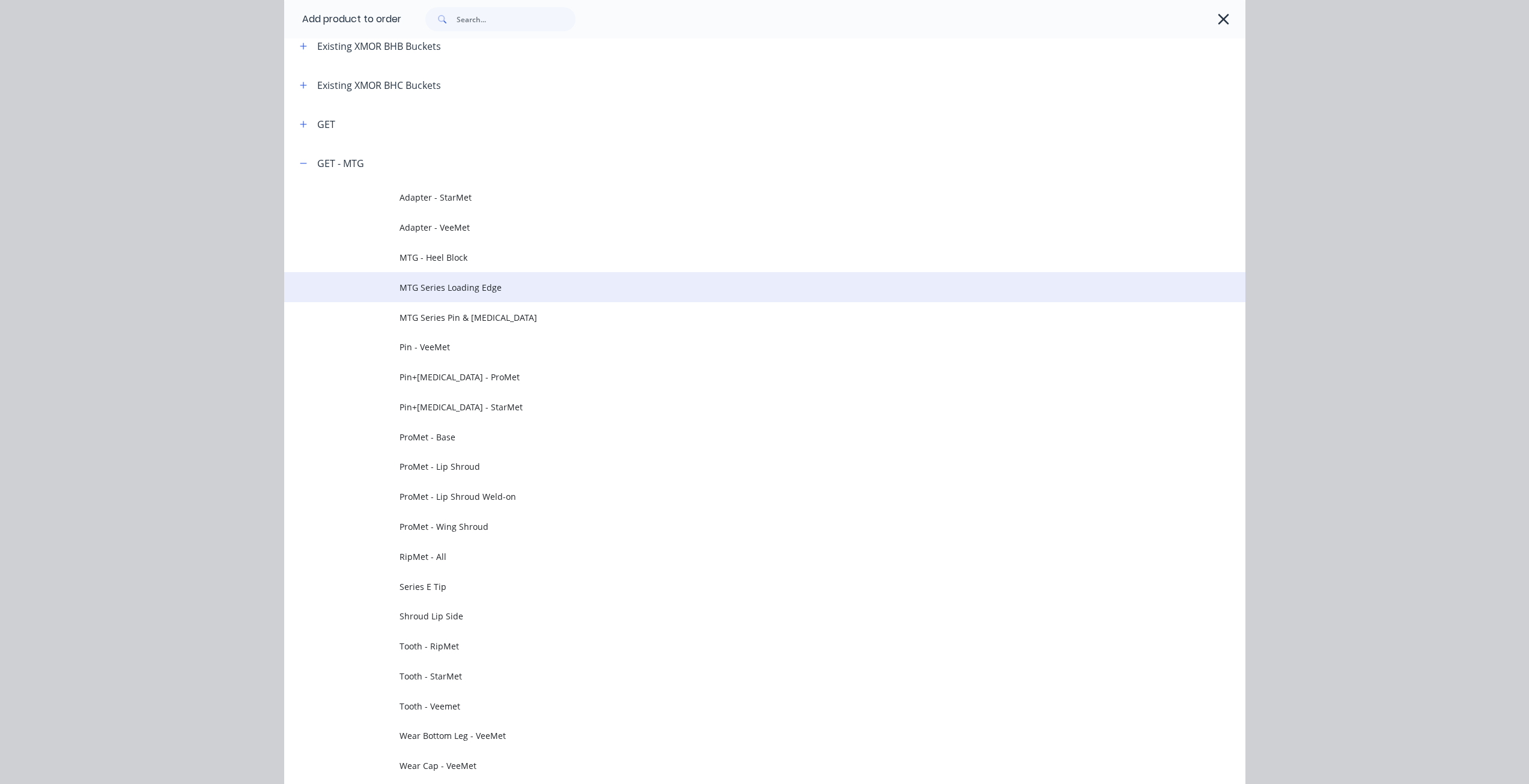
click at [767, 285] on span "MTG Series Loading Edge" at bounding box center [738, 287] width 677 height 13
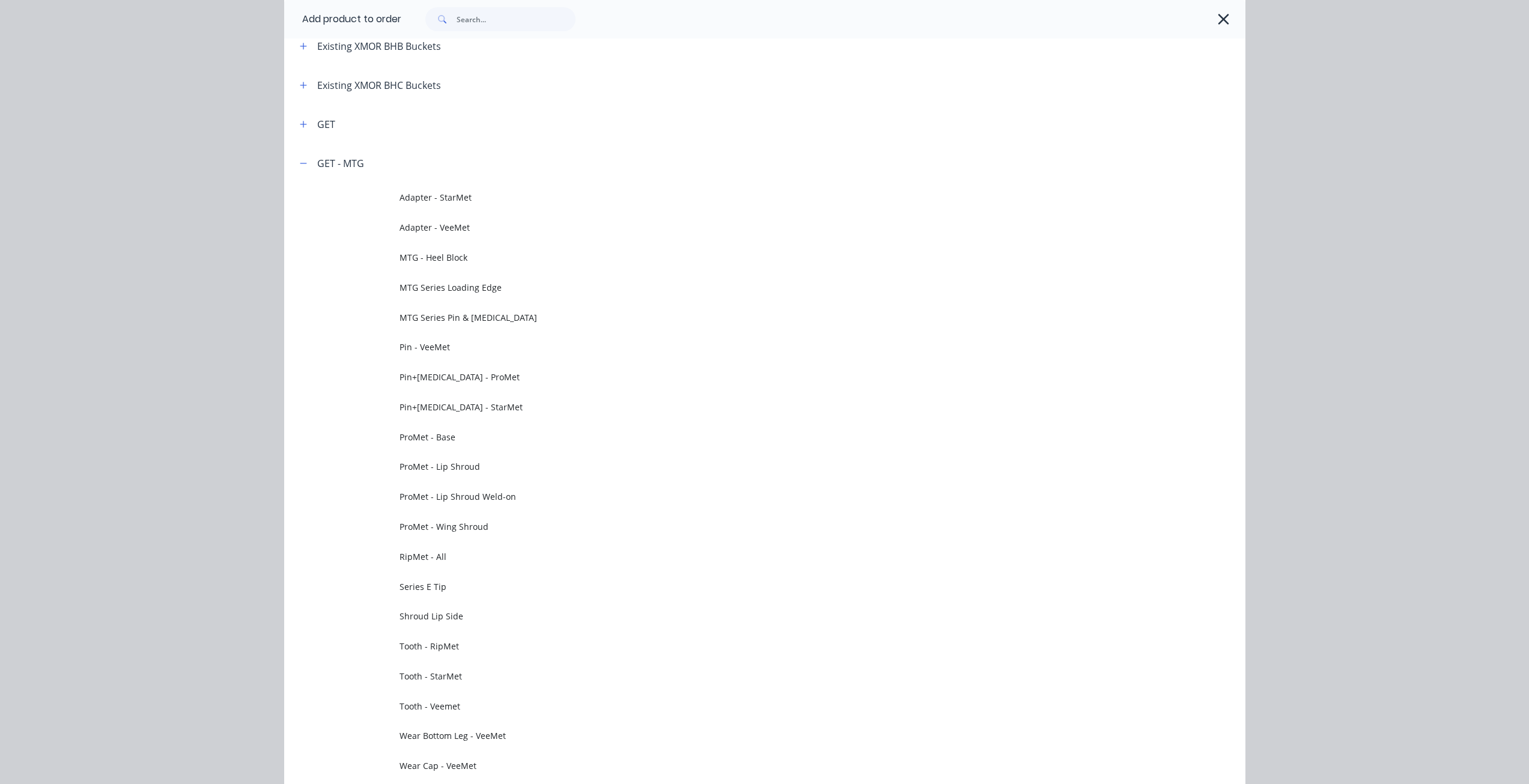
scroll to position [0, 0]
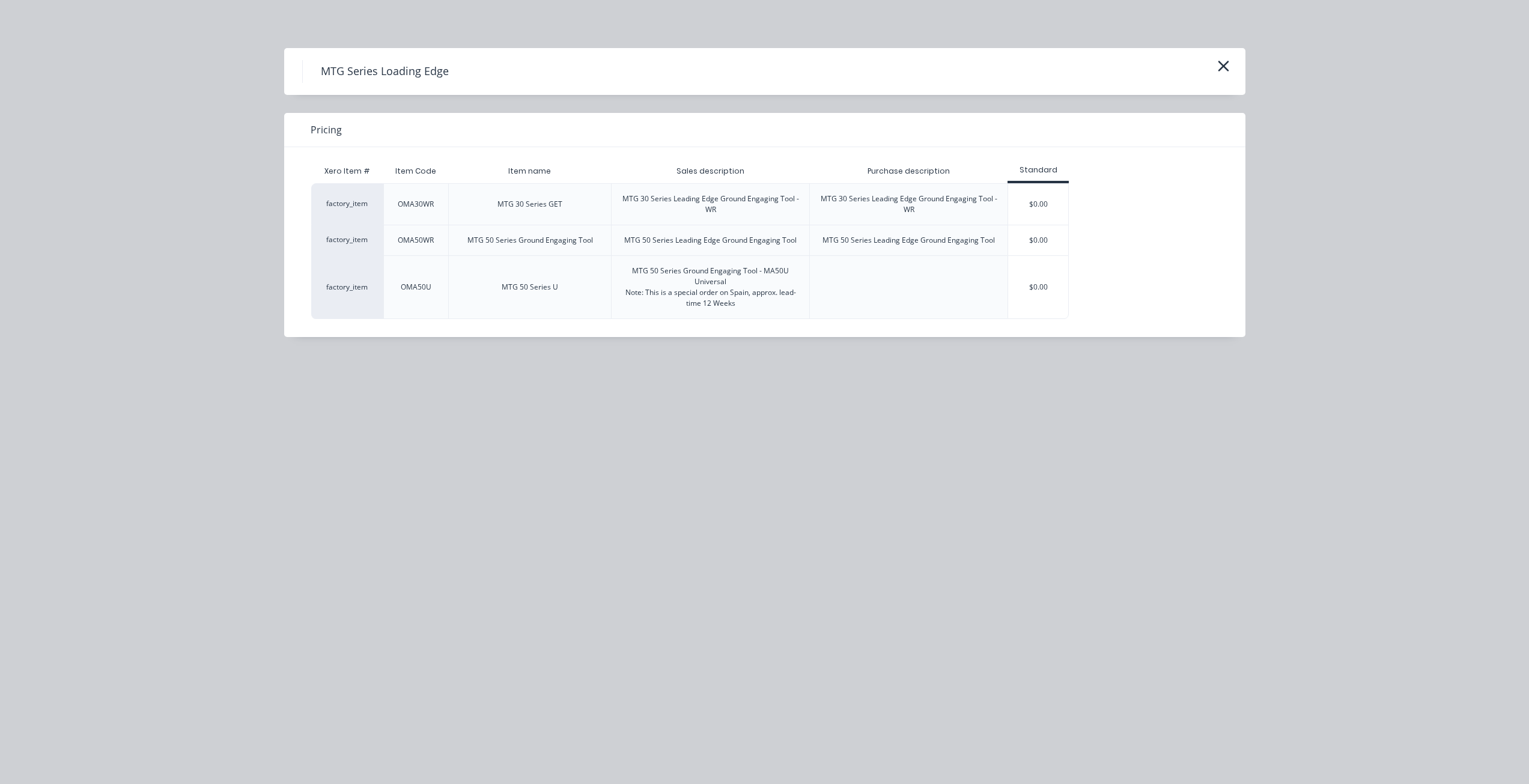
click at [767, 66] on div "MTG Series Loading Edge" at bounding box center [764, 71] width 925 height 22
click at [767, 65] on icon "button" at bounding box center [1223, 66] width 13 height 17
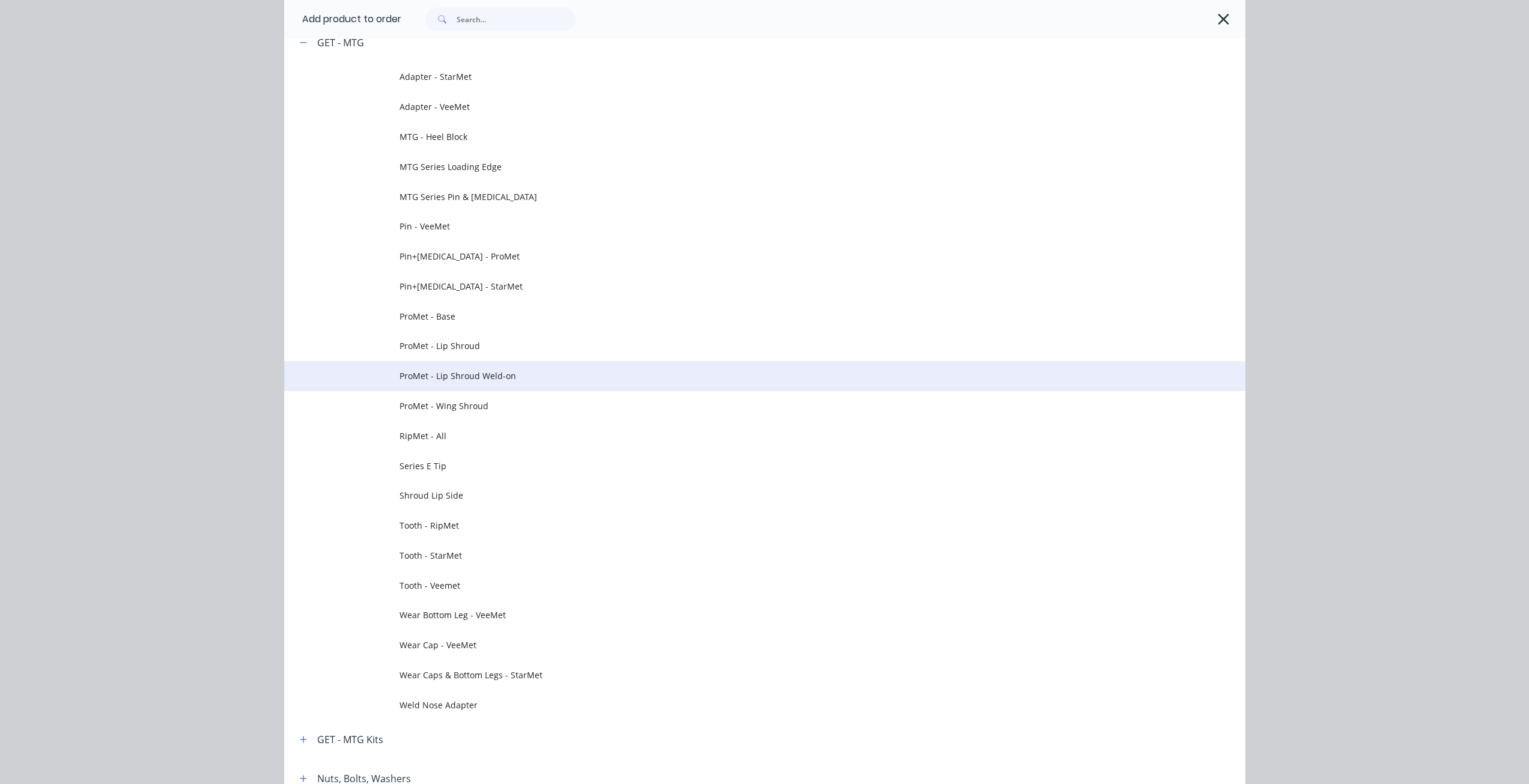
scroll to position [444, 0]
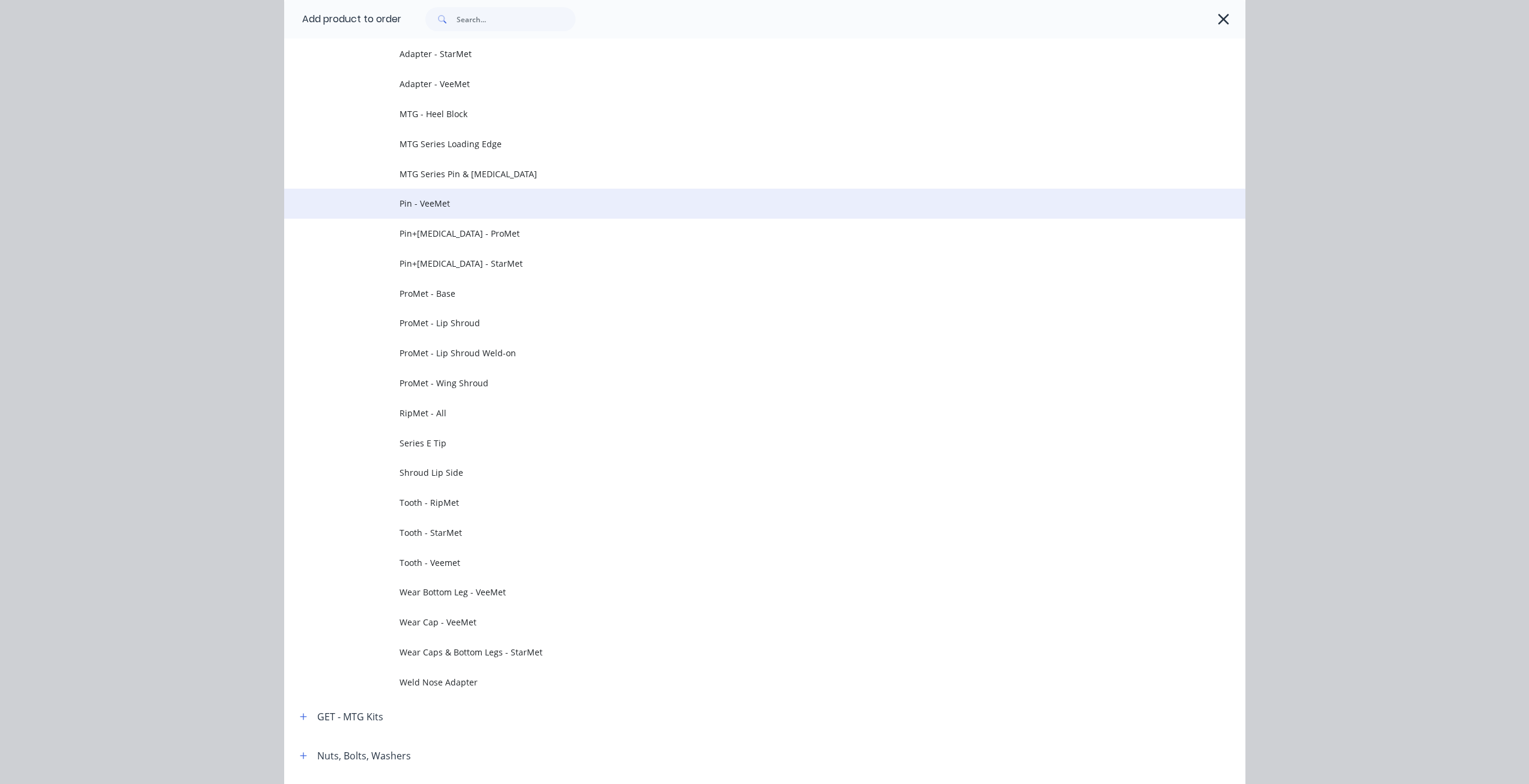
click at [473, 217] on td "Pin - VeeMet" at bounding box center [823, 203] width 846 height 30
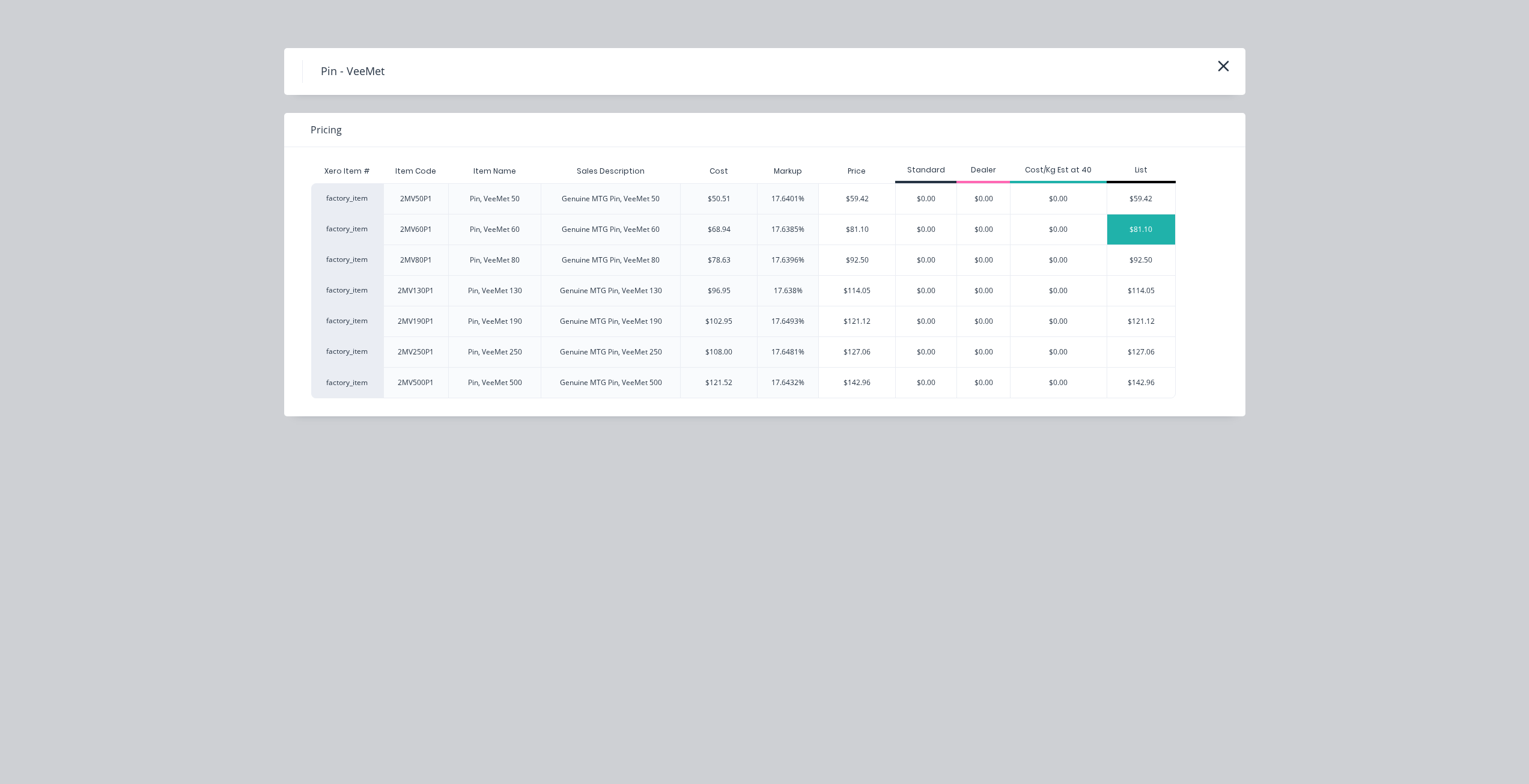
click at [767, 233] on div "$81.10" at bounding box center [1141, 229] width 68 height 30
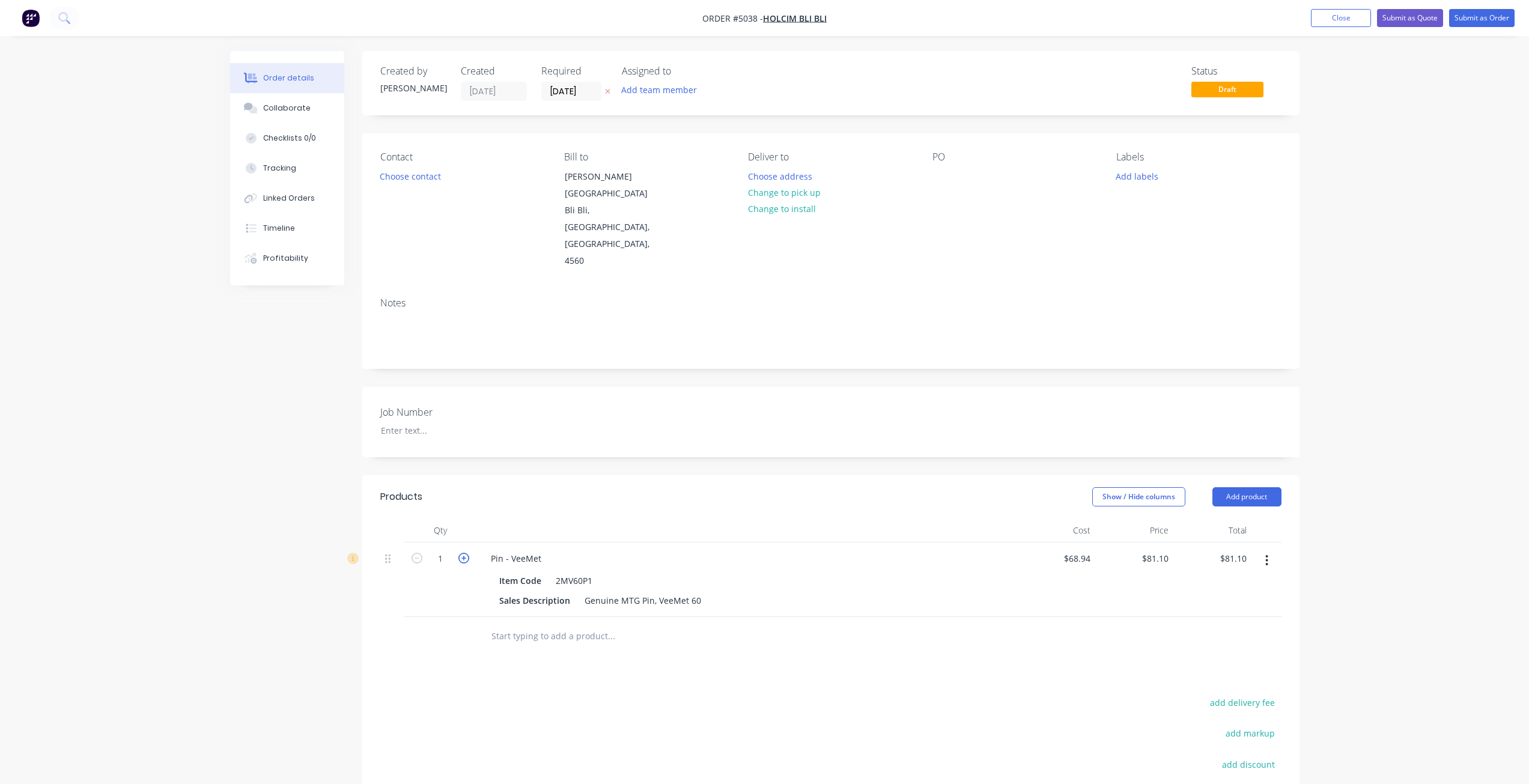
click at [468, 553] on icon "button" at bounding box center [463, 558] width 10 height 10
type input "2"
type input "$162.20"
click at [468, 553] on icon "button" at bounding box center [463, 558] width 10 height 10
type input "3"
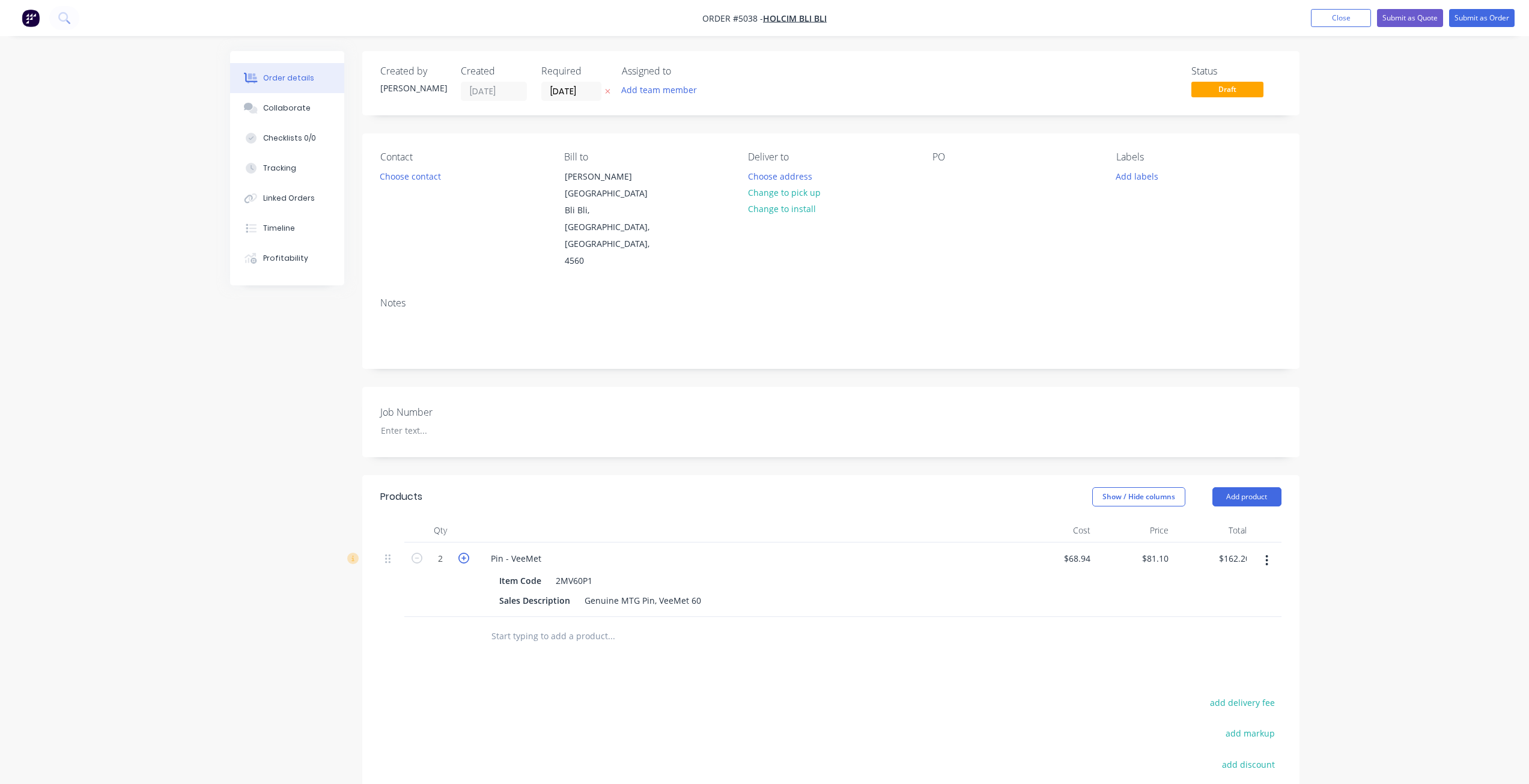
type input "$243.30"
click at [469, 553] on icon "button" at bounding box center [463, 558] width 10 height 10
type input "4"
type input "$324.40"
click at [469, 553] on icon "button" at bounding box center [463, 558] width 10 height 10
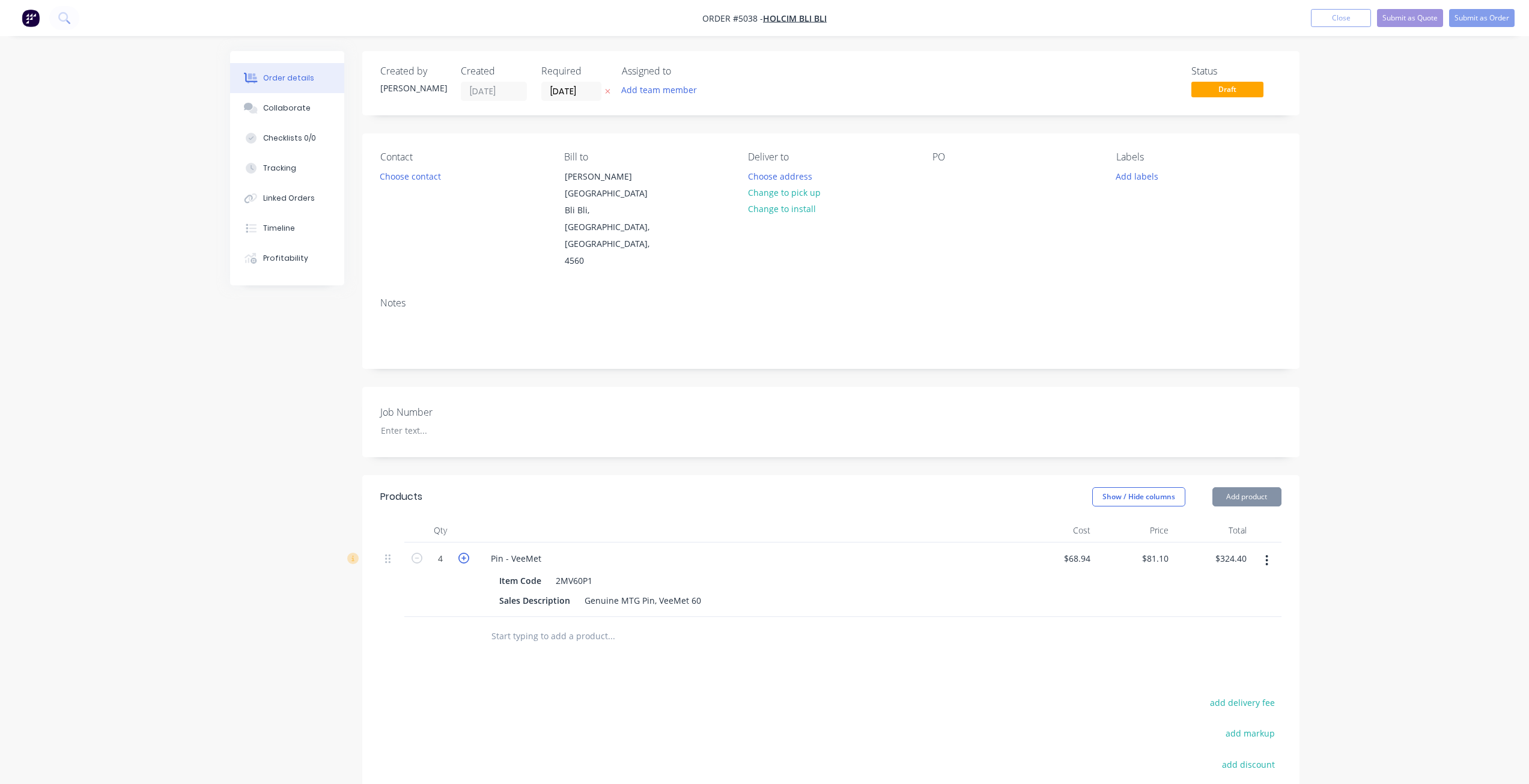
type input "5"
type input "$405.50"
click at [579, 475] on header "Products Show / Hide columns Add product" at bounding box center [830, 497] width 937 height 43
drag, startPoint x: 522, startPoint y: 551, endPoint x: 467, endPoint y: 550, distance: 55.0
click at [467, 550] on div "5 Pin - VeeMet Item Code 2MV60P1 Sales Description Genuine MTG Pin, VeeMet 60 $…" at bounding box center [831, 579] width 901 height 75
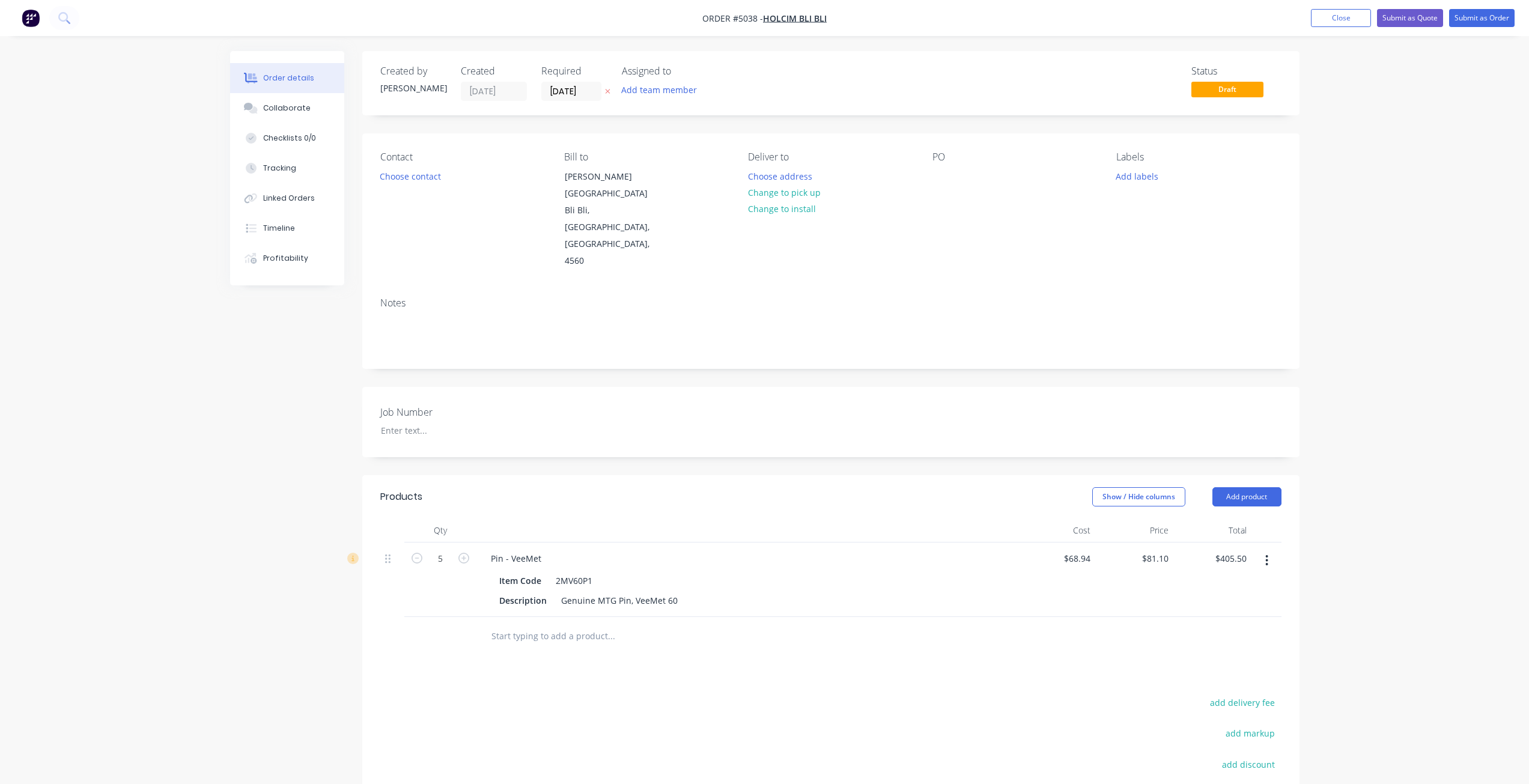
click at [599, 487] on div "Show / Hide columns Add product" at bounding box center [926, 497] width 710 height 19
click at [547, 624] on input "text" at bounding box center [610, 636] width 240 height 24
click at [767, 487] on button "Add product" at bounding box center [1246, 497] width 69 height 19
click at [767, 518] on div "Product catalogue" at bounding box center [1224, 527] width 92 height 18
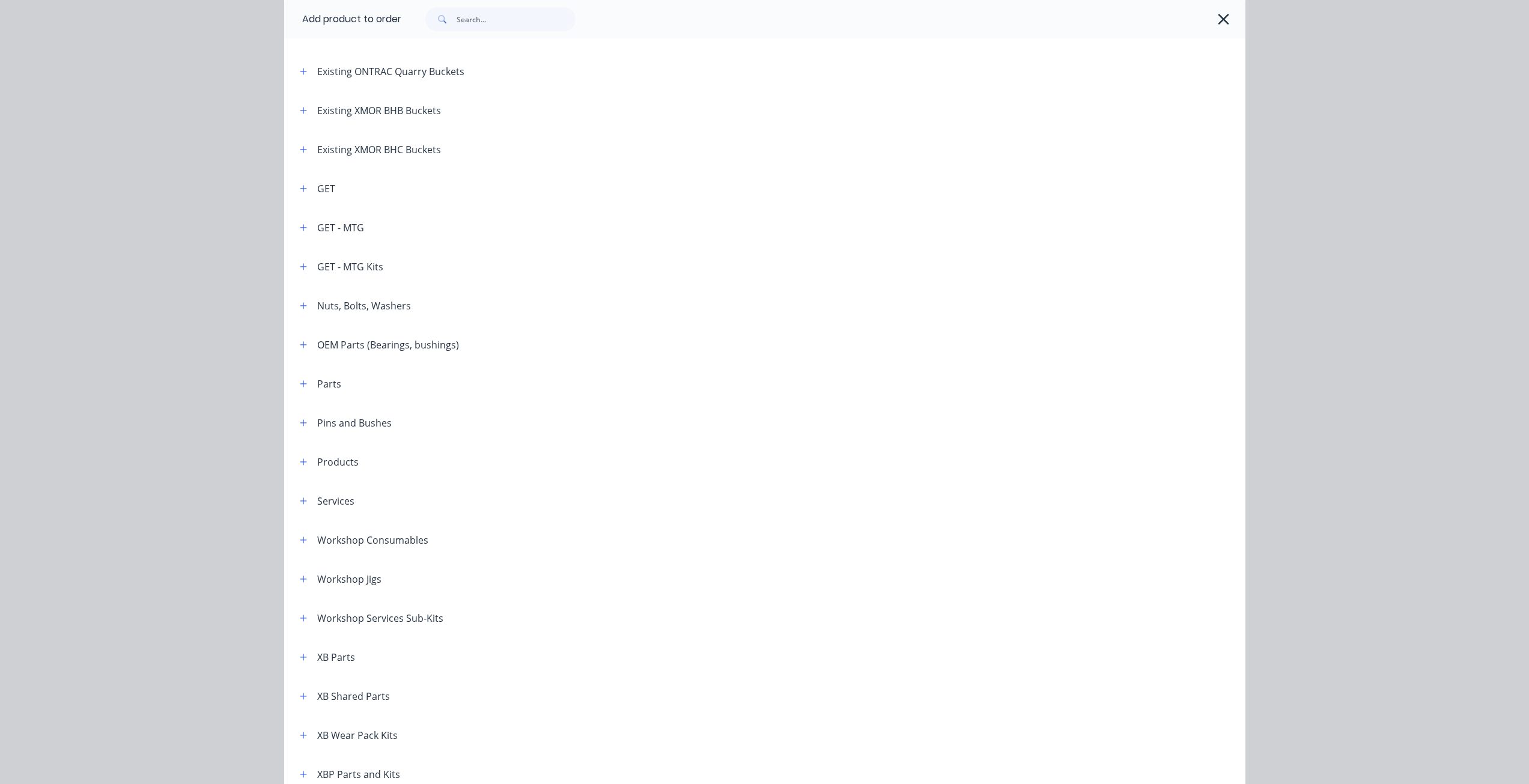
scroll to position [240, 0]
click at [300, 184] on icon "button" at bounding box center [303, 184] width 6 height 6
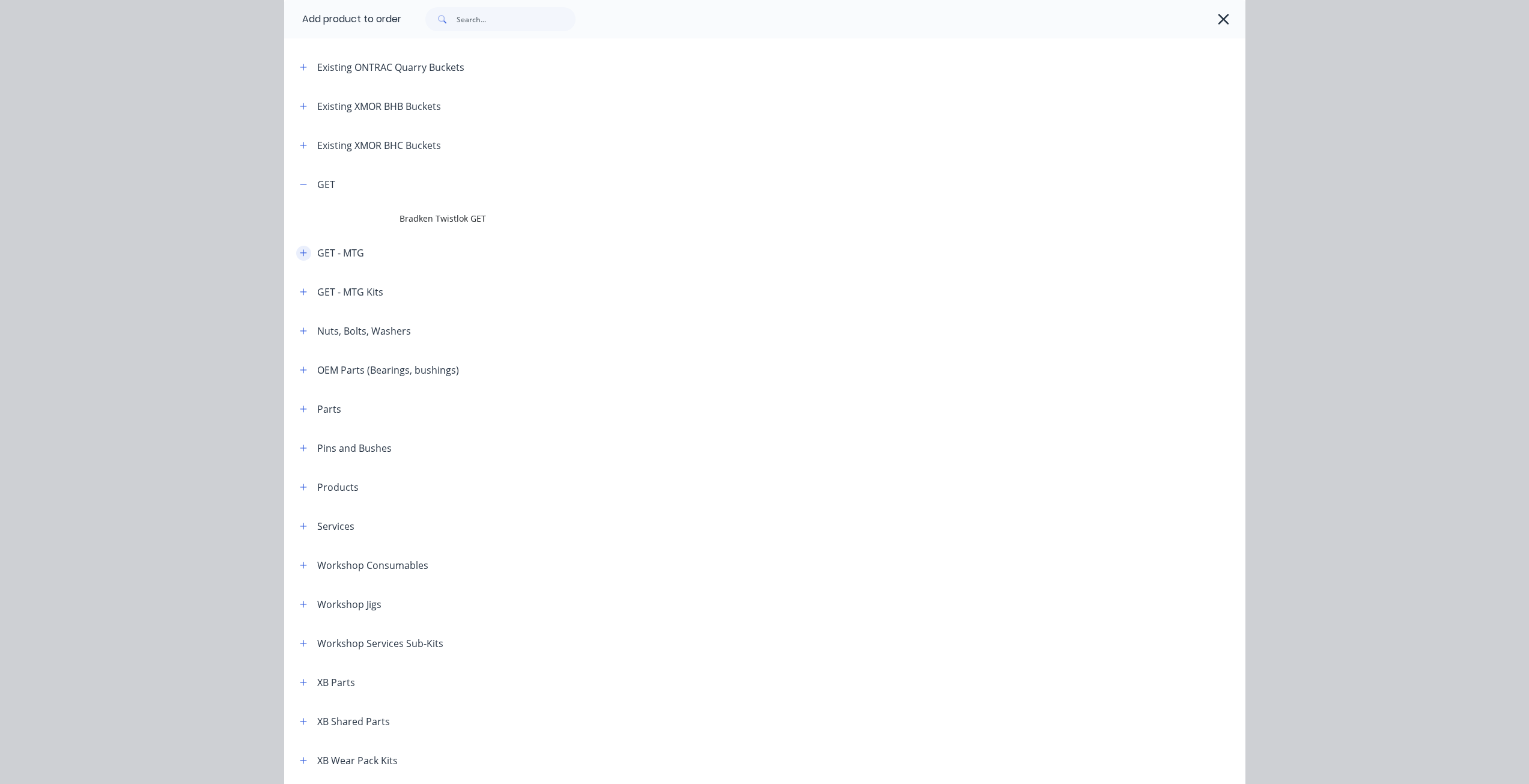
click at [299, 253] on icon "button" at bounding box center [303, 253] width 6 height 6
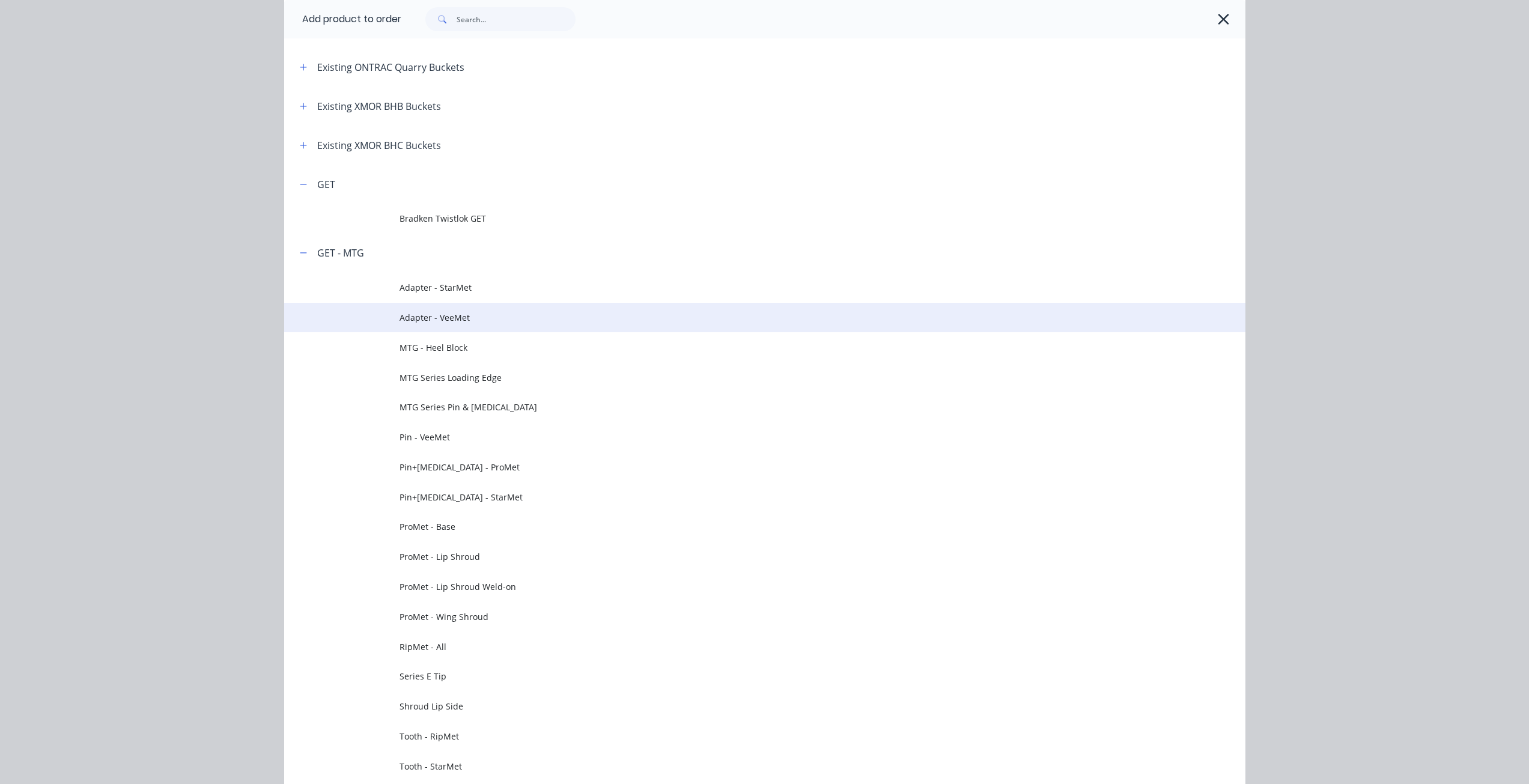
click at [451, 314] on span "Adapter - VeeMet" at bounding box center [738, 318] width 677 height 13
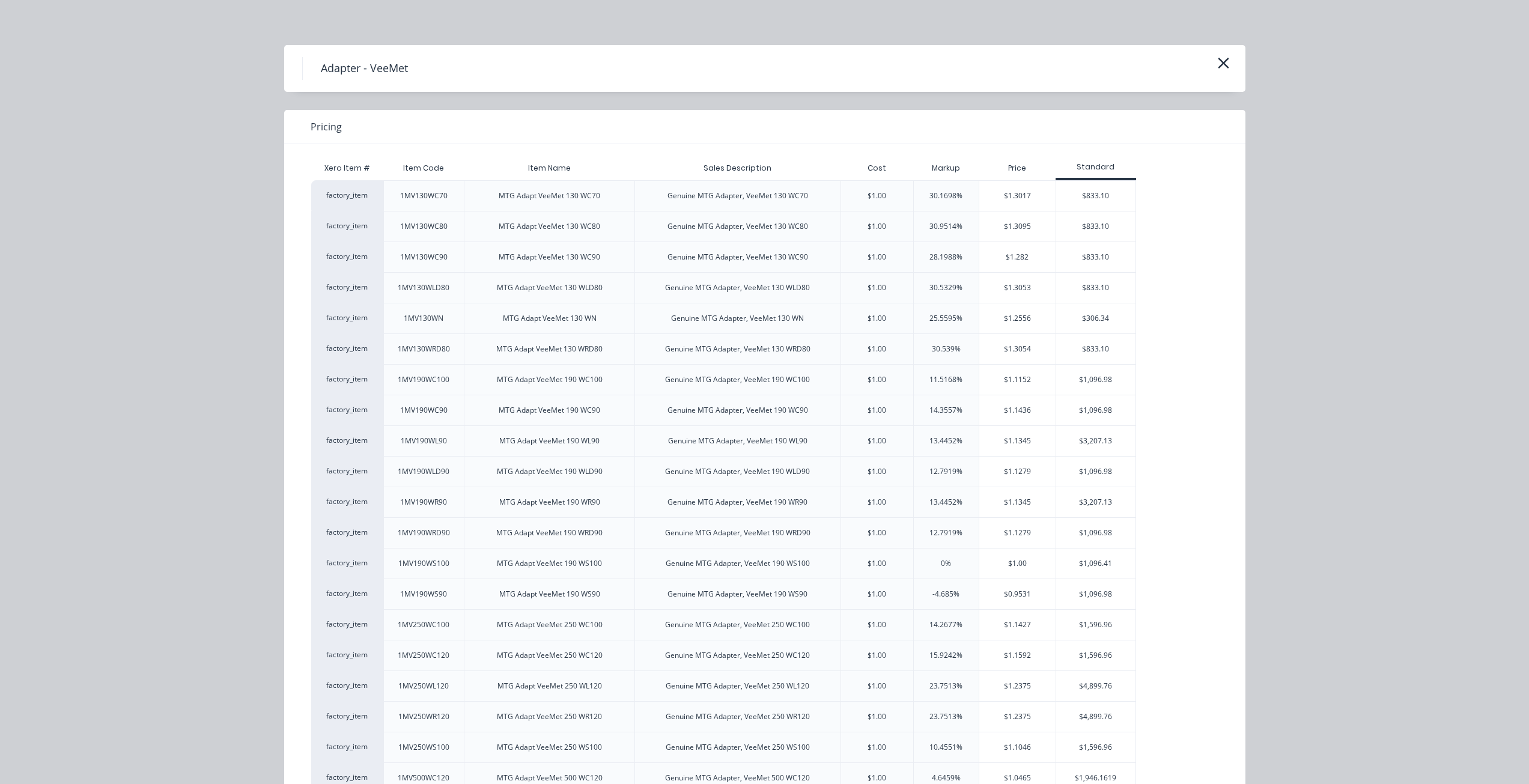
scroll to position [0, 0]
click at [767, 71] on icon "button" at bounding box center [1223, 66] width 13 height 17
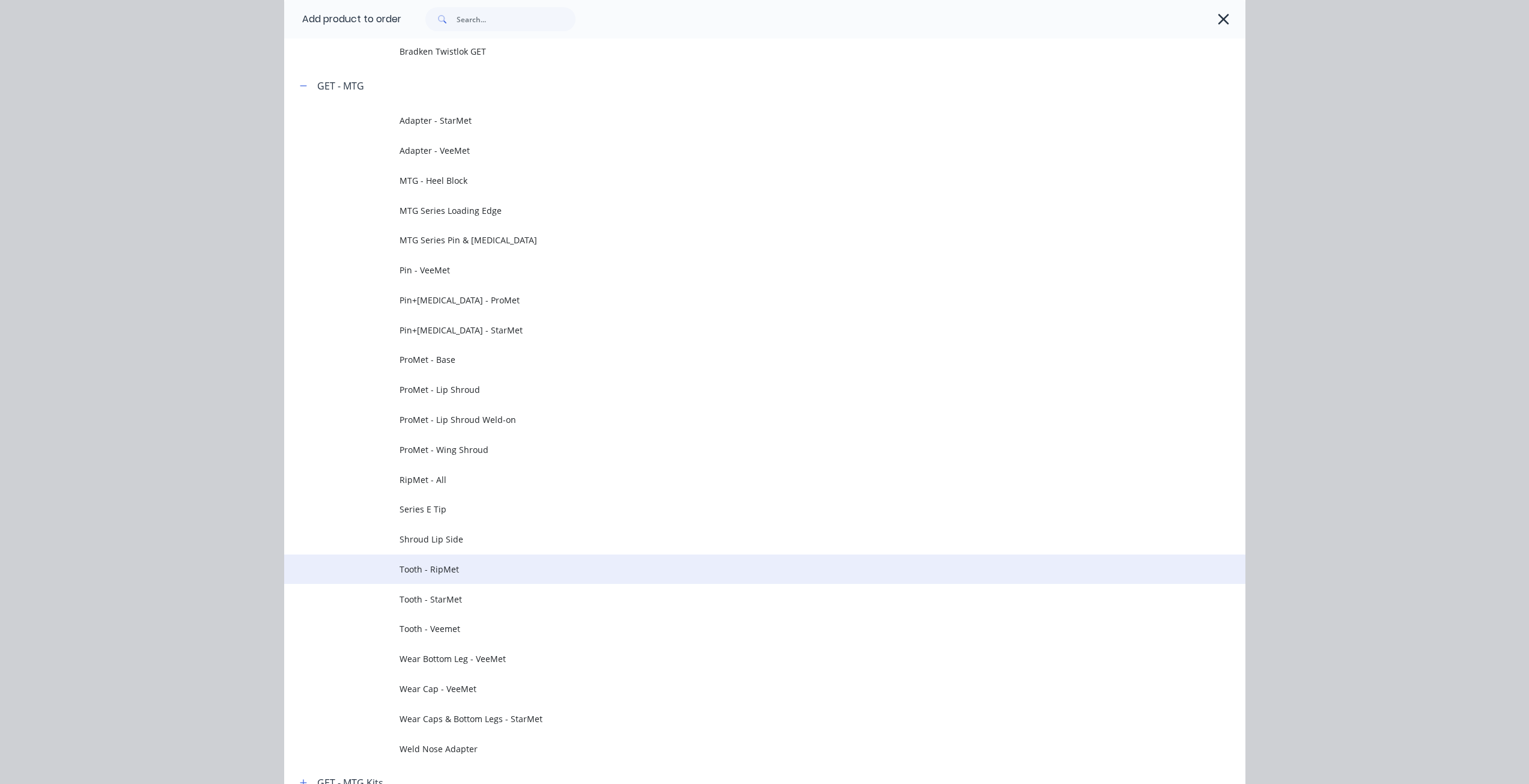
scroll to position [414, 0]
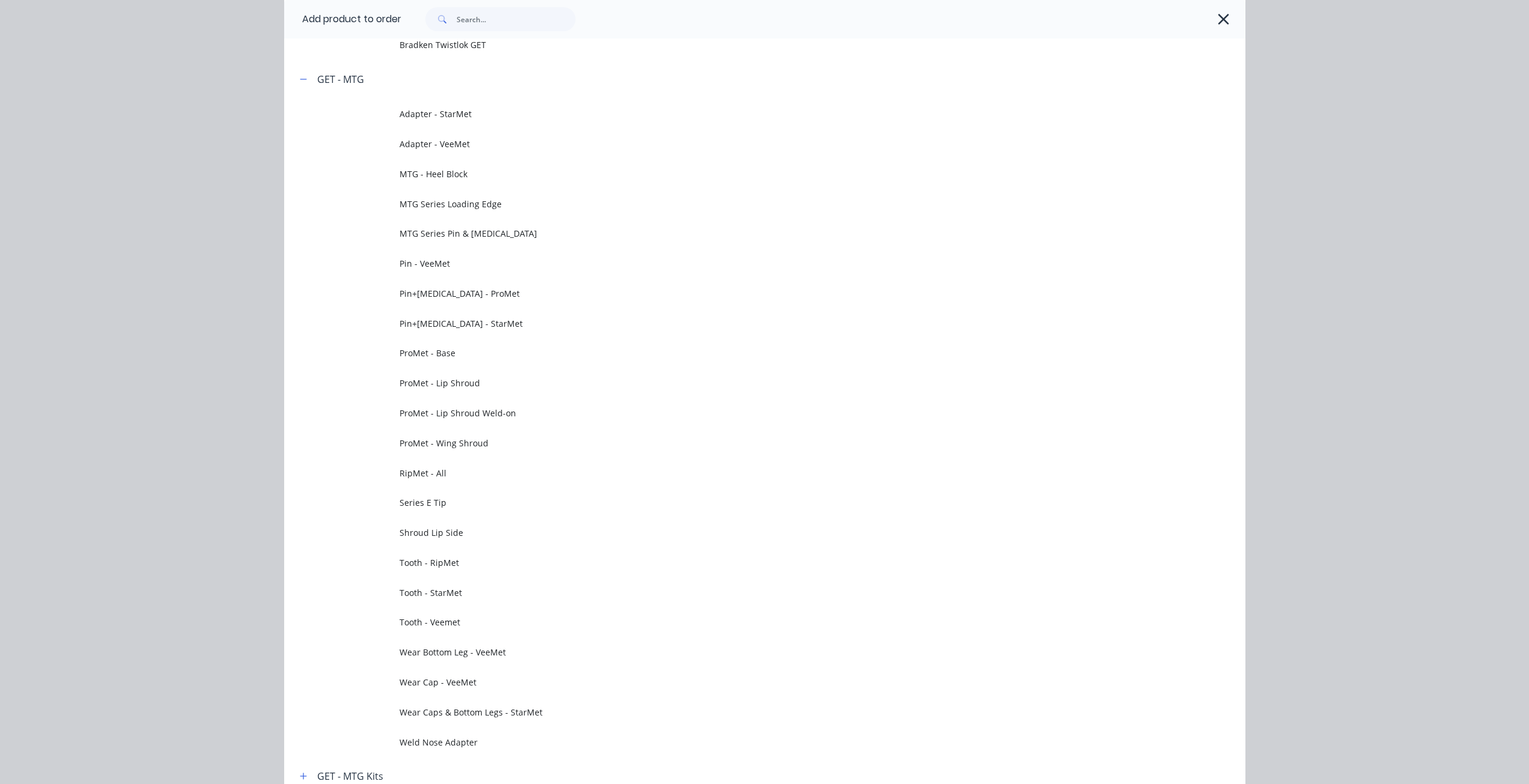
click at [466, 622] on span "Tooth - Veemet" at bounding box center [738, 622] width 677 height 13
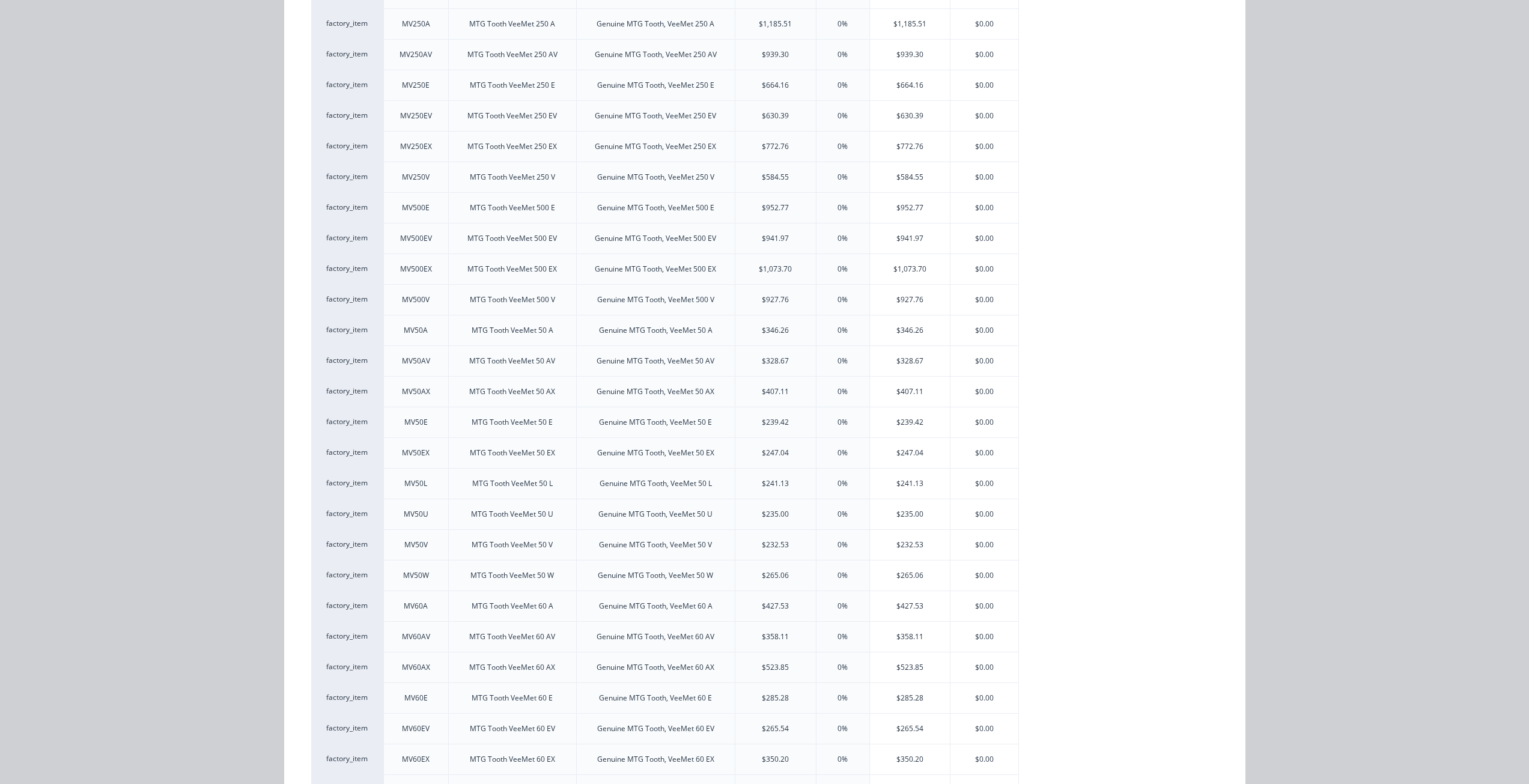
scroll to position [721, 0]
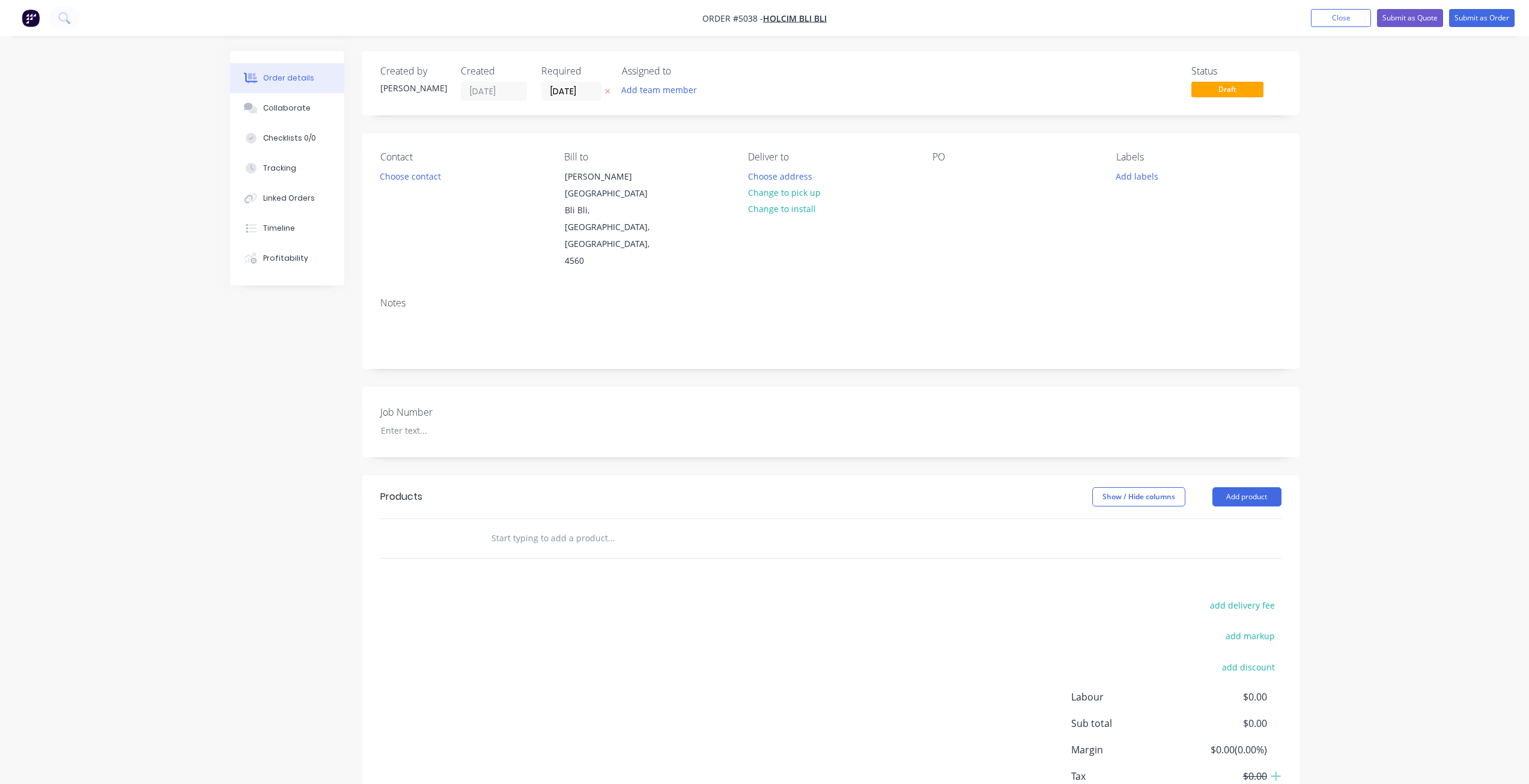
scroll to position [30, 0]
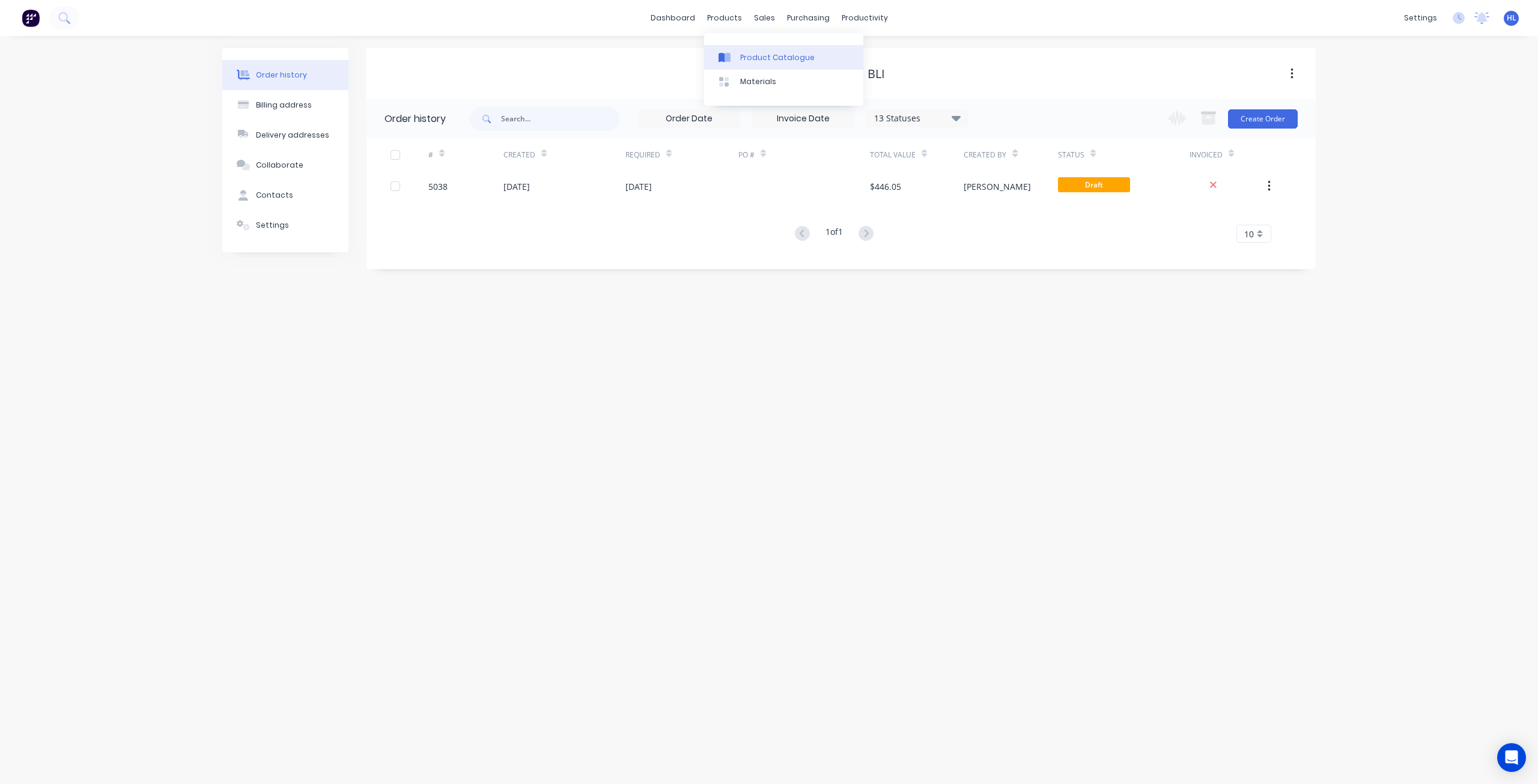
click at [789, 63] on link "Product Catalogue" at bounding box center [783, 57] width 159 height 24
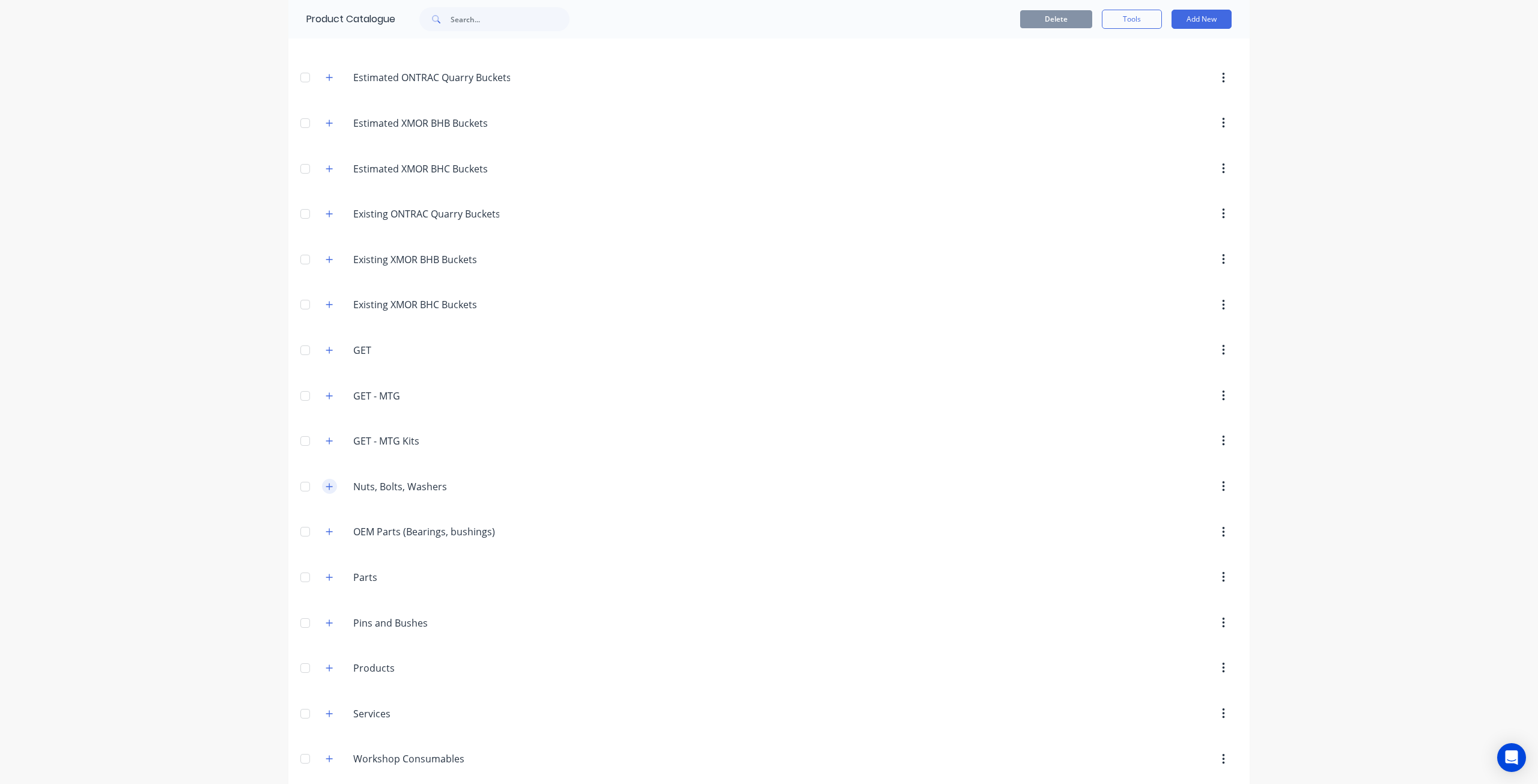
scroll to position [120, 0]
click at [326, 392] on icon "button" at bounding box center [329, 391] width 6 height 6
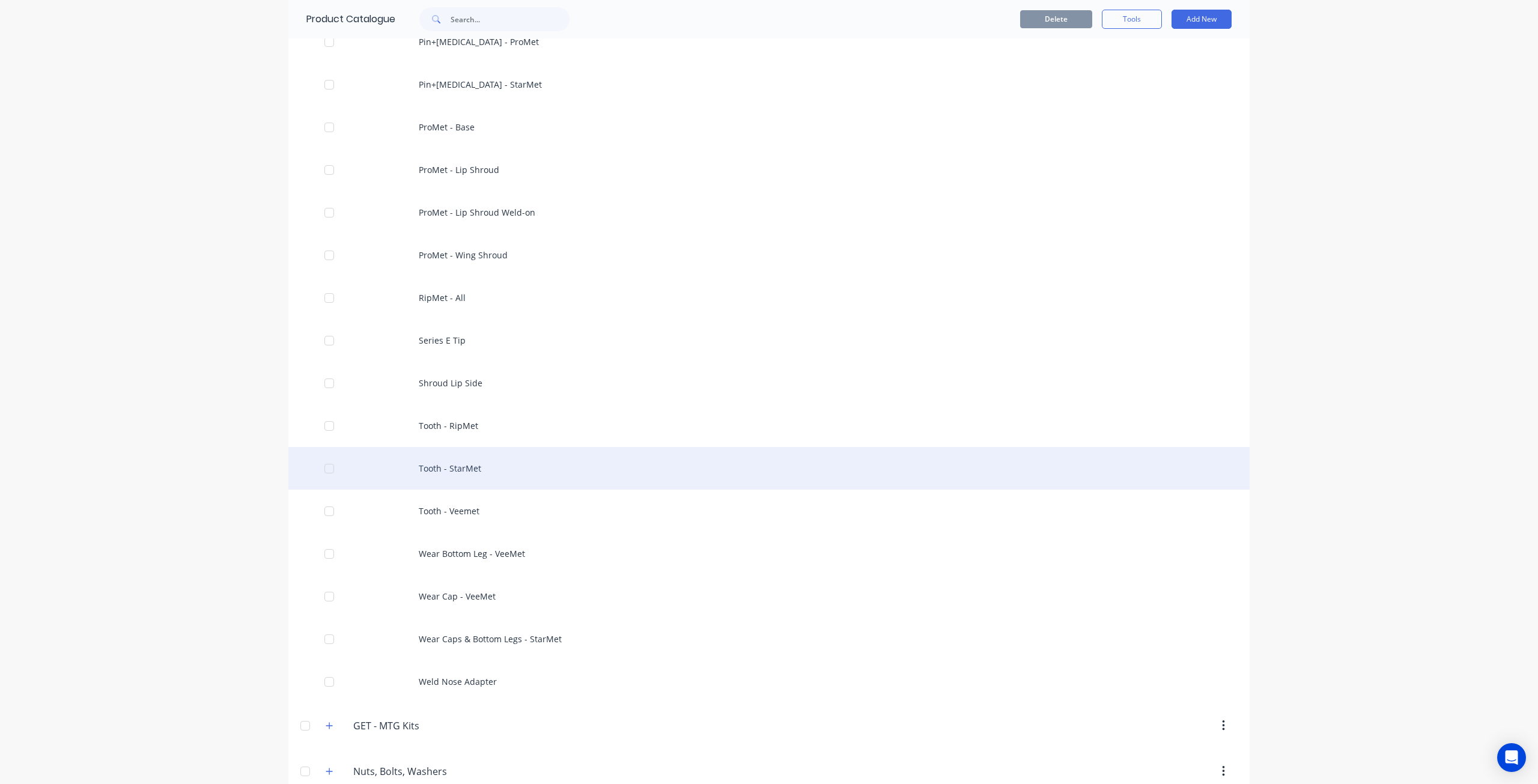
scroll to position [901, 0]
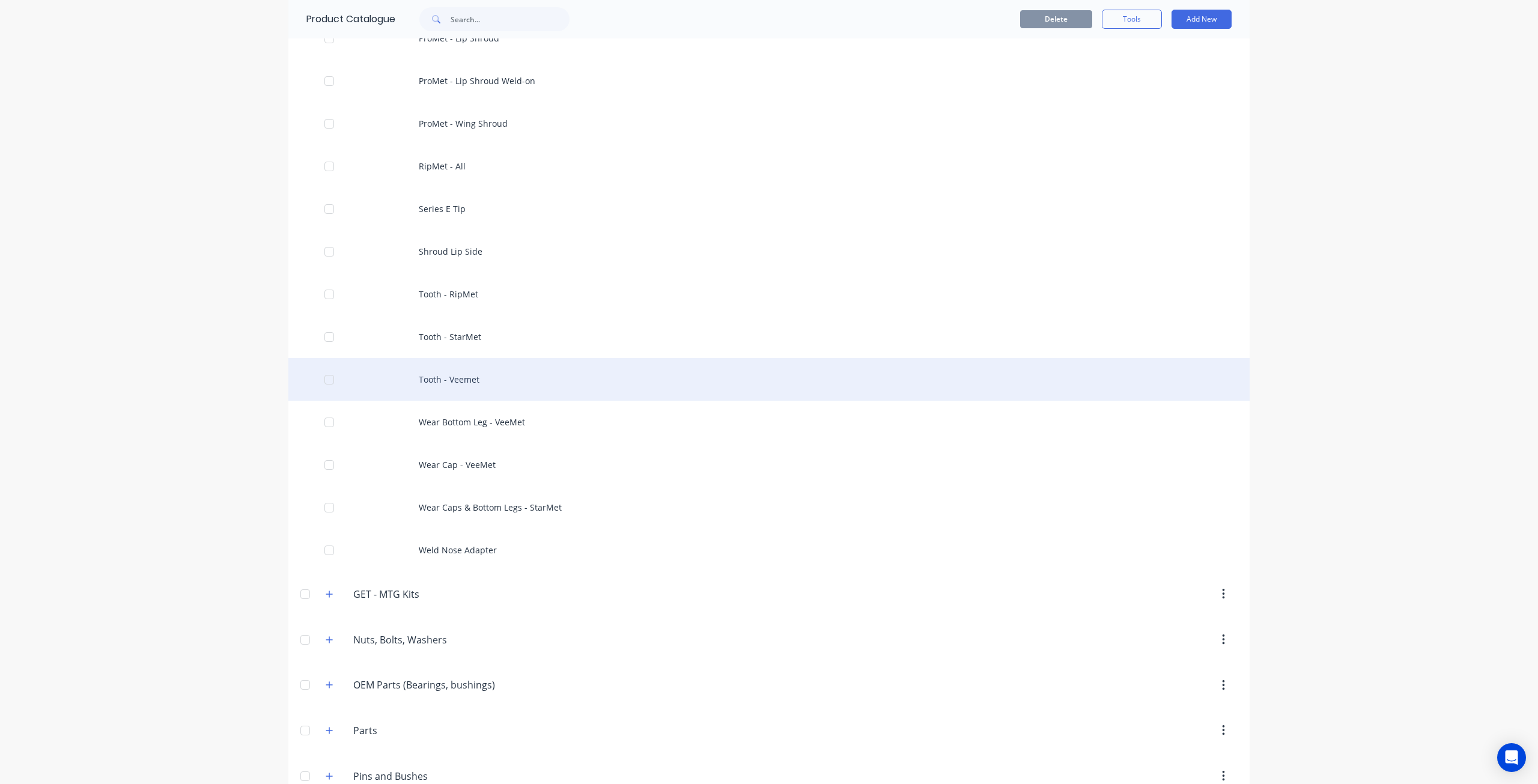
click at [483, 384] on div "Tooth - Veemet" at bounding box center [768, 379] width 961 height 43
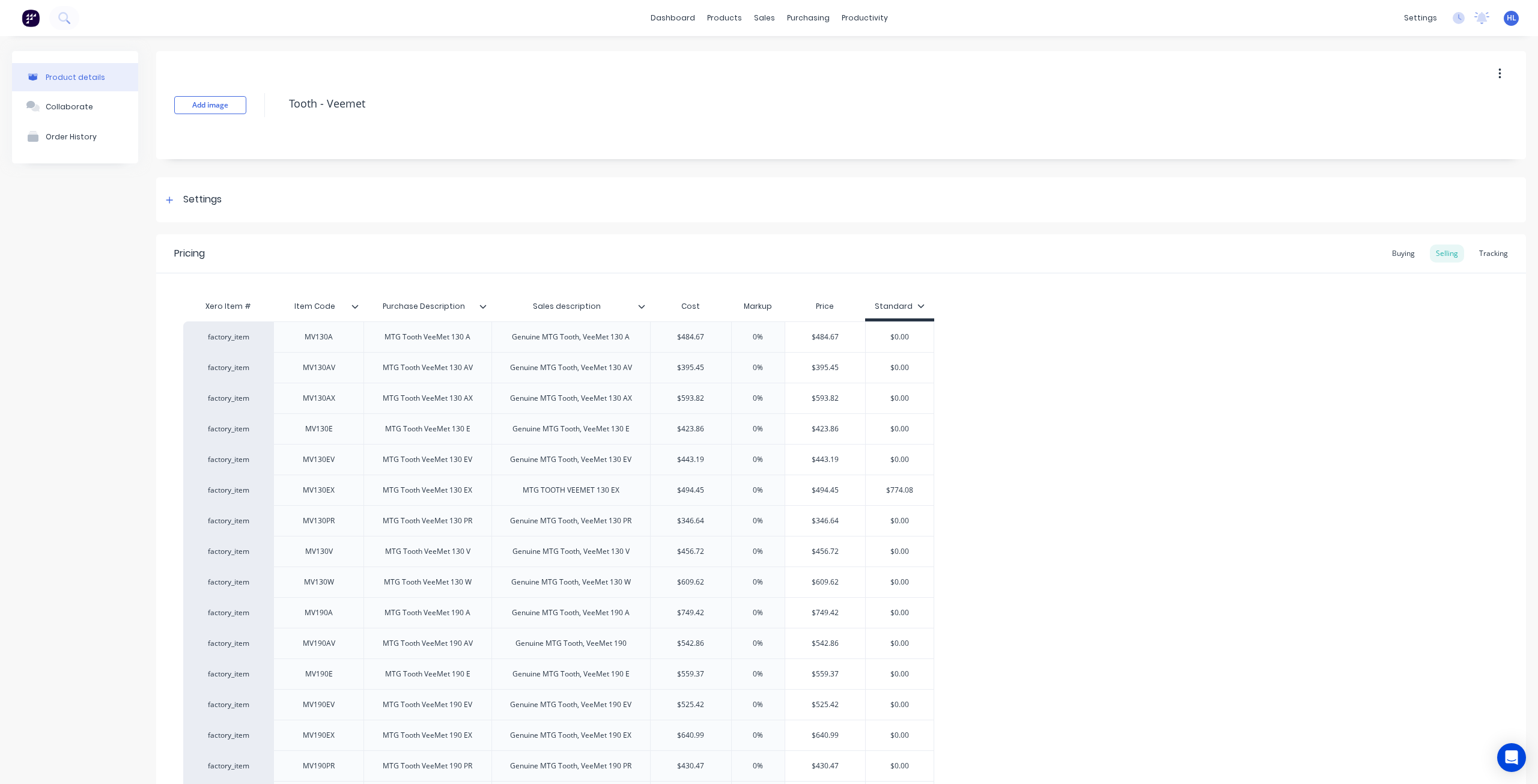
type textarea "x"
